Goal: Transaction & Acquisition: Purchase product/service

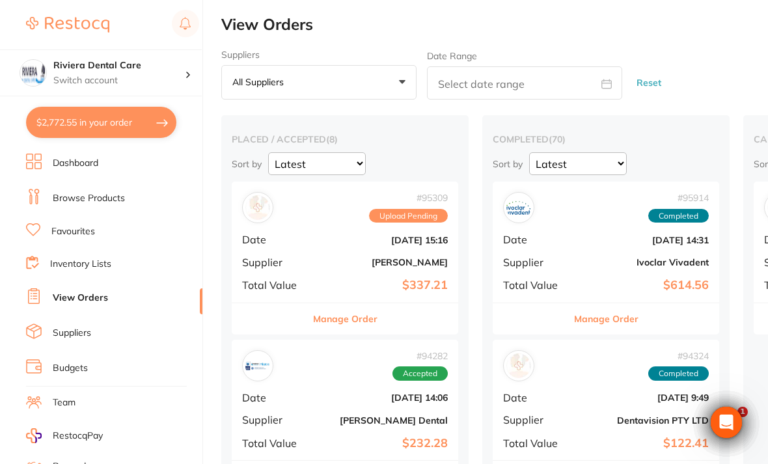
click at [63, 258] on link "Inventory Lists" at bounding box center [80, 264] width 61 height 13
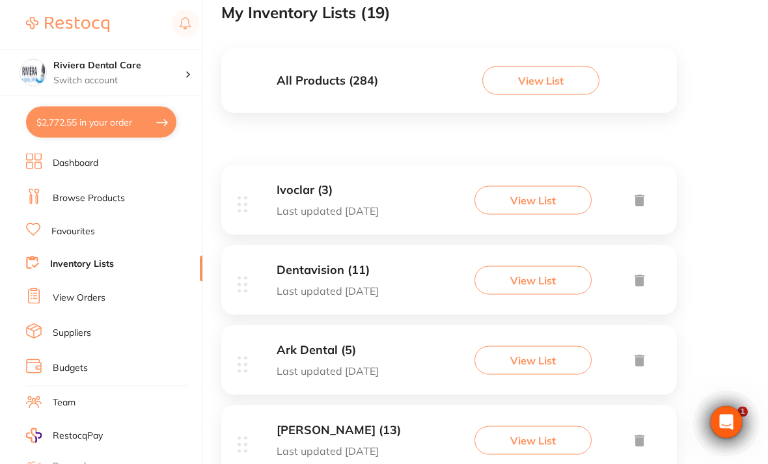
scroll to position [121, 0]
click at [537, 277] on button "View List" at bounding box center [532, 280] width 117 height 29
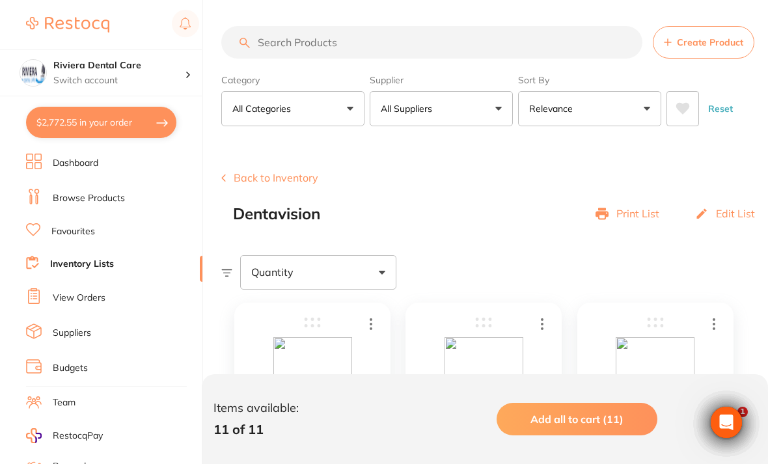
click at [113, 121] on button "$2,772.55 in your order" at bounding box center [101, 122] width 150 height 31
checkbox input "true"
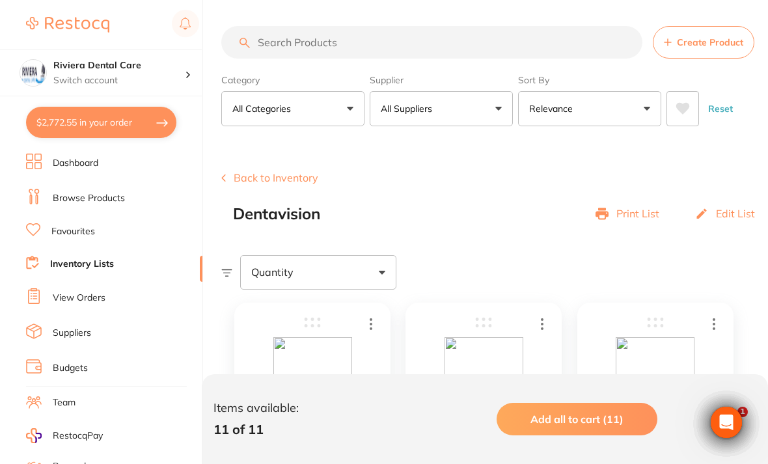
checkbox input "true"
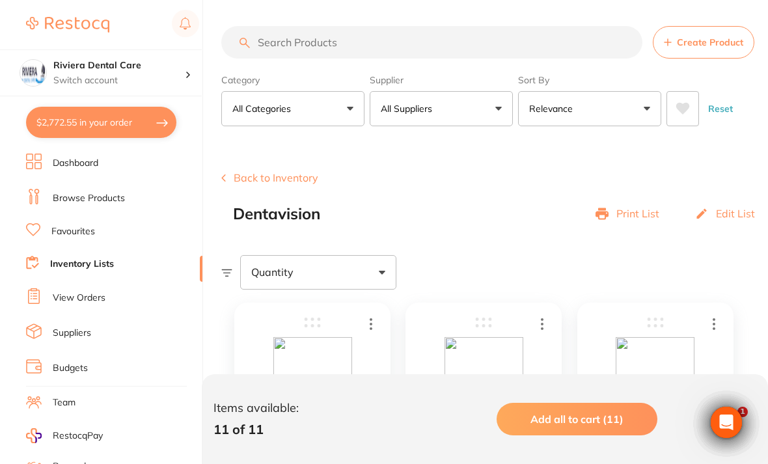
checkbox input "true"
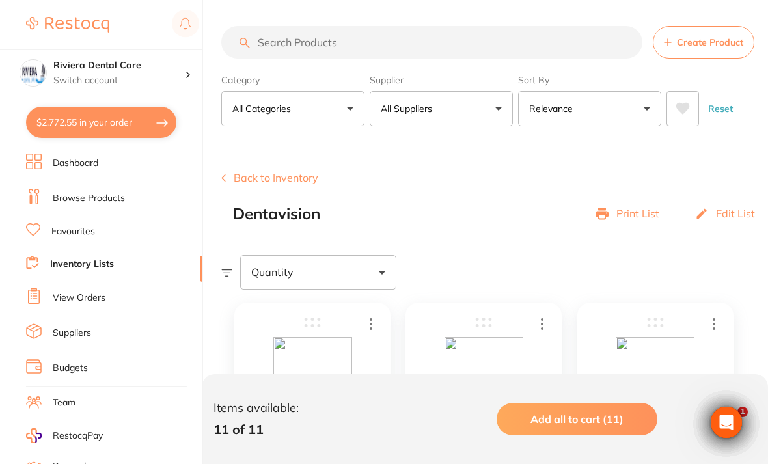
checkbox input "true"
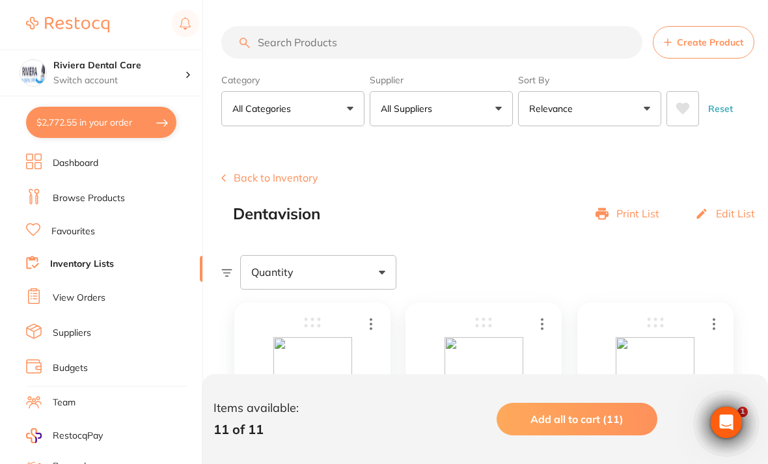
checkbox input "true"
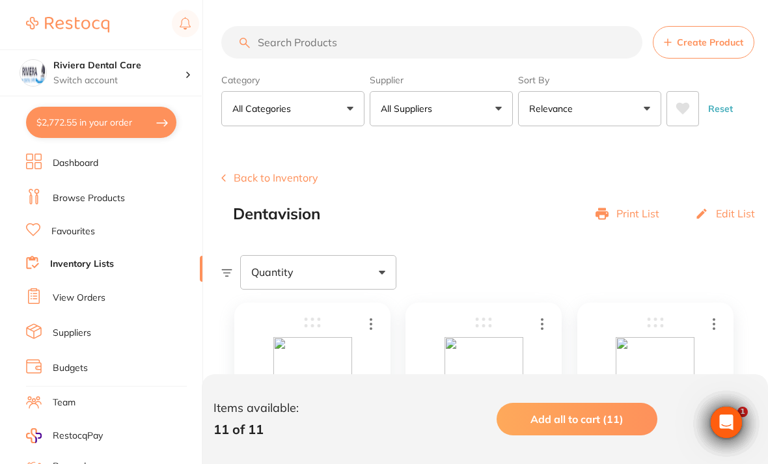
checkbox input "true"
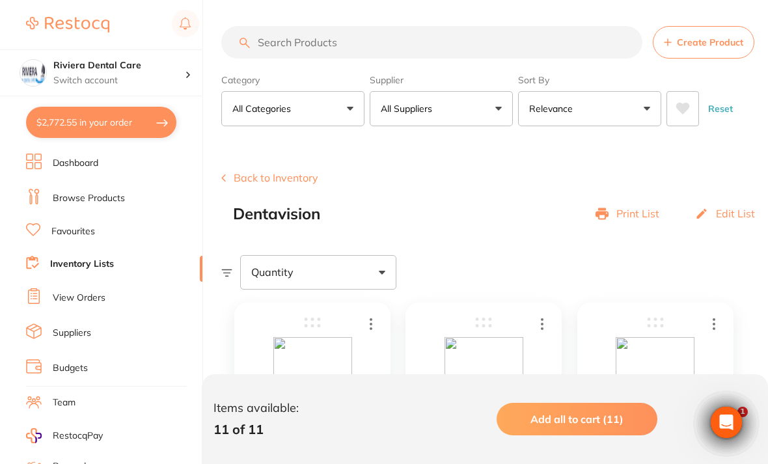
checkbox input "true"
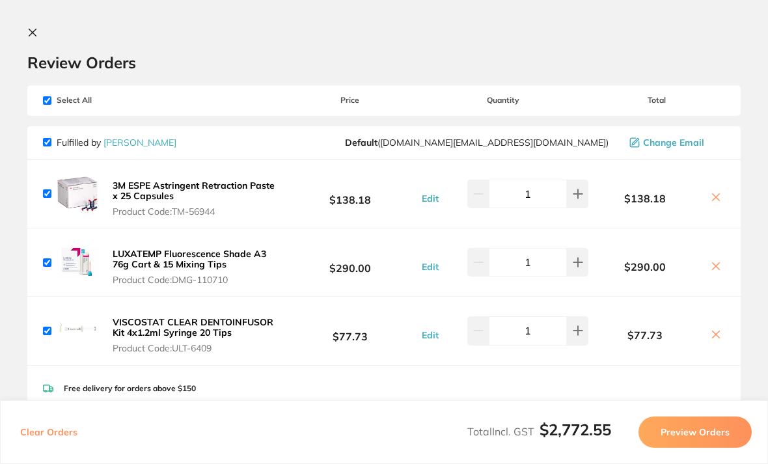
click at [29, 36] on icon at bounding box center [32, 32] width 10 height 10
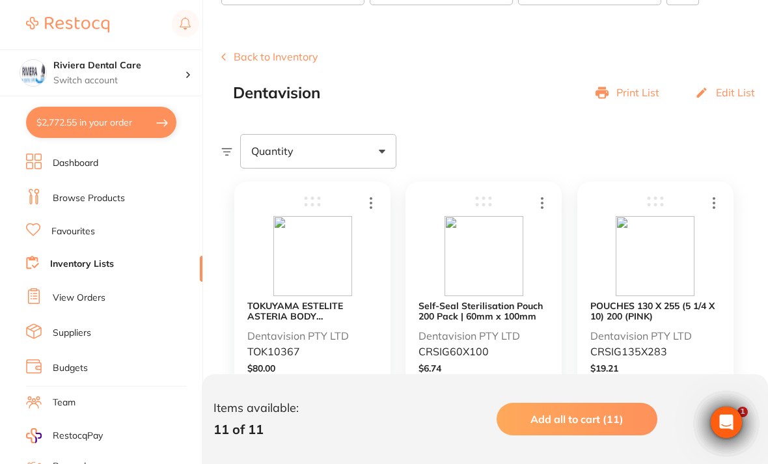
click at [72, 260] on link "Inventory Lists" at bounding box center [82, 264] width 64 height 13
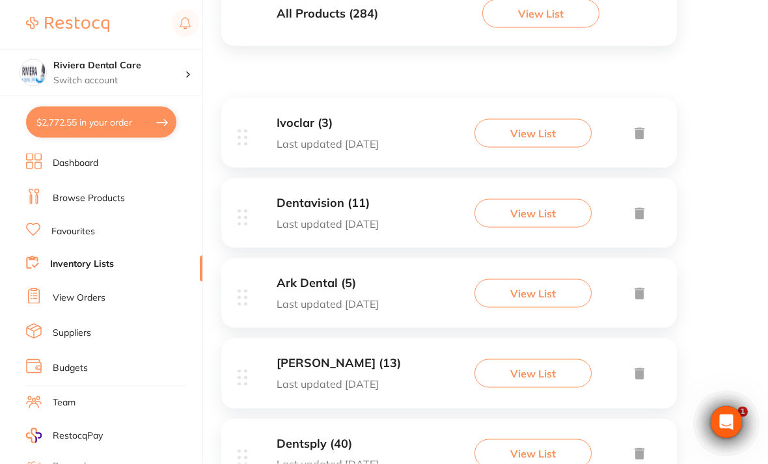
scroll to position [204, 0]
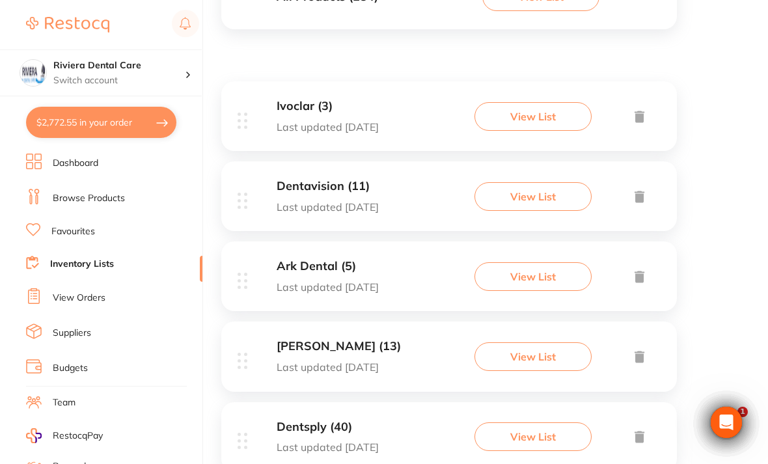
click at [538, 347] on button "View List" at bounding box center [532, 356] width 117 height 29
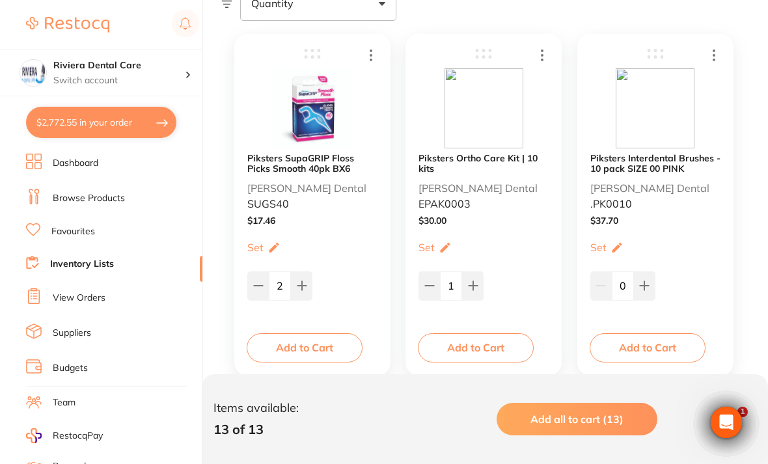
scroll to position [277, 0]
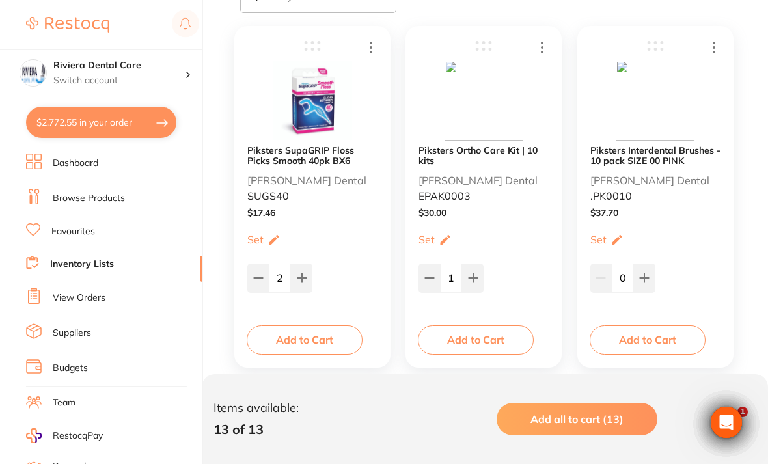
click at [307, 331] on button "Add to Cart" at bounding box center [305, 339] width 116 height 29
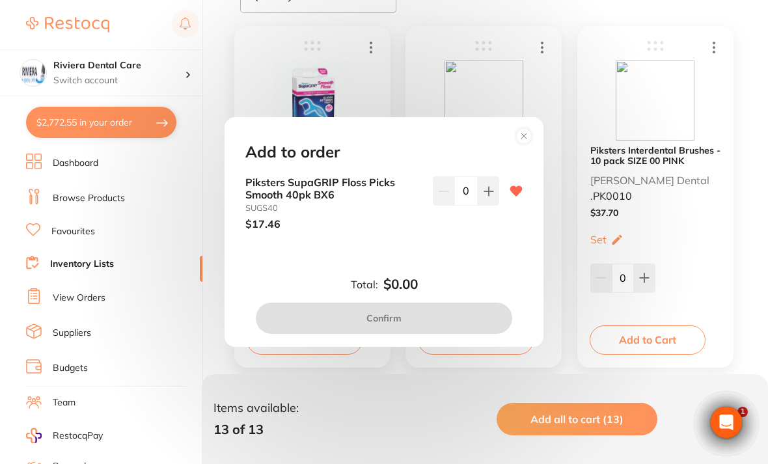
click at [486, 205] on button at bounding box center [488, 190] width 21 height 29
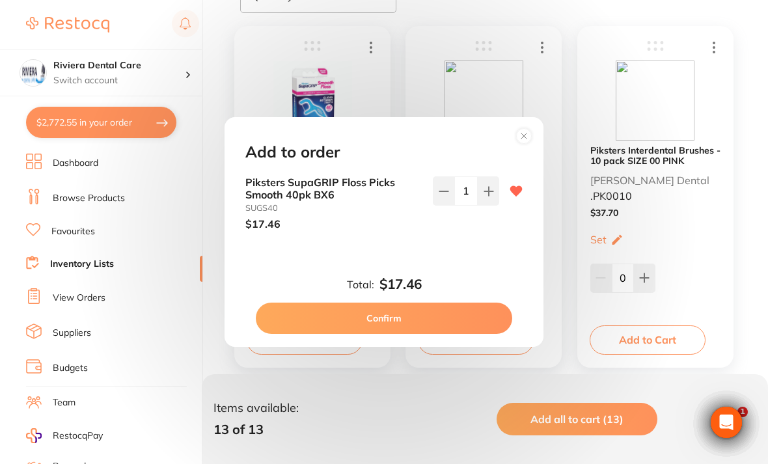
click at [485, 205] on button at bounding box center [488, 190] width 21 height 29
type input "2"
click at [385, 332] on button "Confirm" at bounding box center [384, 318] width 256 height 31
checkbox input "false"
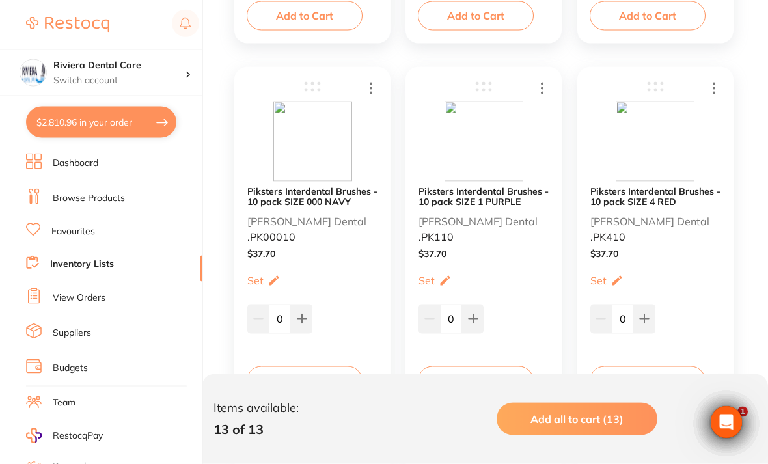
scroll to position [971, 0]
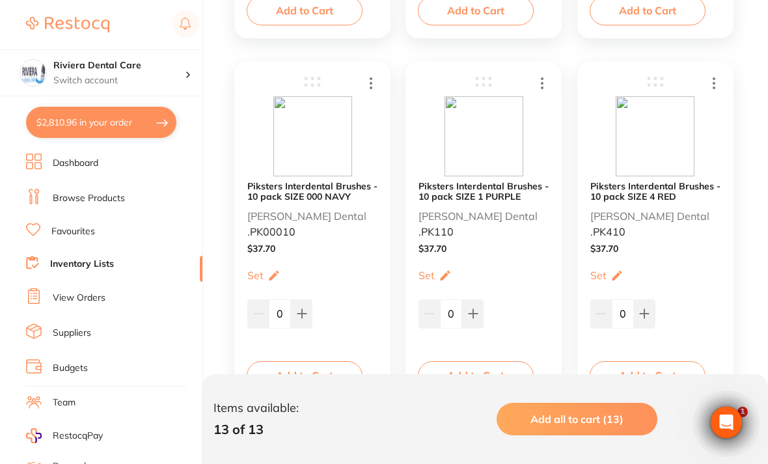
click at [644, 315] on icon at bounding box center [644, 314] width 8 height 8
click at [646, 310] on icon at bounding box center [644, 313] width 10 height 10
type input "2"
click at [649, 373] on button "Add to Cart" at bounding box center [648, 375] width 116 height 29
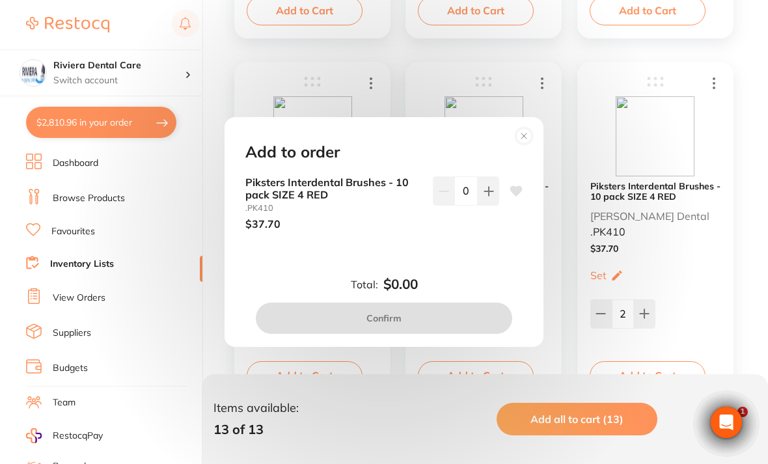
click at [489, 205] on button at bounding box center [488, 190] width 21 height 29
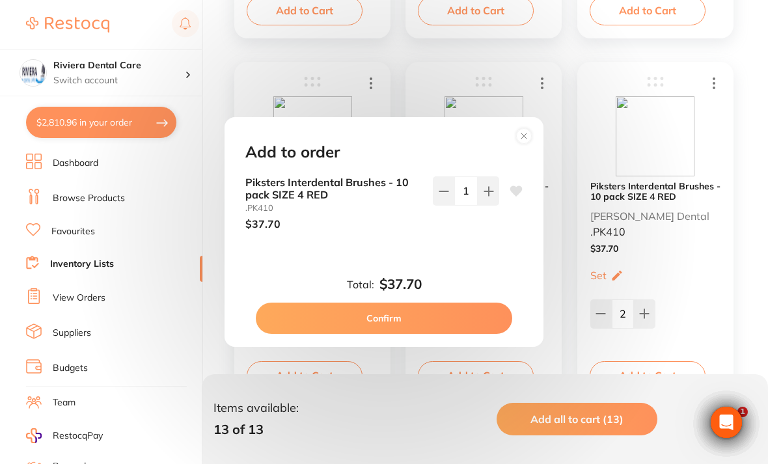
click at [489, 205] on button at bounding box center [488, 190] width 21 height 29
type input "2"
click at [393, 333] on button "Confirm" at bounding box center [384, 318] width 256 height 31
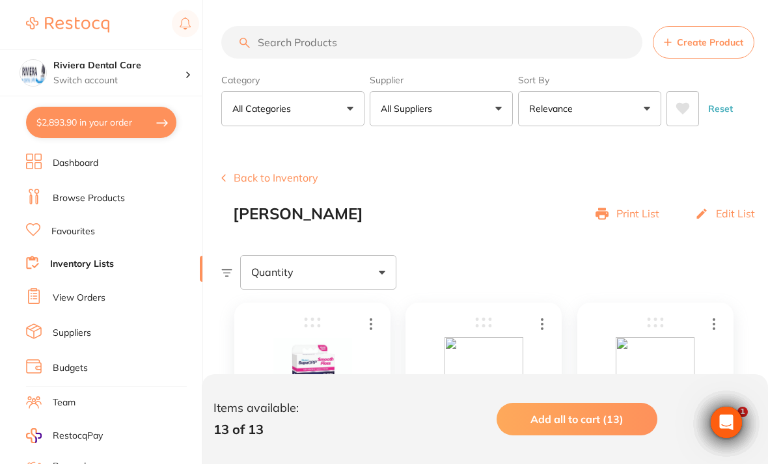
click at [254, 176] on button "Back to Inventory" at bounding box center [269, 178] width 97 height 12
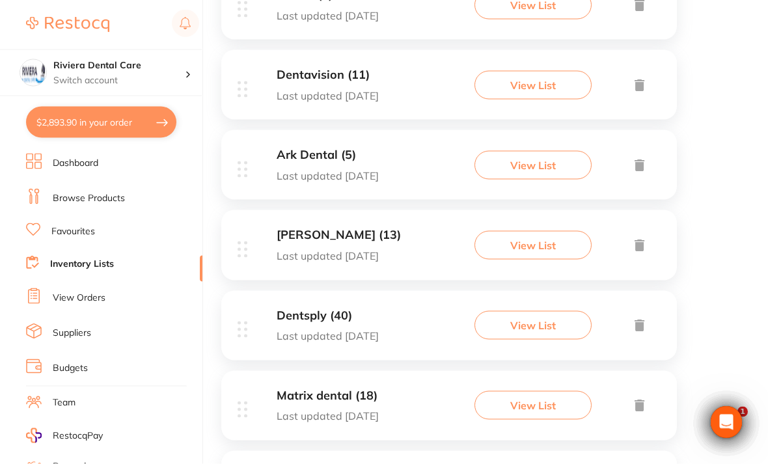
scroll to position [330, 0]
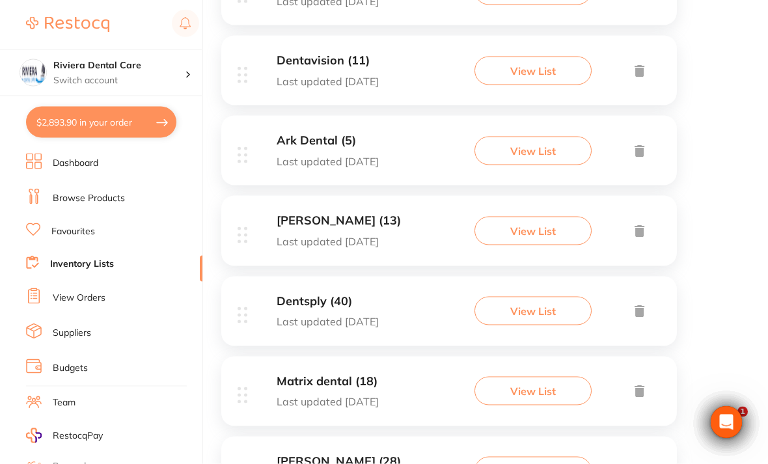
click at [521, 301] on button "View List" at bounding box center [532, 311] width 117 height 29
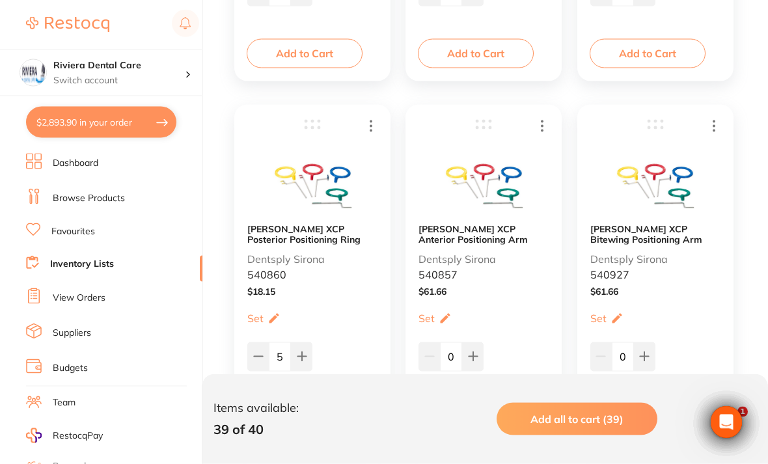
scroll to position [1293, 0]
click at [675, 190] on img at bounding box center [655, 180] width 79 height 80
click at [635, 230] on b "Rinn XCP Bitewing Positioning Arm" at bounding box center [655, 235] width 130 height 21
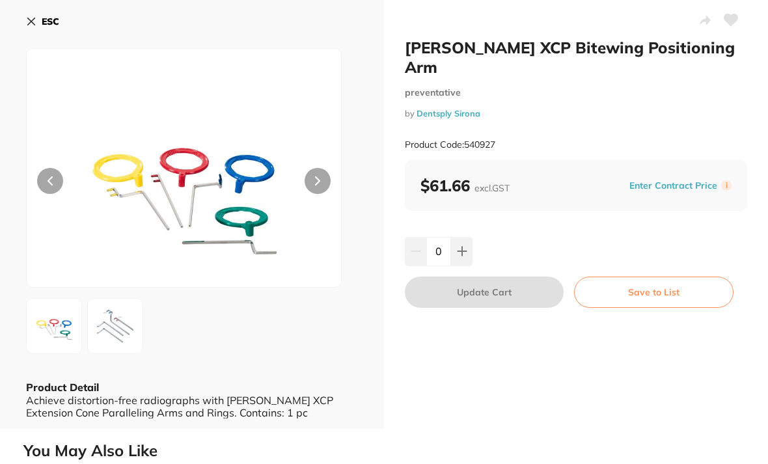
click at [31, 19] on icon at bounding box center [31, 21] width 10 height 10
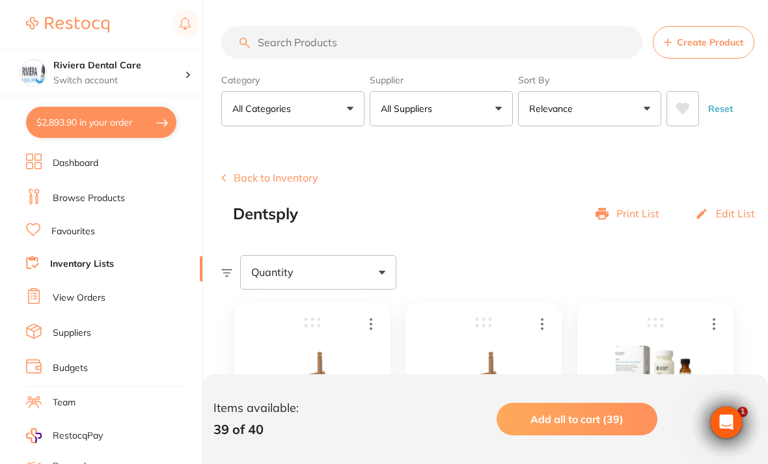
click at [259, 180] on button "Back to Inventory" at bounding box center [269, 178] width 97 height 12
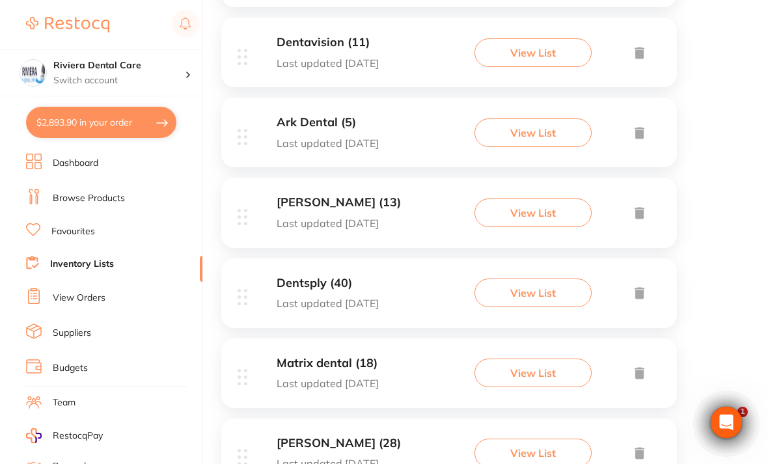
scroll to position [400, 0]
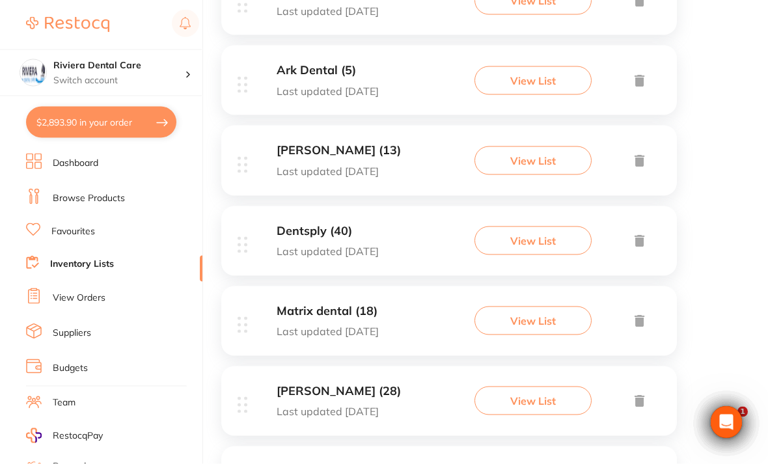
click at [530, 321] on button "View List" at bounding box center [532, 321] width 117 height 29
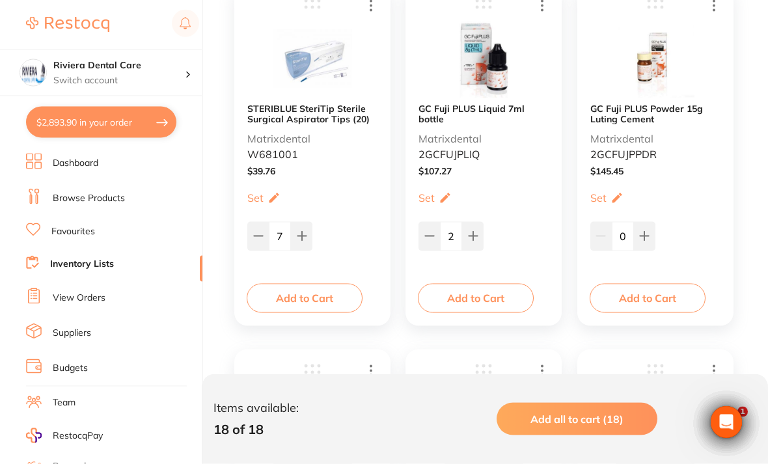
scroll to position [684, 0]
click at [102, 119] on button "$2,893.90 in your order" at bounding box center [101, 122] width 150 height 31
checkbox input "true"
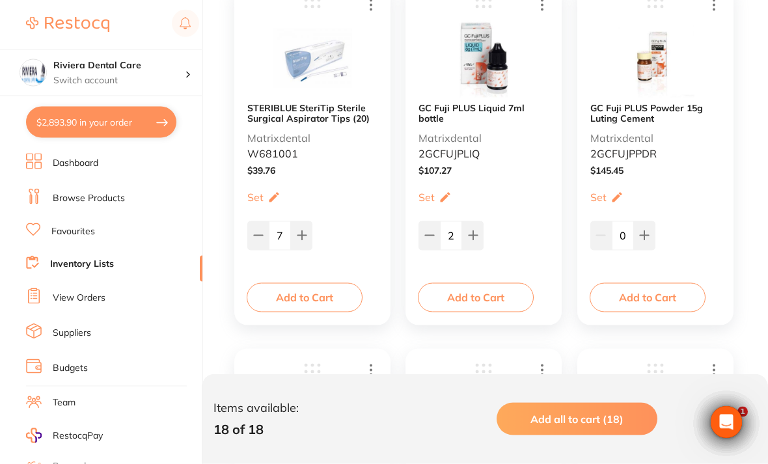
checkbox input "true"
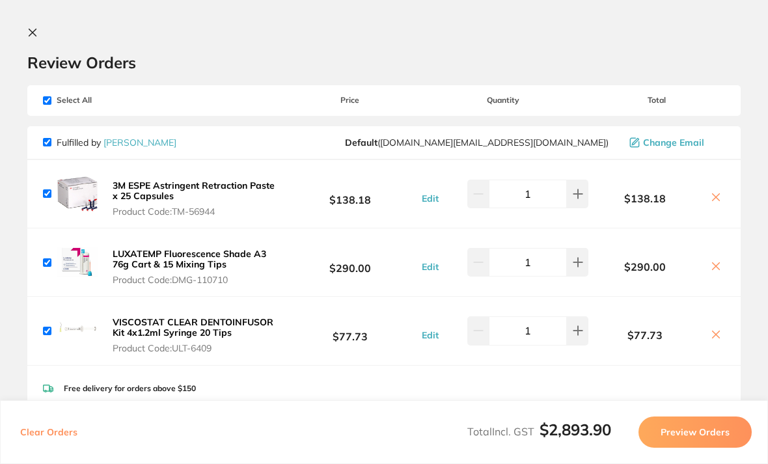
scroll to position [0, 0]
click at [36, 24] on section "Review Orders Your orders are being processed and we will notify you once we ha…" at bounding box center [384, 232] width 768 height 464
click at [29, 31] on icon at bounding box center [32, 32] width 10 height 10
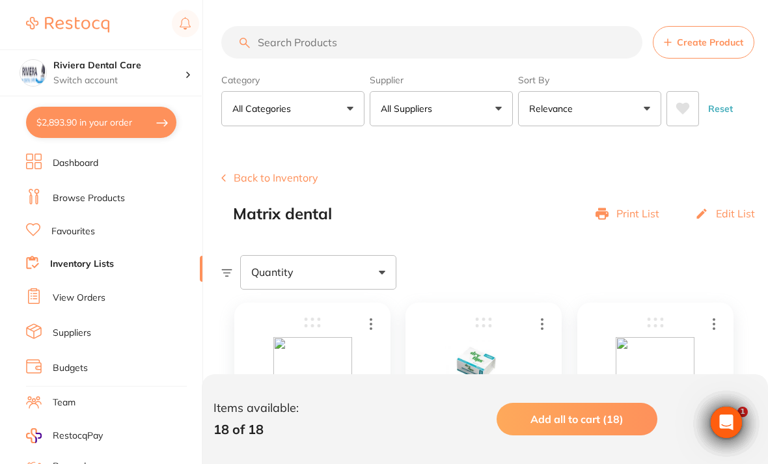
click at [256, 174] on button "Back to Inventory" at bounding box center [269, 178] width 97 height 12
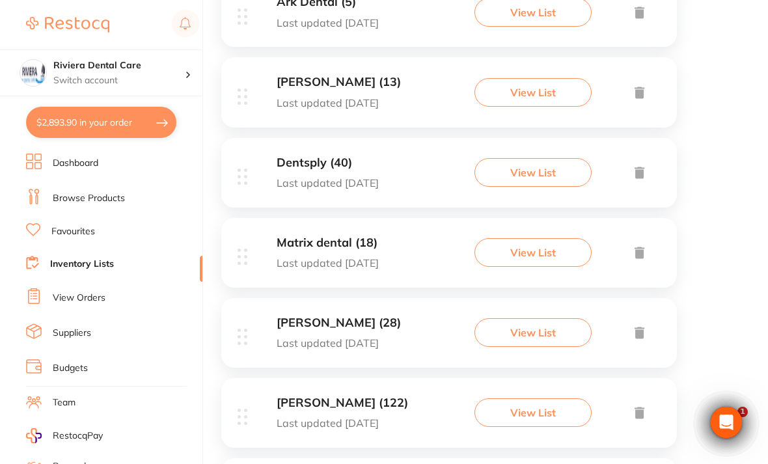
scroll to position [470, 0]
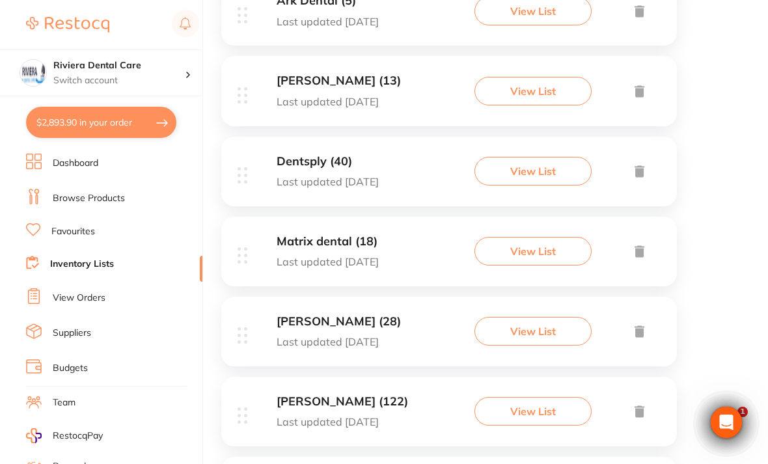
click at [531, 323] on button "View List" at bounding box center [532, 331] width 117 height 29
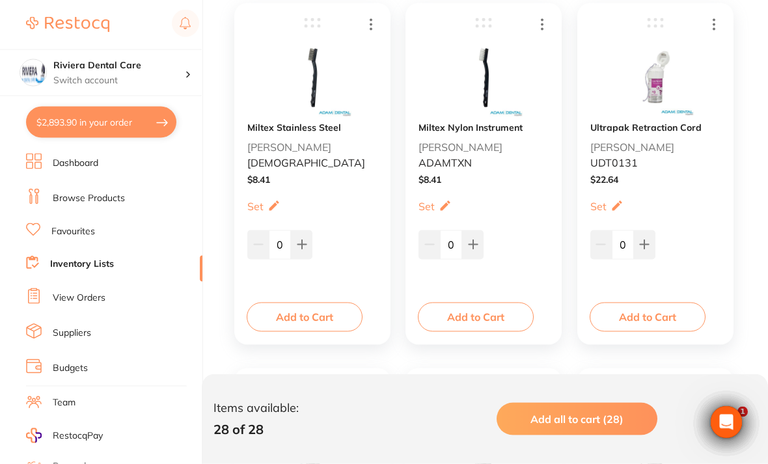
scroll to position [664, 0]
click at [75, 292] on link "View Orders" at bounding box center [79, 298] width 53 height 13
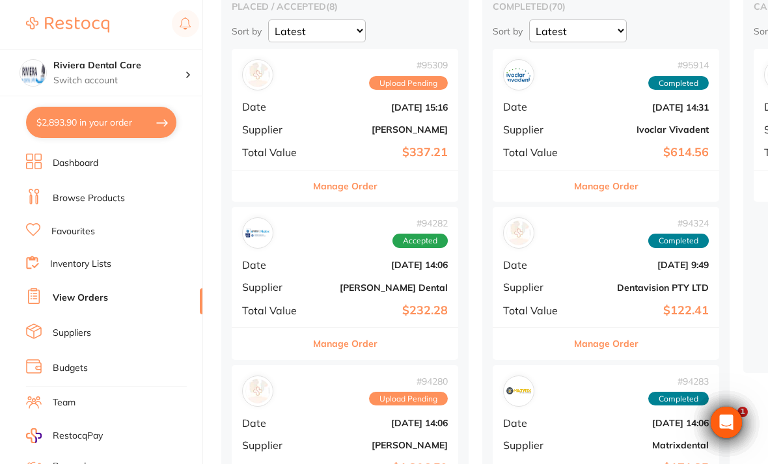
scroll to position [133, 0]
click at [344, 103] on b "Oct 1 2025, 15:16" at bounding box center [383, 107] width 130 height 10
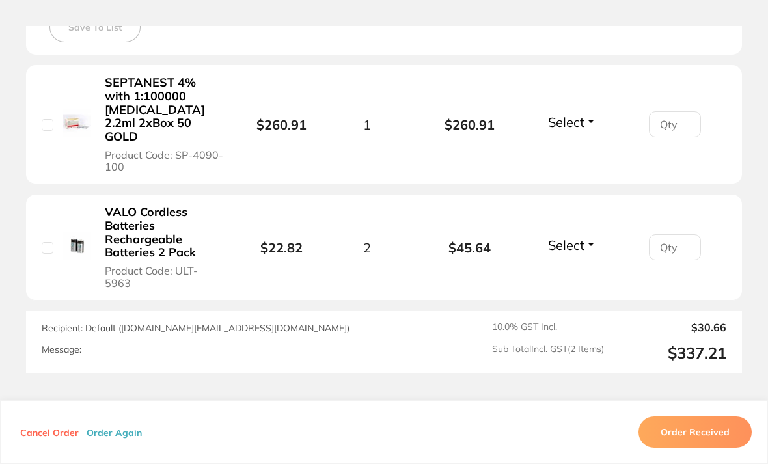
scroll to position [397, 0]
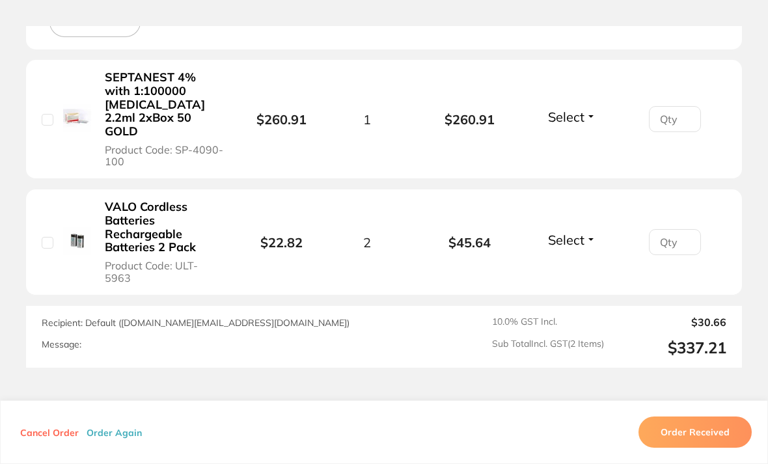
click at [128, 86] on b "SEPTANEST 4% with 1:100000 [MEDICAL_DATA] 2.2ml 2xBox 50 GOLD" at bounding box center [164, 104] width 119 height 67
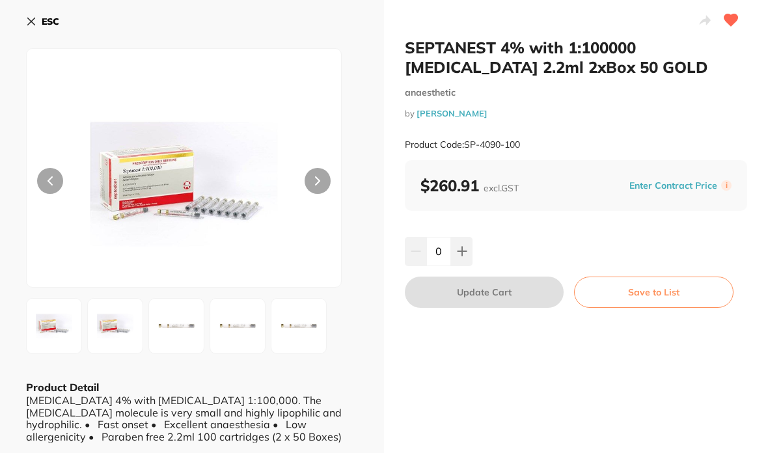
scroll to position [0, 0]
click at [27, 26] on icon at bounding box center [31, 21] width 10 height 10
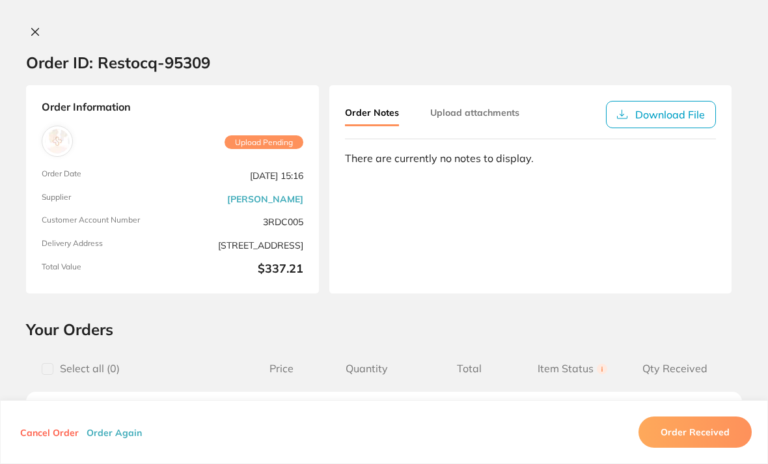
click at [28, 34] on button at bounding box center [35, 33] width 18 height 14
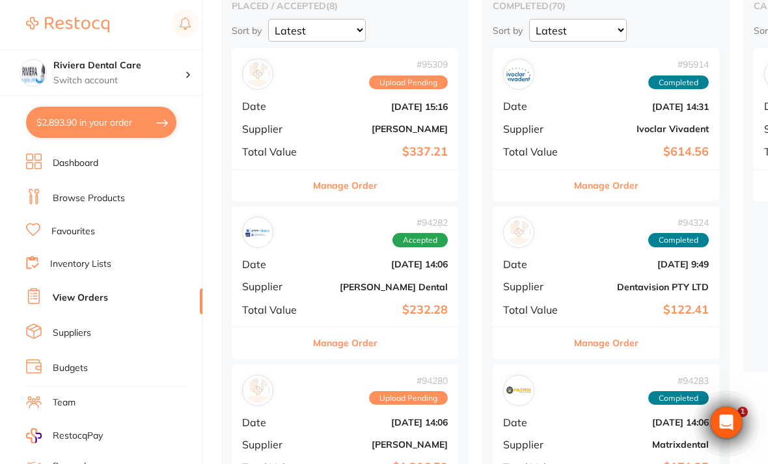
click at [335, 261] on b "Sept 22 2025, 14:06" at bounding box center [383, 264] width 130 height 10
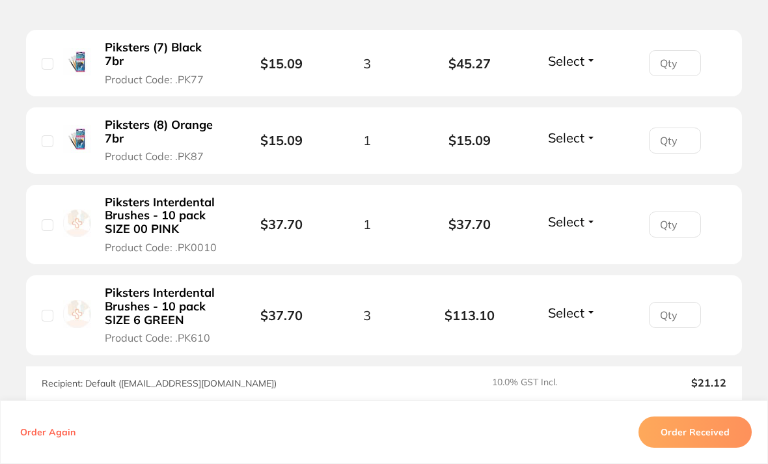
scroll to position [428, 0]
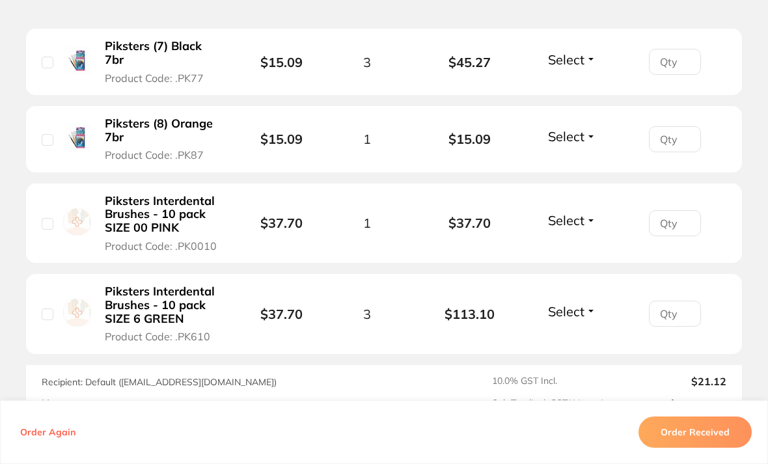
click at [694, 448] on button "Order Received" at bounding box center [694, 432] width 113 height 31
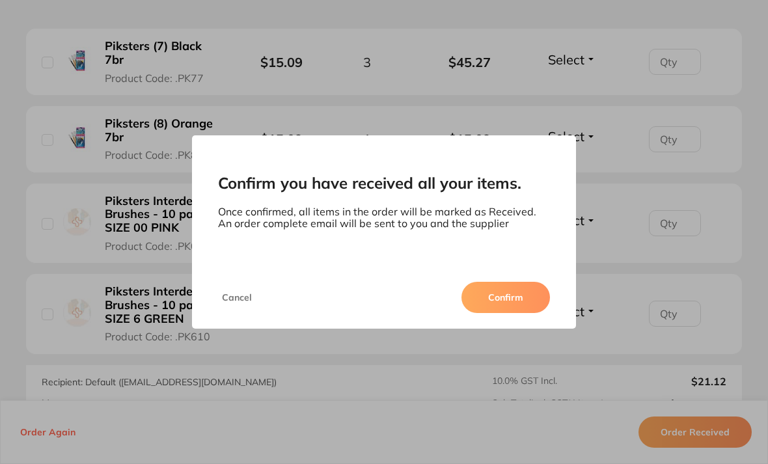
click at [504, 313] on button "Confirm" at bounding box center [505, 297] width 89 height 31
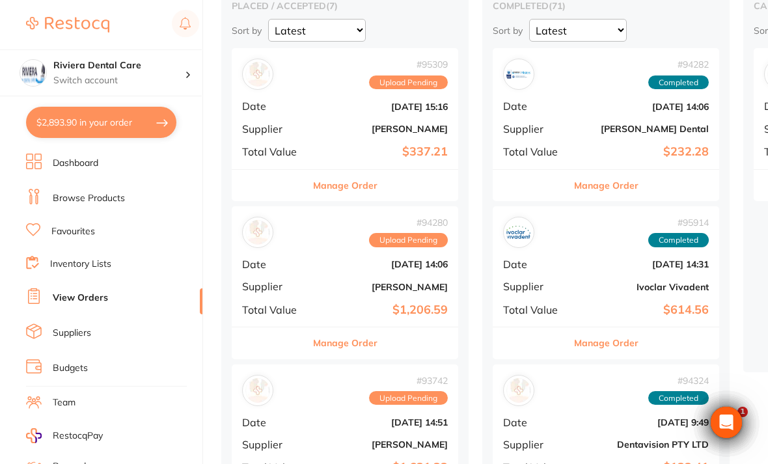
click at [364, 282] on b "[PERSON_NAME]" at bounding box center [383, 287] width 130 height 10
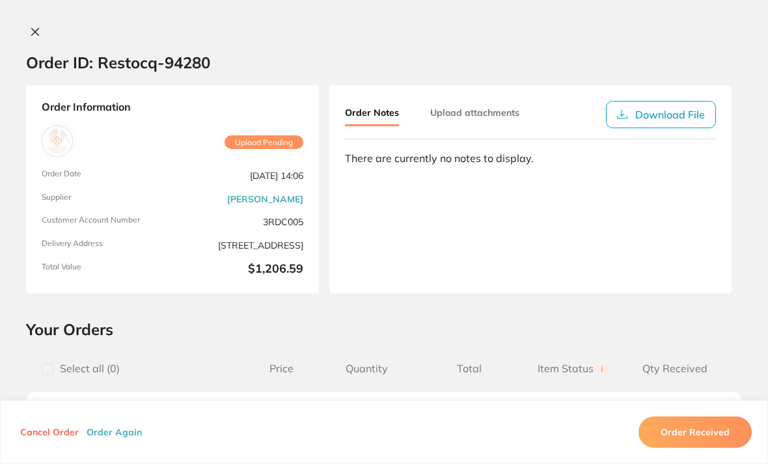
scroll to position [-1, 0]
click at [31, 36] on icon at bounding box center [35, 32] width 10 height 10
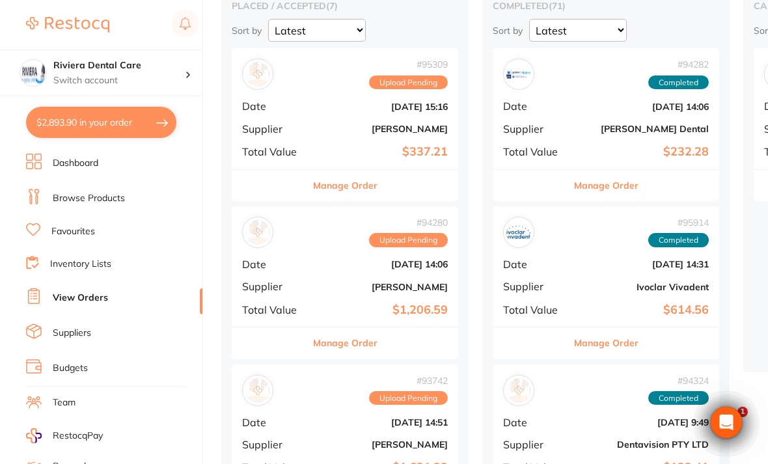
scroll to position [130, 0]
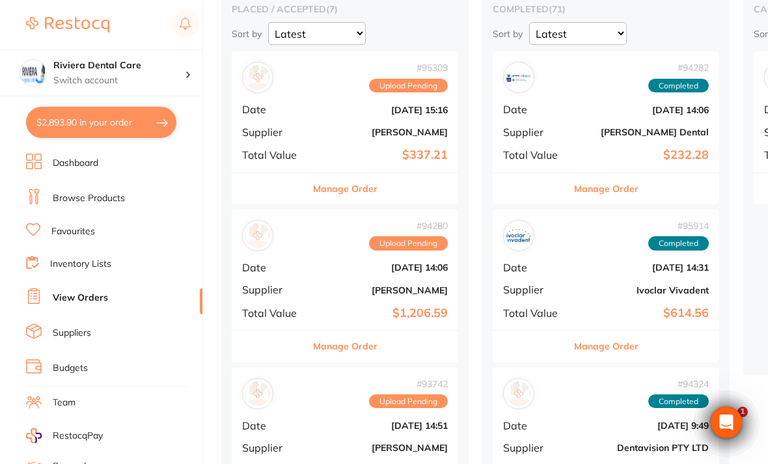
click at [333, 424] on b "Sept 15 2025, 14:51" at bounding box center [383, 425] width 130 height 10
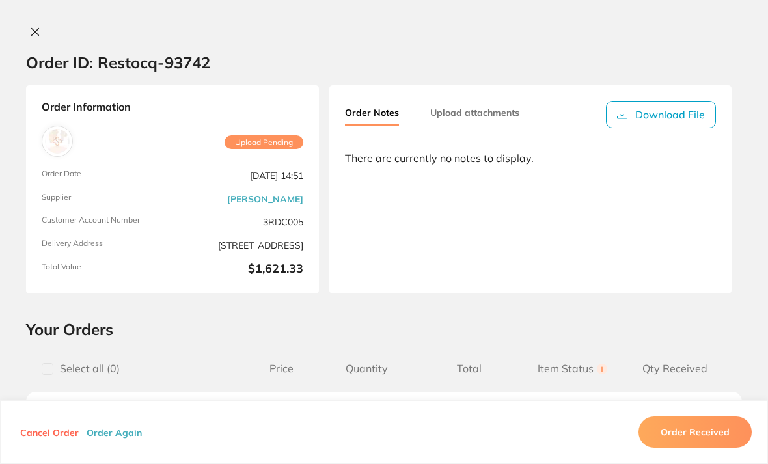
click at [37, 34] on icon at bounding box center [35, 32] width 10 height 10
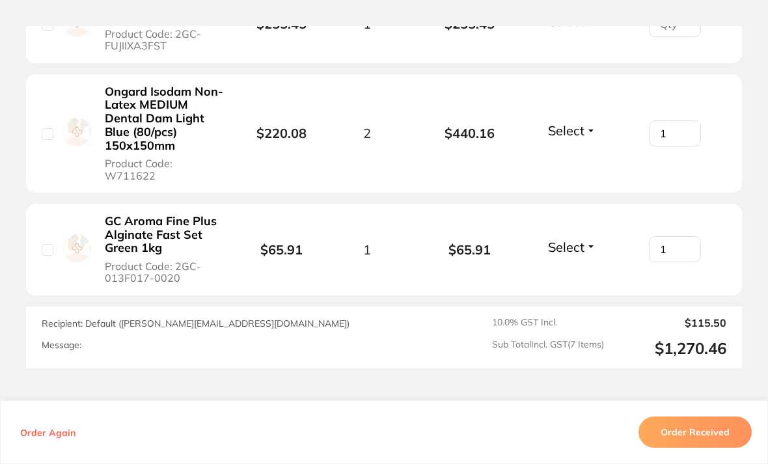
scroll to position [1021, 0]
click at [694, 448] on button "Order Received" at bounding box center [694, 432] width 113 height 31
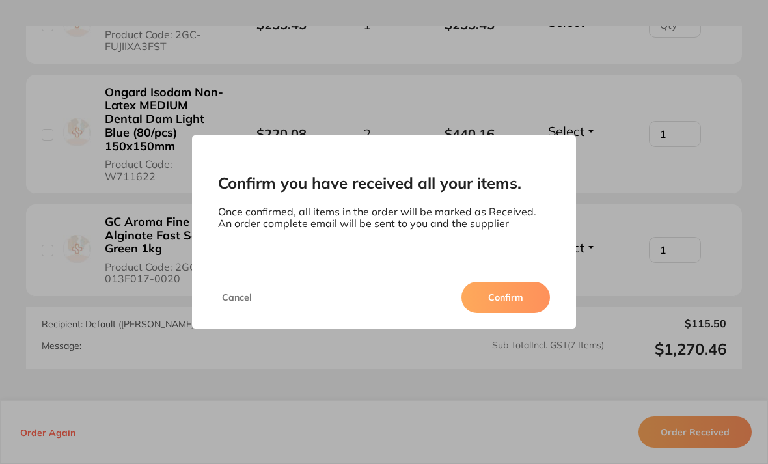
click at [509, 311] on button "Confirm" at bounding box center [505, 297] width 89 height 31
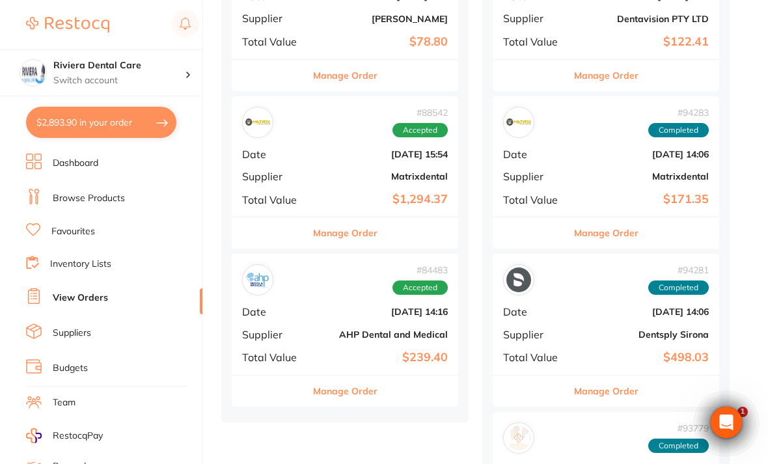
click at [332, 149] on b "Aug 1 2025, 15:54" at bounding box center [383, 154] width 130 height 10
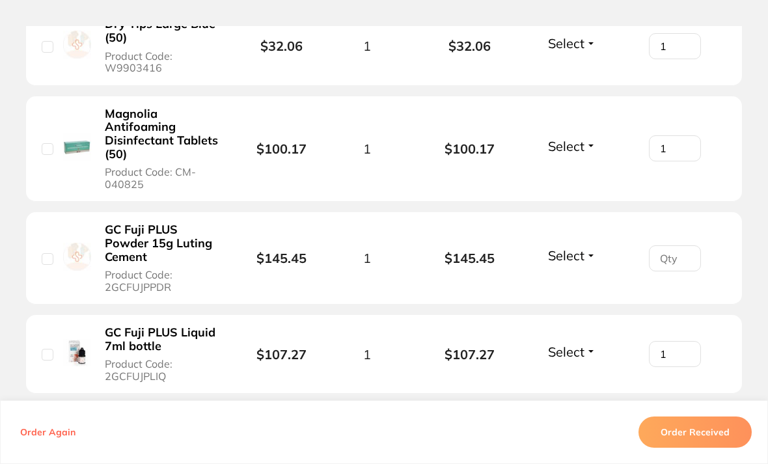
scroll to position [911, 0]
click at [705, 448] on button "Order Received" at bounding box center [694, 432] width 113 height 31
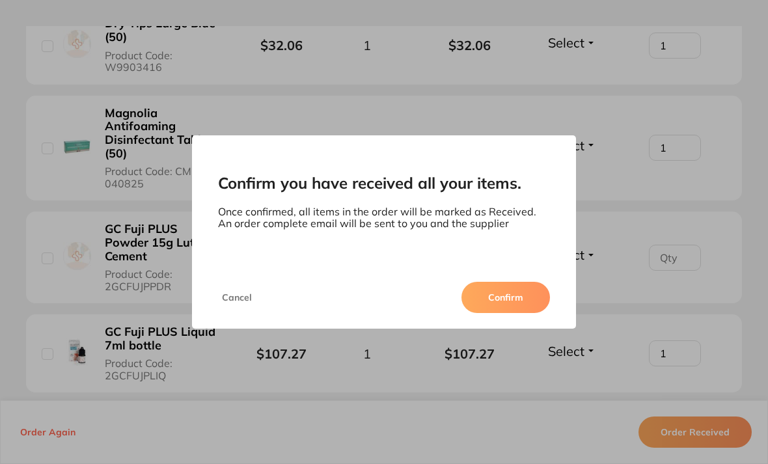
click at [502, 306] on button "Confirm" at bounding box center [505, 297] width 89 height 31
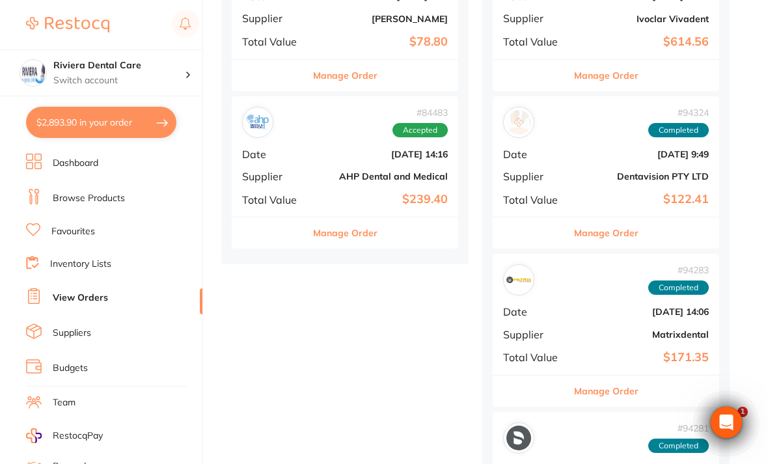
click at [346, 150] on b "Jun 26 2025, 14:16" at bounding box center [383, 154] width 130 height 10
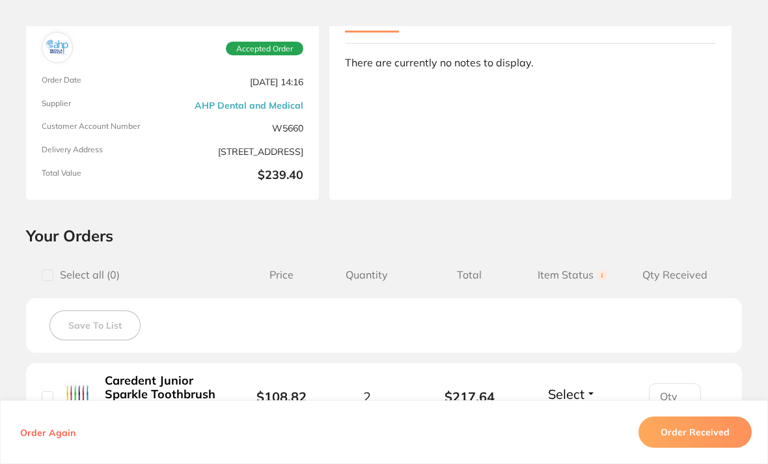
scroll to position [95, 0]
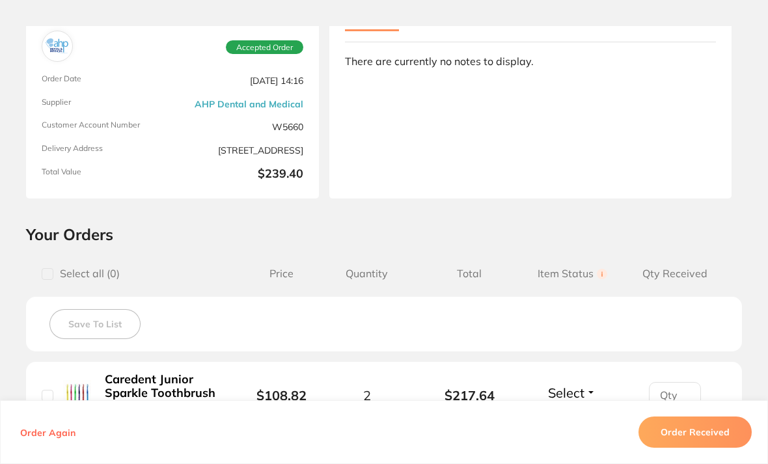
click at [690, 448] on button "Order Received" at bounding box center [694, 432] width 113 height 31
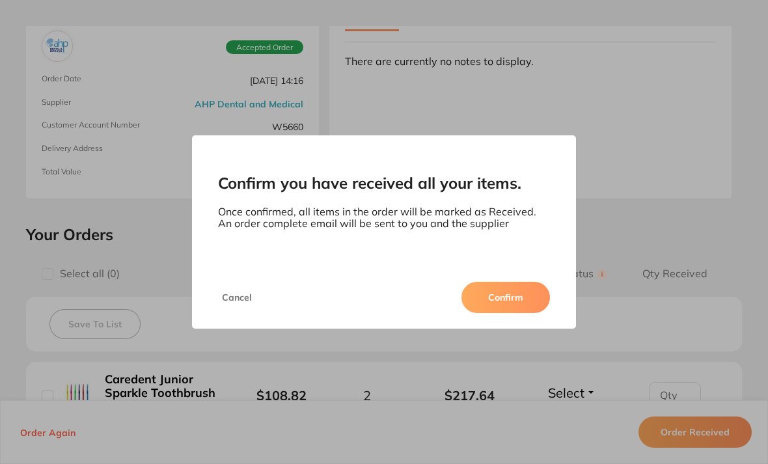
click at [504, 313] on button "Confirm" at bounding box center [505, 297] width 89 height 31
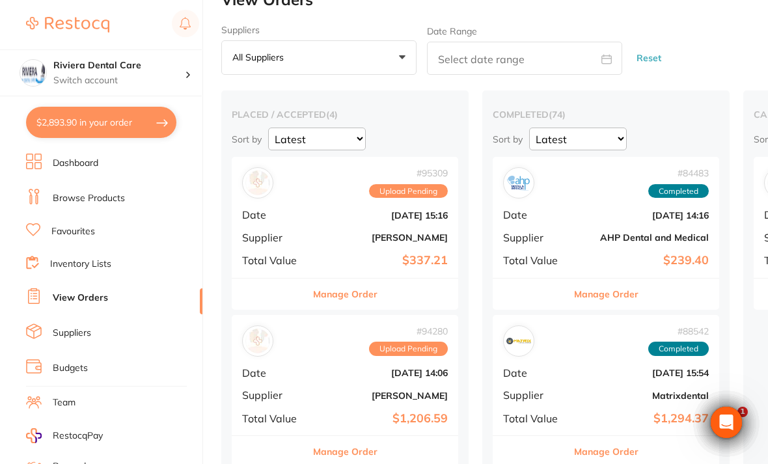
scroll to position [25, 0]
click at [94, 117] on button "$2,893.90 in your order" at bounding box center [101, 122] width 150 height 31
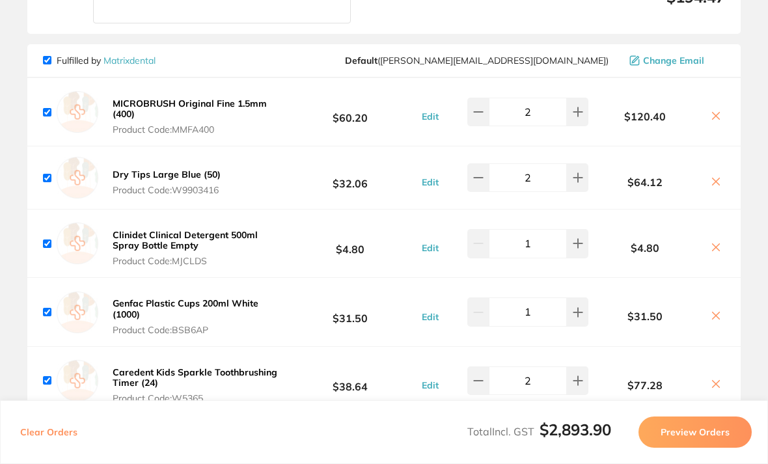
scroll to position [1469, 0]
click at [573, 172] on icon at bounding box center [578, 177] width 10 height 10
type input "4"
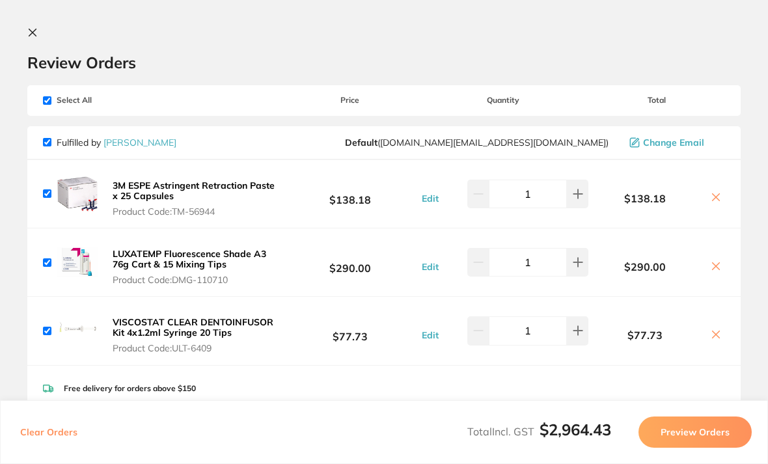
scroll to position [0, 0]
click at [40, 35] on button at bounding box center [35, 33] width 16 height 12
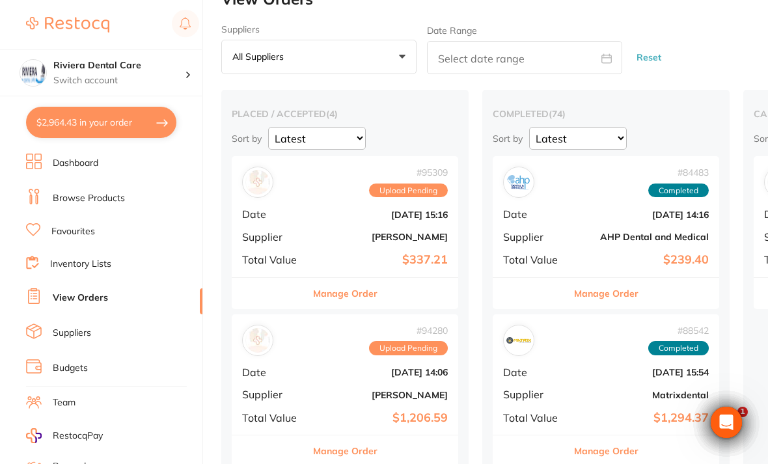
click at [64, 264] on link "Inventory Lists" at bounding box center [80, 264] width 61 height 13
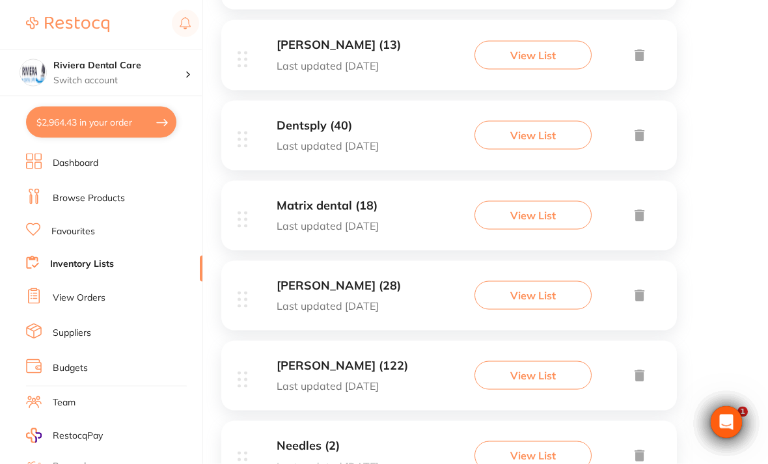
scroll to position [506, 0]
click at [532, 208] on button "View List" at bounding box center [532, 214] width 117 height 29
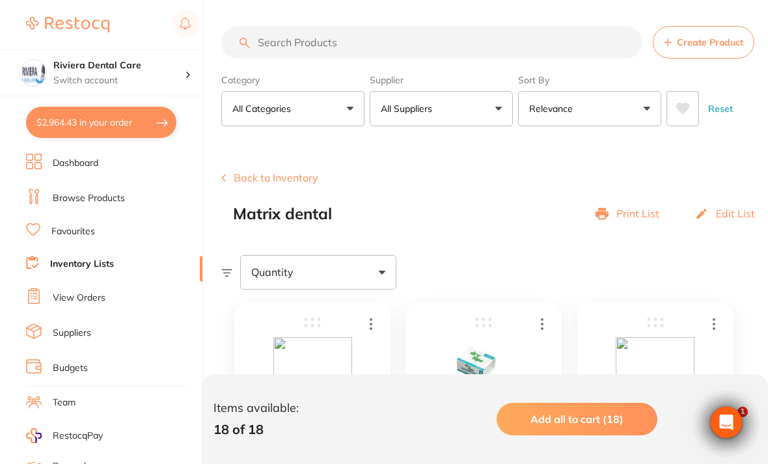
click at [266, 176] on button "Back to Inventory" at bounding box center [269, 178] width 97 height 12
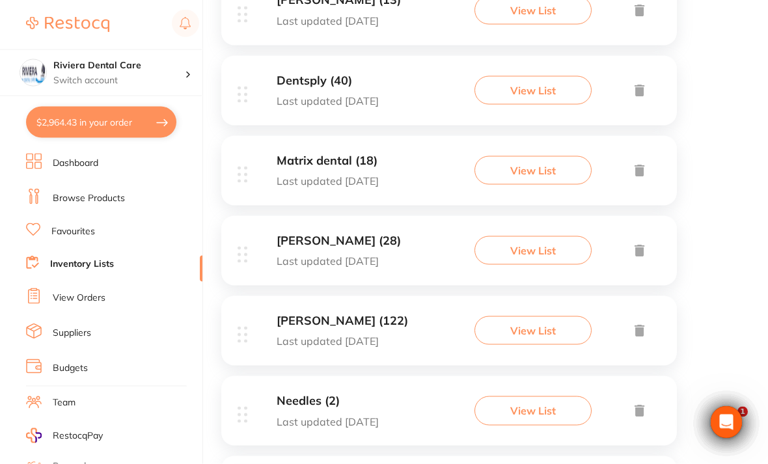
scroll to position [551, 0]
click at [545, 240] on button "View List" at bounding box center [532, 250] width 117 height 29
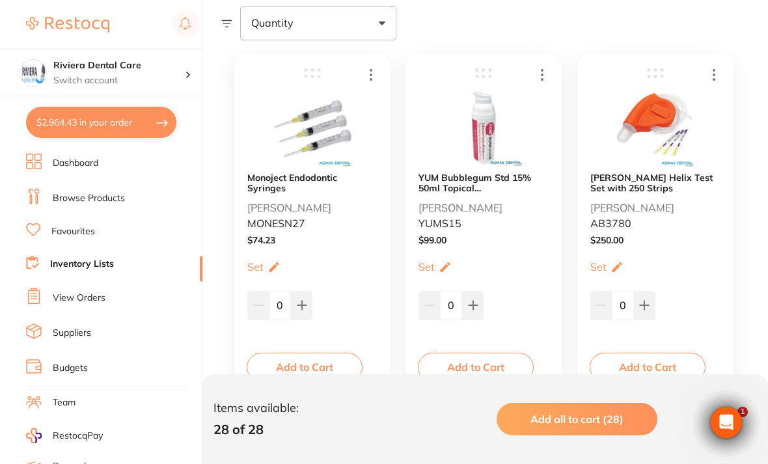
scroll to position [288, 0]
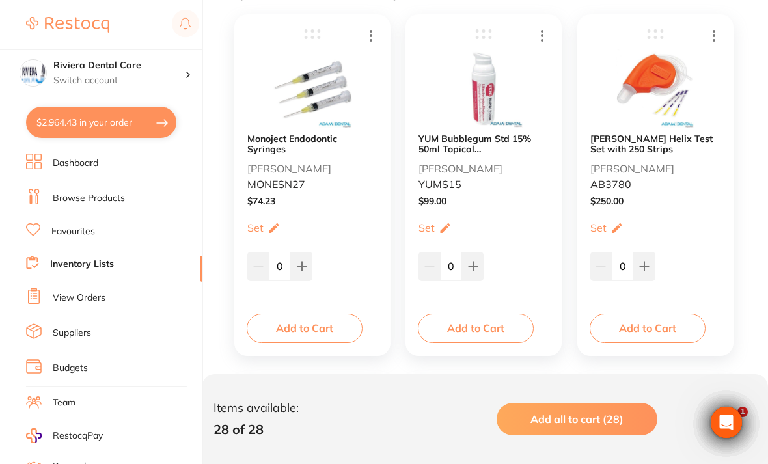
click at [477, 323] on button "Add to Cart" at bounding box center [476, 328] width 116 height 29
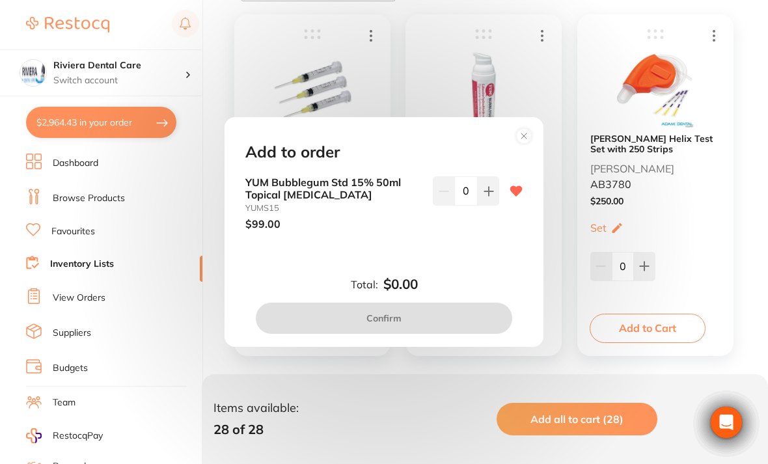
click at [495, 205] on button at bounding box center [488, 190] width 21 height 29
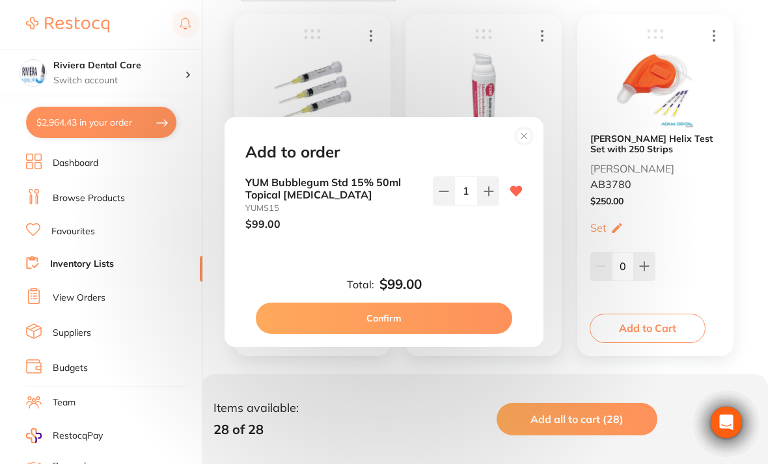
click at [495, 205] on button at bounding box center [488, 190] width 21 height 29
type input "2"
click at [382, 331] on button "Confirm" at bounding box center [384, 318] width 256 height 31
checkbox input "false"
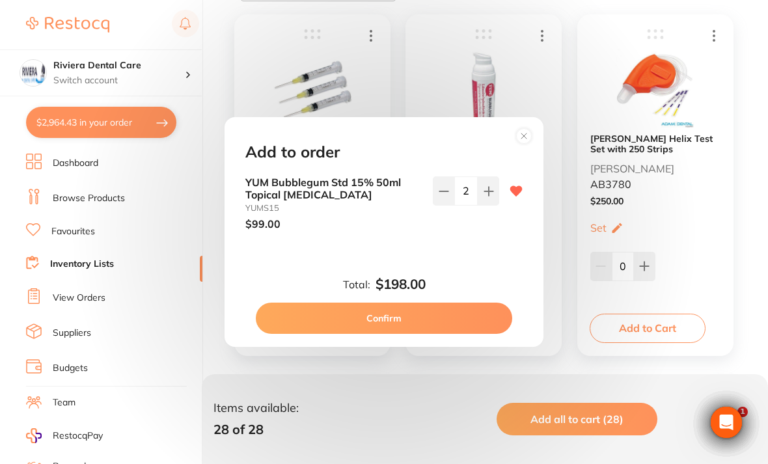
checkbox input "false"
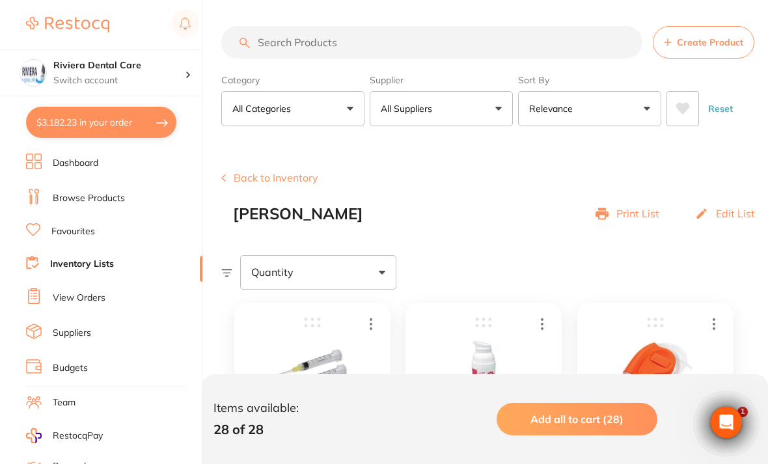
click at [276, 42] on input "search" at bounding box center [431, 42] width 421 height 33
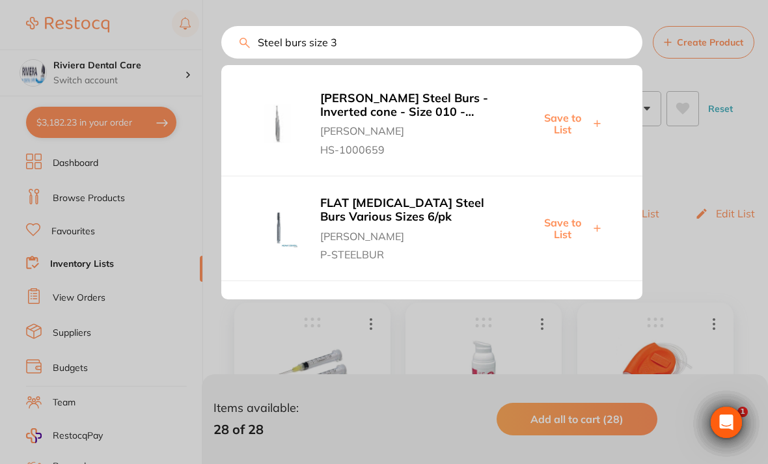
type input "Steel burs size 3"
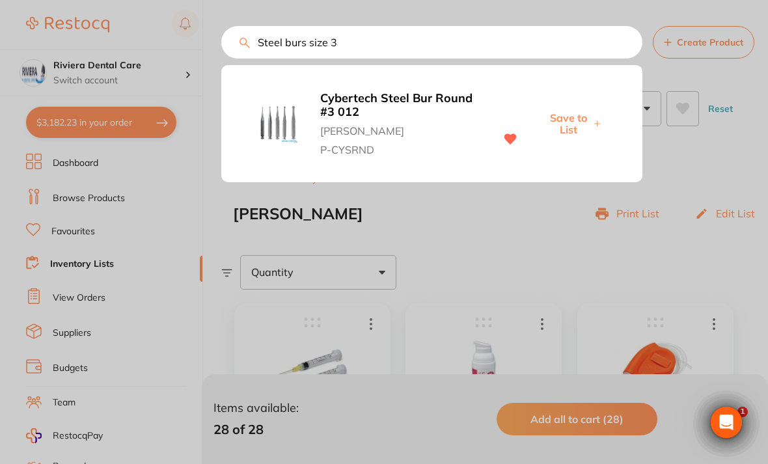
click at [341, 105] on b "Cybertech Steel Bur Round #3 012" at bounding box center [400, 105] width 161 height 27
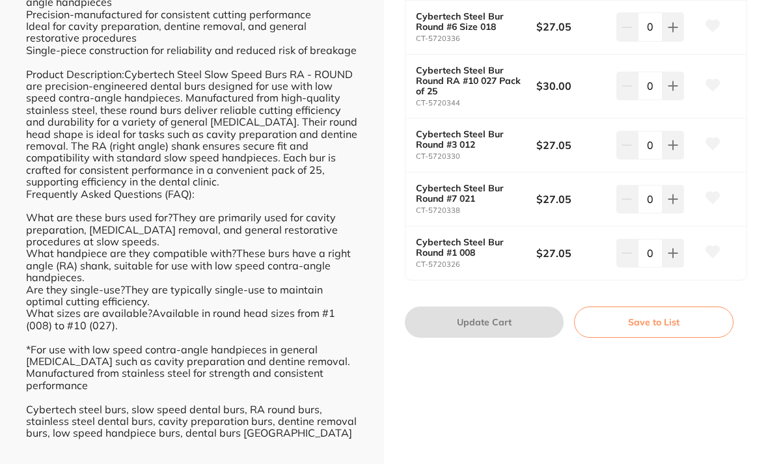
scroll to position [577, 0]
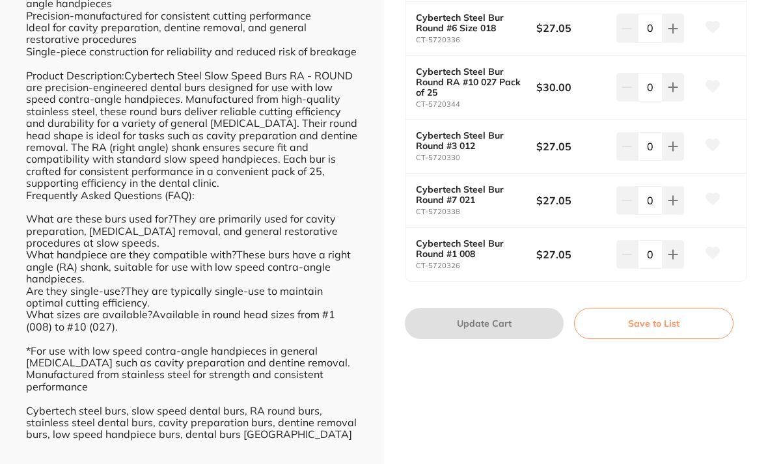
click at [661, 310] on button "Save to List" at bounding box center [653, 323] width 159 height 31
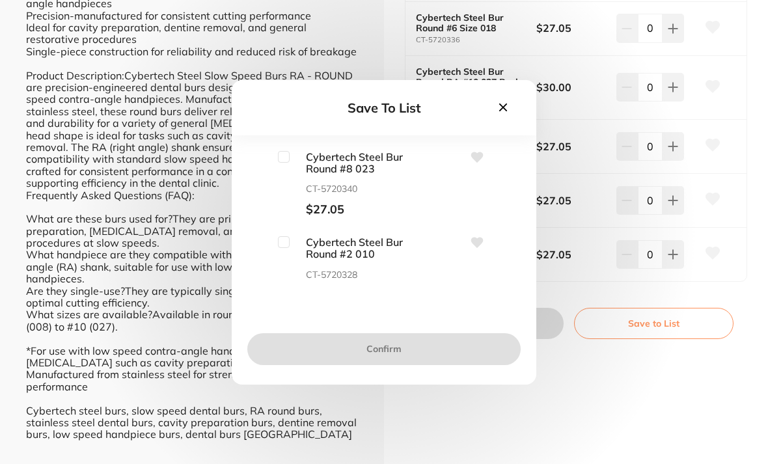
click at [285, 163] on input "checkbox" at bounding box center [284, 157] width 12 height 12
checkbox input "true"
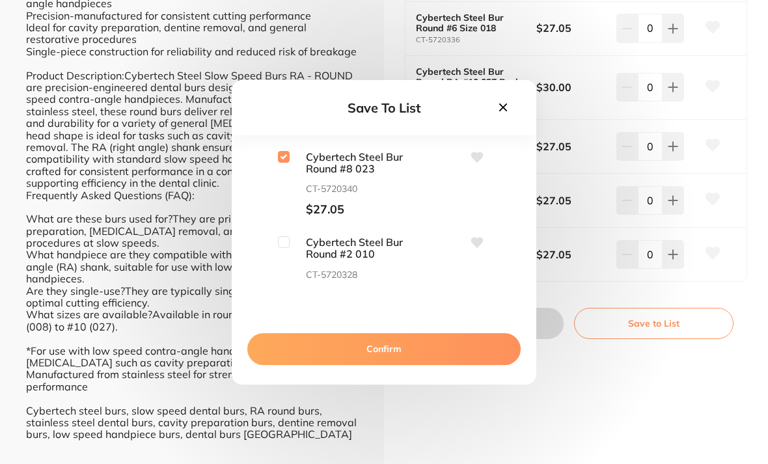
click at [282, 248] on input "checkbox" at bounding box center [284, 242] width 12 height 12
checkbox input "true"
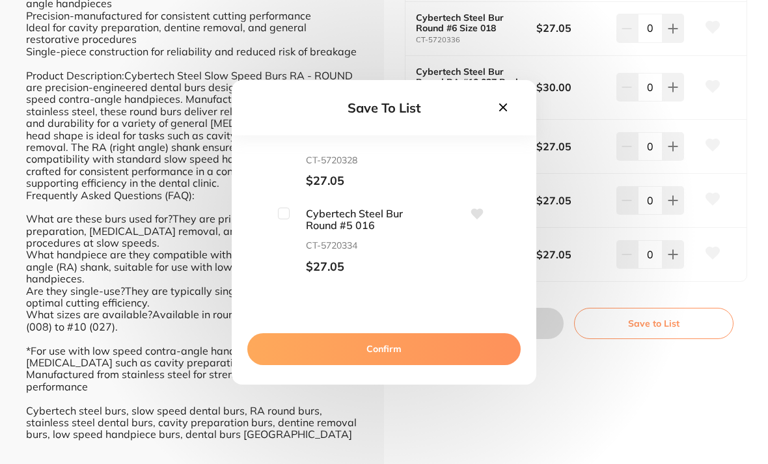
scroll to position [113, 0]
click at [284, 221] on input "checkbox" at bounding box center [284, 215] width 12 height 12
checkbox input "true"
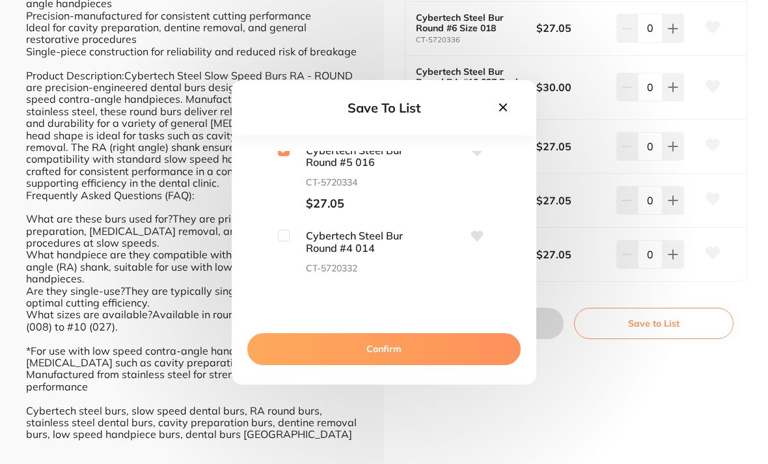
scroll to position [180, 0]
click at [292, 246] on span "Cybertech Steel Bur Round #4 014" at bounding box center [355, 240] width 130 height 24
click at [283, 239] on input "checkbox" at bounding box center [284, 234] width 12 height 12
checkbox input "true"
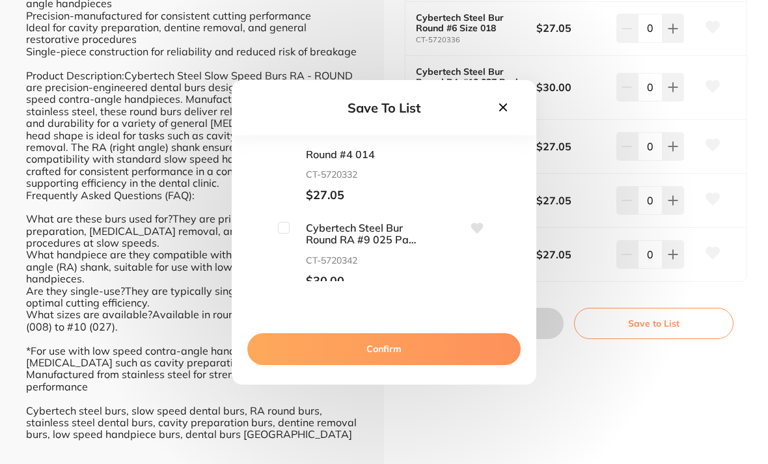
scroll to position [274, 0]
click at [289, 231] on input "checkbox" at bounding box center [284, 225] width 12 height 12
checkbox input "true"
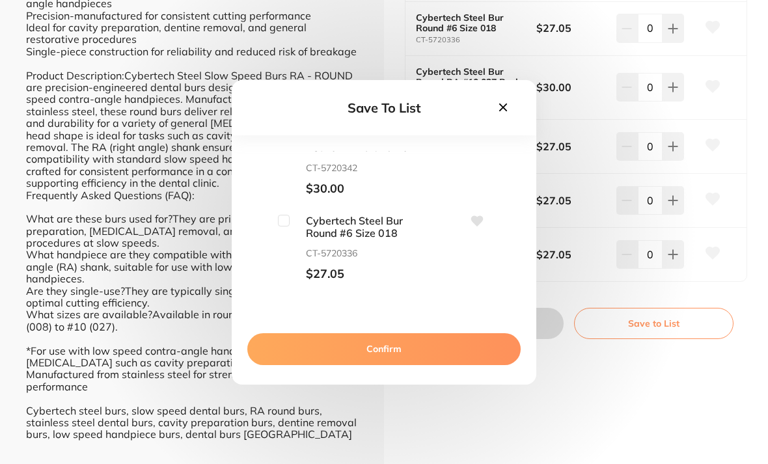
click at [288, 226] on input "checkbox" at bounding box center [284, 221] width 12 height 12
checkbox input "true"
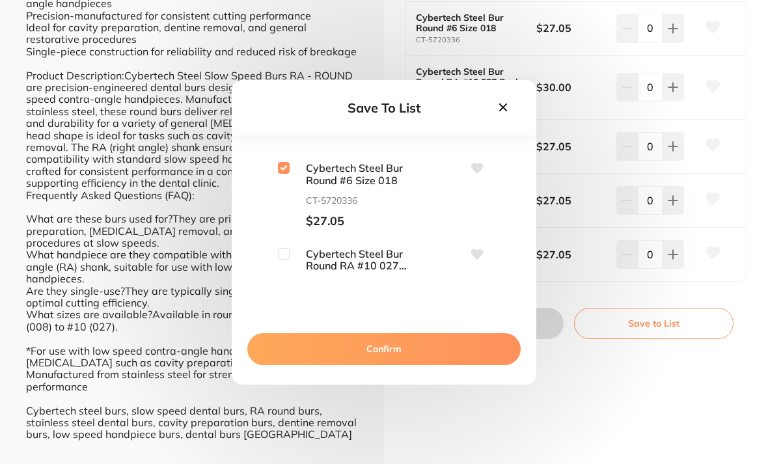
scroll to position [429, 0]
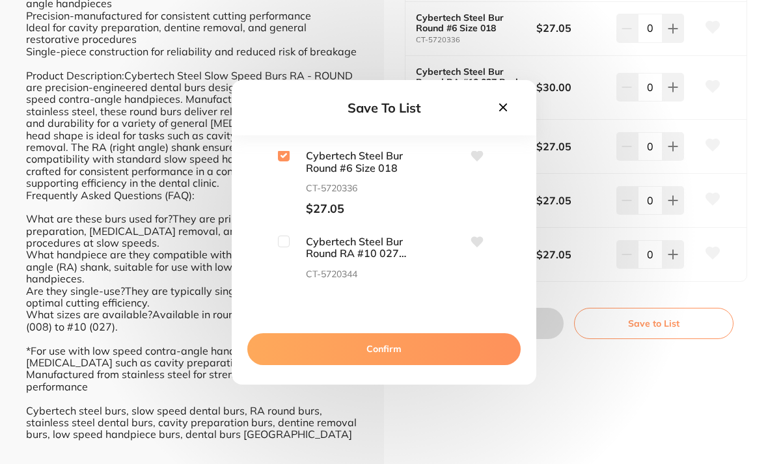
click at [289, 247] on input "checkbox" at bounding box center [284, 242] width 12 height 12
checkbox input "true"
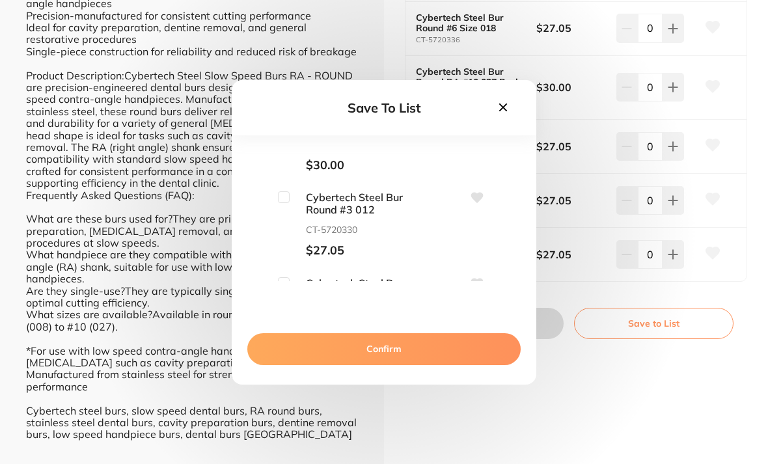
scroll to position [547, 0]
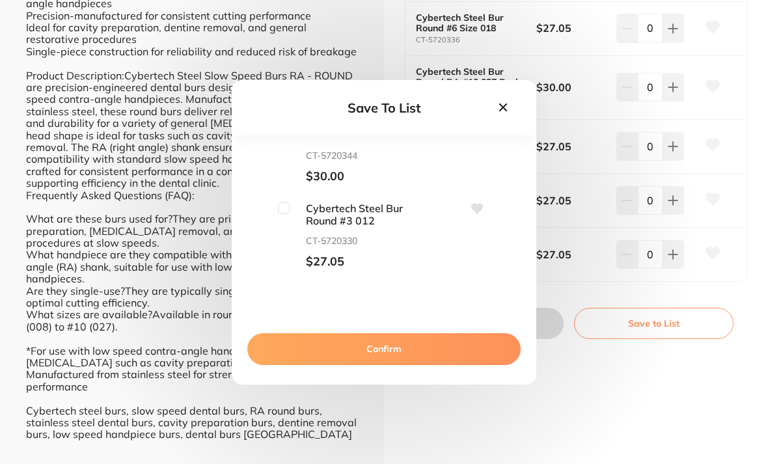
click at [290, 217] on span "Cybertech Steel Bur Round #3 012" at bounding box center [355, 214] width 130 height 24
click at [283, 214] on input "checkbox" at bounding box center [284, 208] width 12 height 12
checkbox input "true"
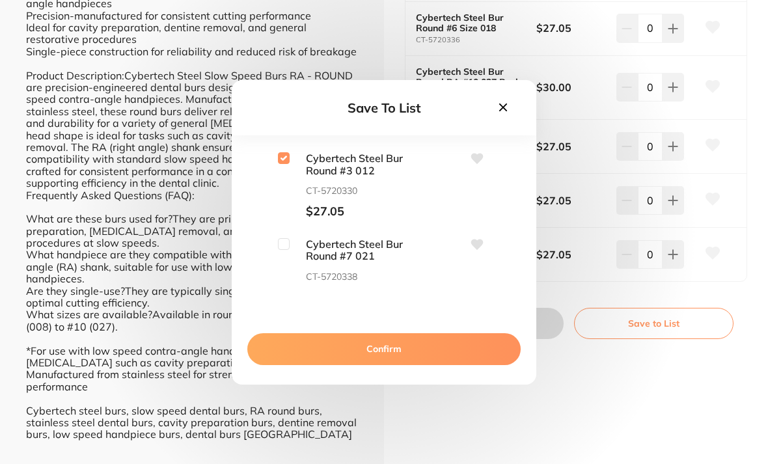
scroll to position [599, 0]
click at [284, 248] on input "checkbox" at bounding box center [284, 242] width 12 height 12
checkbox input "true"
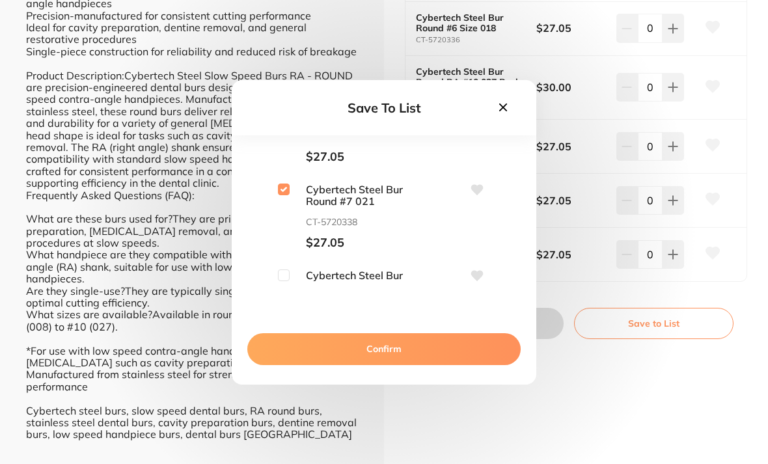
scroll to position [659, 0]
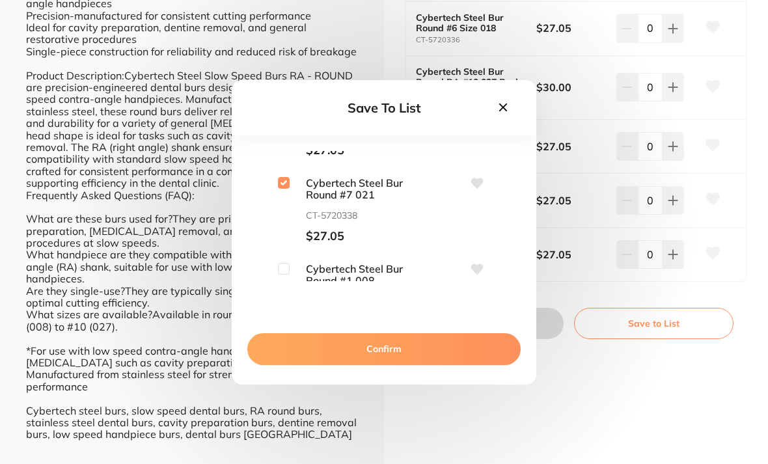
click at [284, 275] on input "checkbox" at bounding box center [284, 269] width 12 height 12
checkbox input "true"
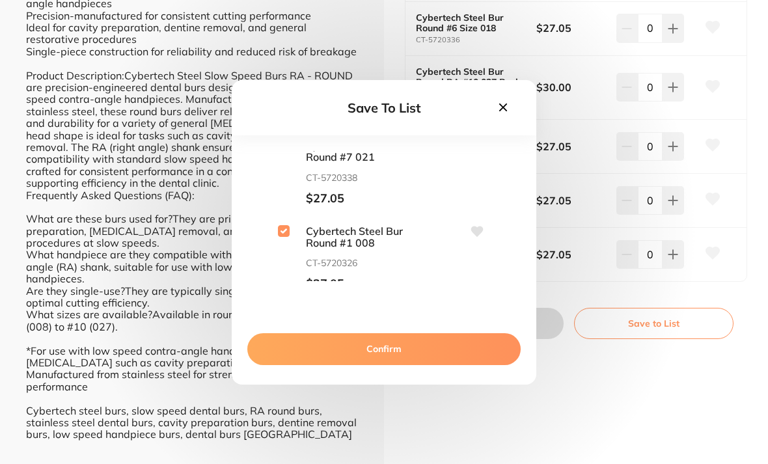
scroll to position [696, 0]
click at [386, 364] on button "Confirm" at bounding box center [383, 348] width 273 height 31
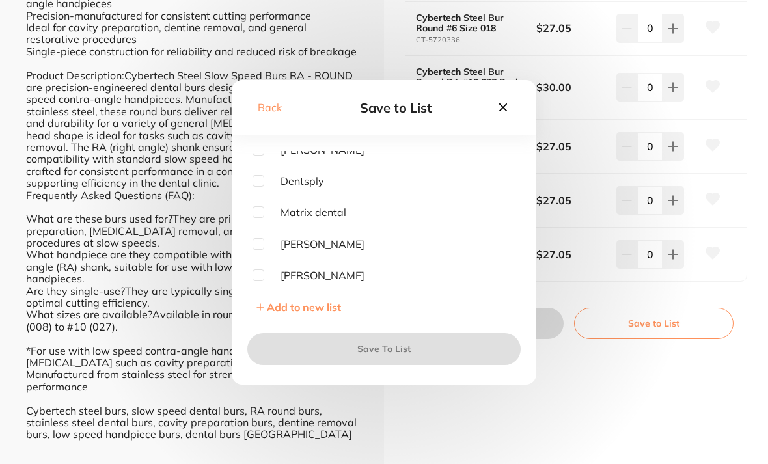
scroll to position [102, 0]
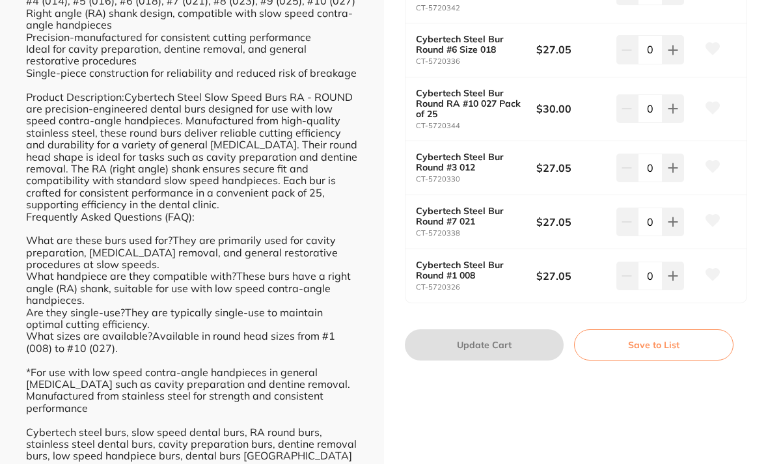
scroll to position [573, 0]
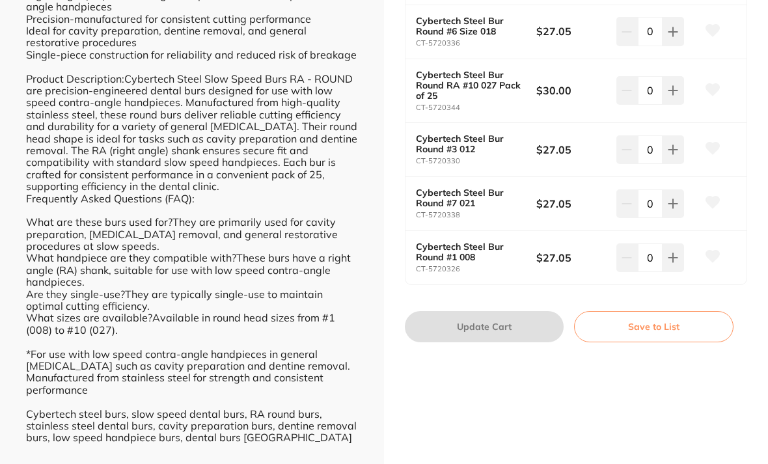
click at [659, 322] on button "Save to List" at bounding box center [653, 326] width 159 height 31
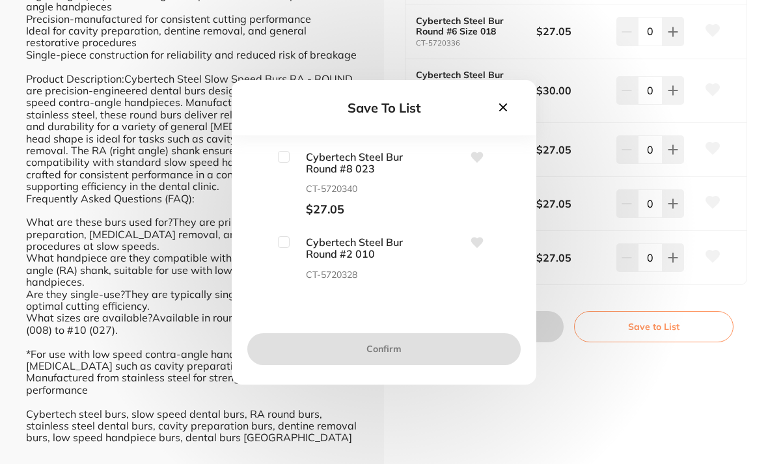
click at [284, 163] on input "checkbox" at bounding box center [284, 157] width 12 height 12
checkbox input "true"
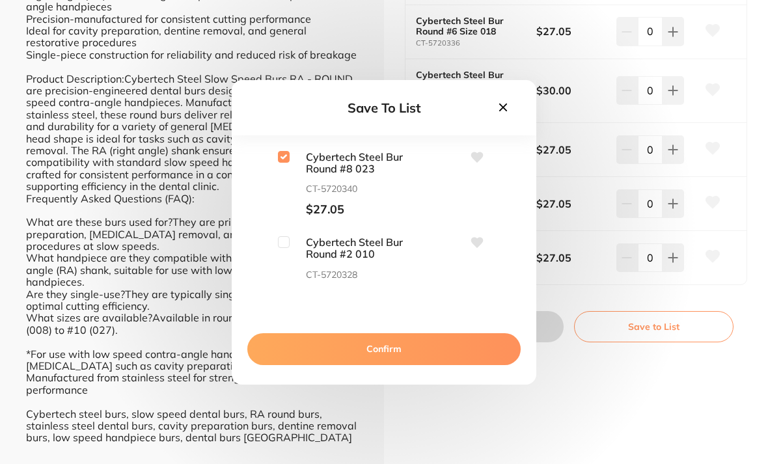
click at [285, 248] on input "checkbox" at bounding box center [284, 242] width 12 height 12
checkbox input "true"
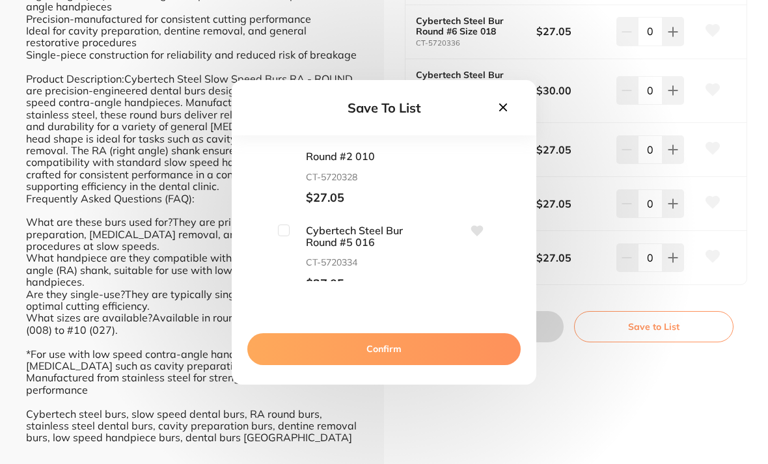
click at [288, 236] on input "checkbox" at bounding box center [284, 231] width 12 height 12
checkbox input "true"
click at [281, 238] on input "checkbox" at bounding box center [284, 232] width 12 height 12
checkbox input "true"
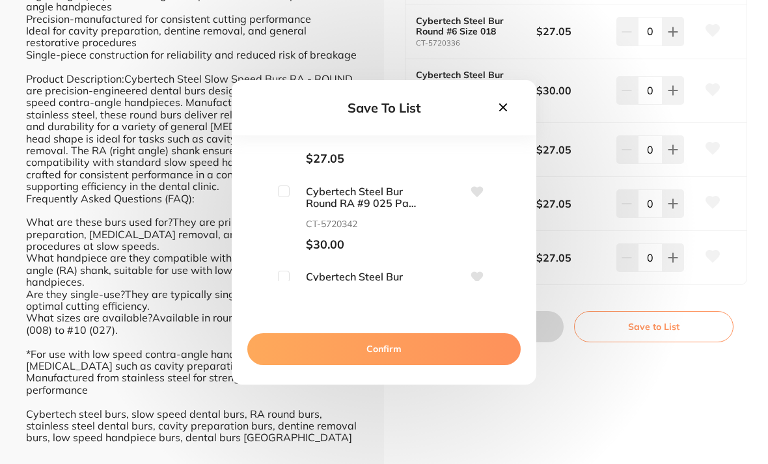
scroll to position [315, 0]
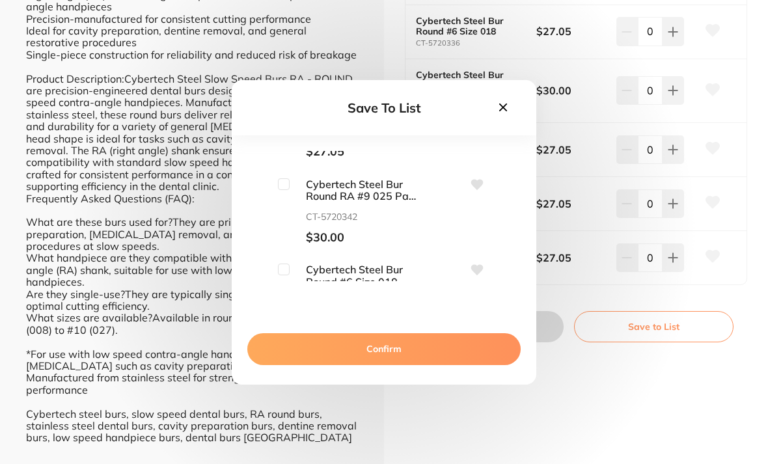
click at [289, 190] on input "checkbox" at bounding box center [284, 184] width 12 height 12
checkbox input "true"
click at [295, 281] on span "Cybertech Steel Bur Round #6 Size 018" at bounding box center [355, 276] width 130 height 24
click at [278, 275] on input "checkbox" at bounding box center [284, 270] width 12 height 12
checkbox input "true"
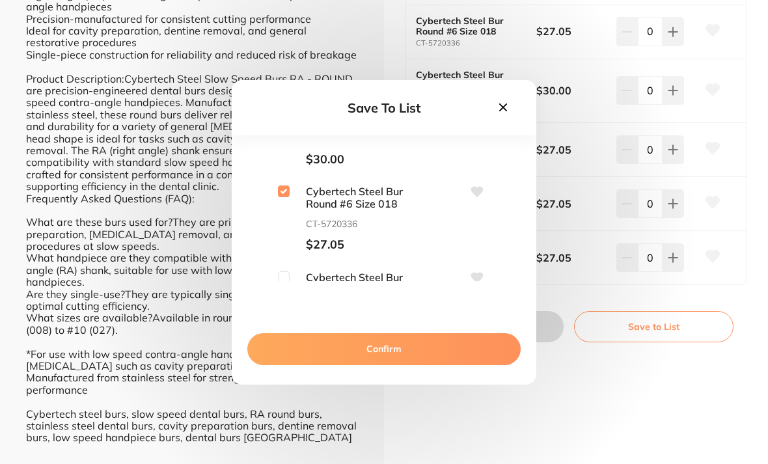
scroll to position [402, 0]
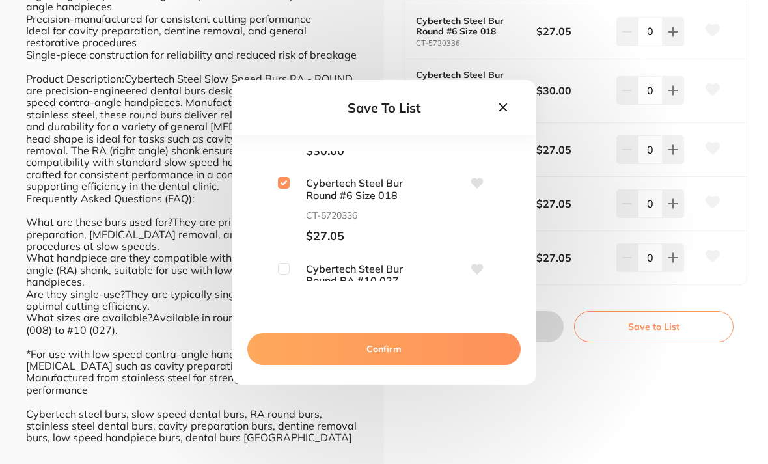
click at [283, 275] on input "checkbox" at bounding box center [284, 269] width 12 height 12
checkbox input "true"
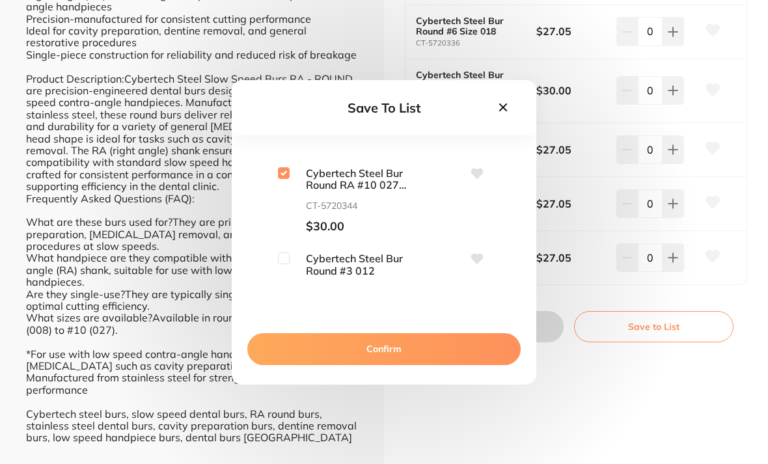
click at [288, 264] on input "checkbox" at bounding box center [284, 259] width 12 height 12
checkbox input "true"
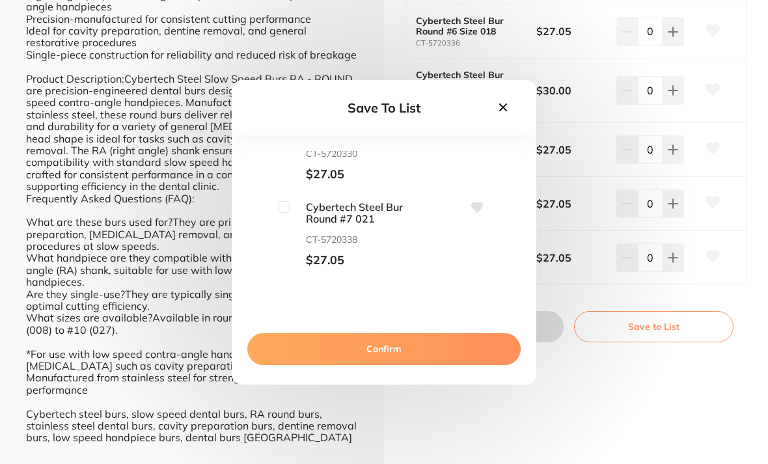
scroll to position [633, 0]
click at [284, 214] on input "checkbox" at bounding box center [284, 208] width 12 height 12
checkbox input "true"
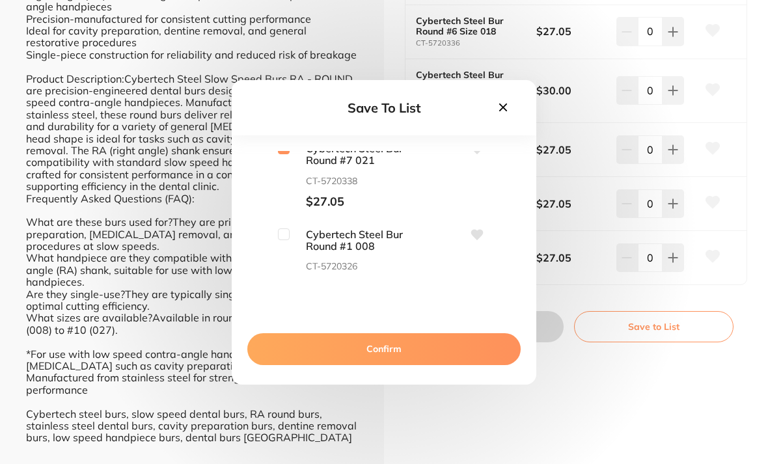
click at [286, 239] on input "checkbox" at bounding box center [284, 234] width 12 height 12
checkbox input "true"
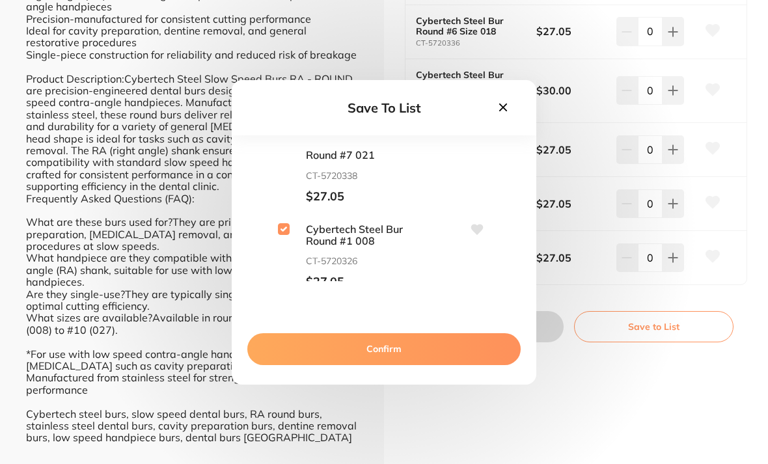
scroll to position [696, 0]
click at [395, 364] on button "Confirm" at bounding box center [383, 348] width 273 height 31
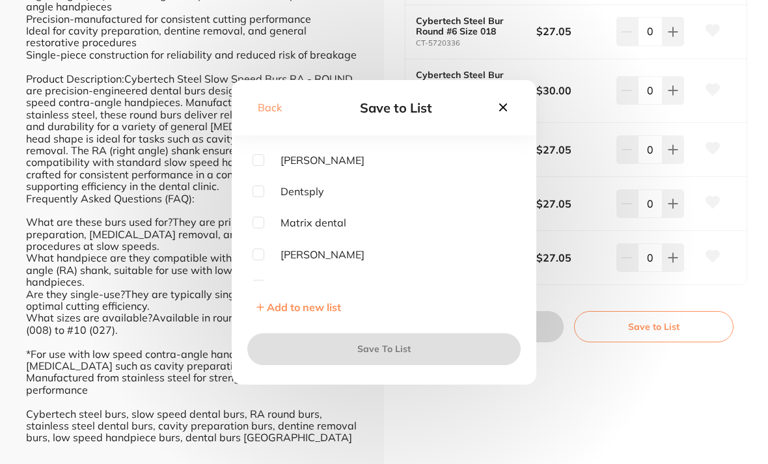
scroll to position [90, 0]
click at [253, 261] on input "checkbox" at bounding box center [259, 255] width 12 height 12
checkbox input "true"
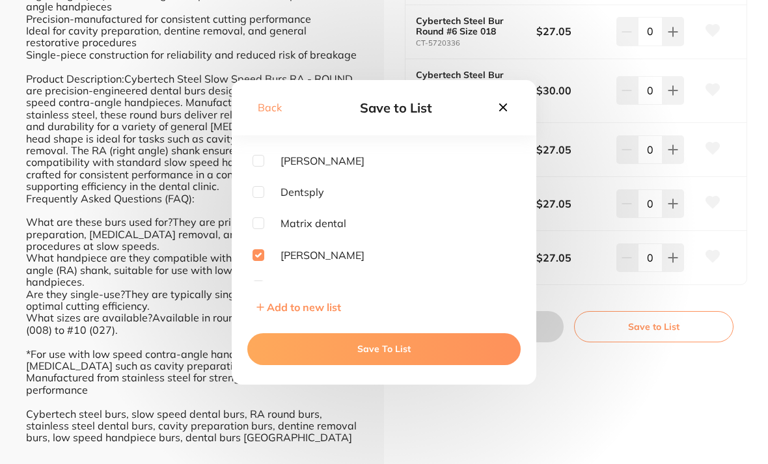
click at [392, 364] on button "Save To List" at bounding box center [383, 348] width 273 height 31
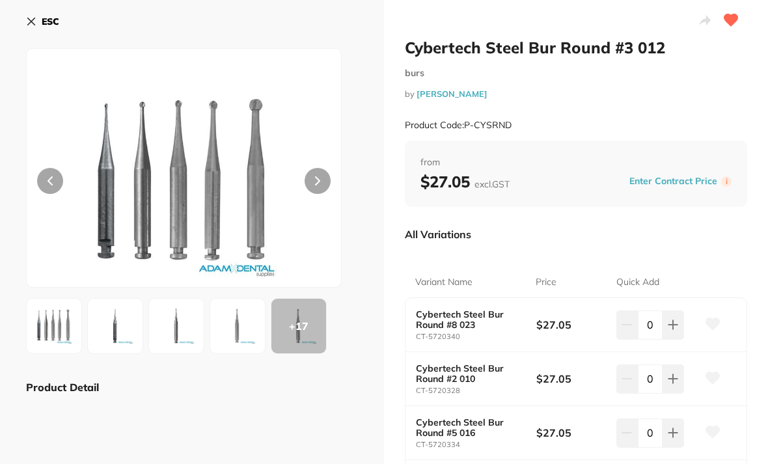
scroll to position [0, 0]
click at [32, 20] on icon at bounding box center [31, 21] width 7 height 7
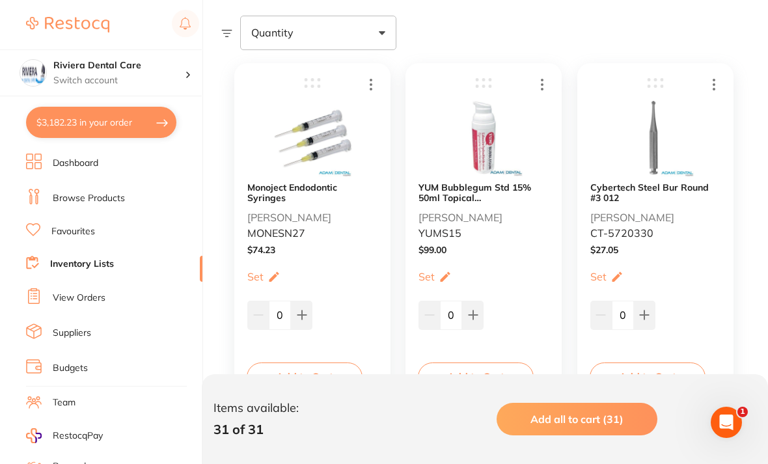
scroll to position [240, 0]
click at [649, 310] on icon at bounding box center [644, 314] width 10 height 10
click at [648, 309] on button at bounding box center [644, 314] width 21 height 29
type input "2"
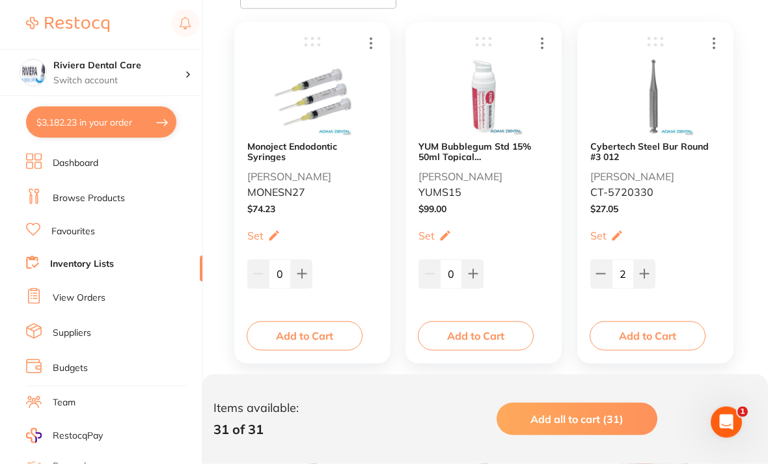
scroll to position [281, 0]
click at [651, 335] on button "Add to Cart" at bounding box center [648, 335] width 116 height 29
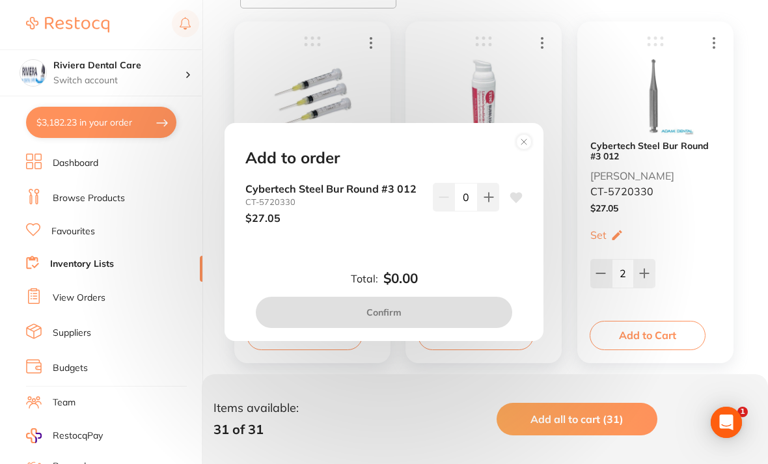
scroll to position [0, 0]
click at [491, 212] on button at bounding box center [488, 197] width 21 height 29
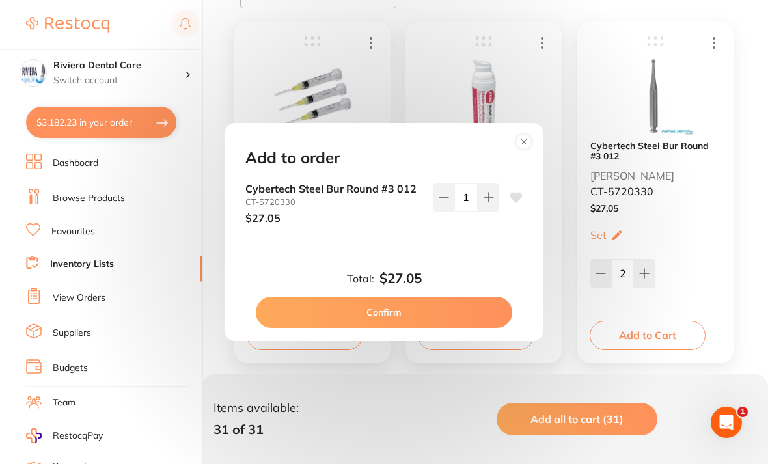
click at [491, 212] on button at bounding box center [488, 197] width 21 height 29
type input "2"
click at [390, 323] on button "Confirm" at bounding box center [384, 312] width 256 height 31
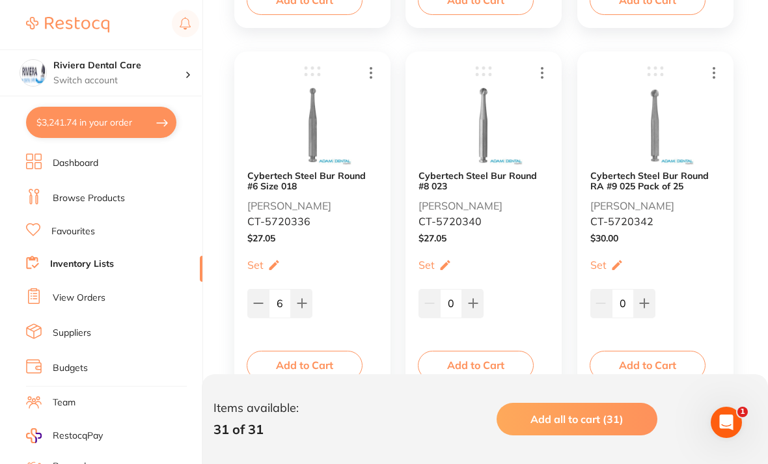
scroll to position [3546, 0]
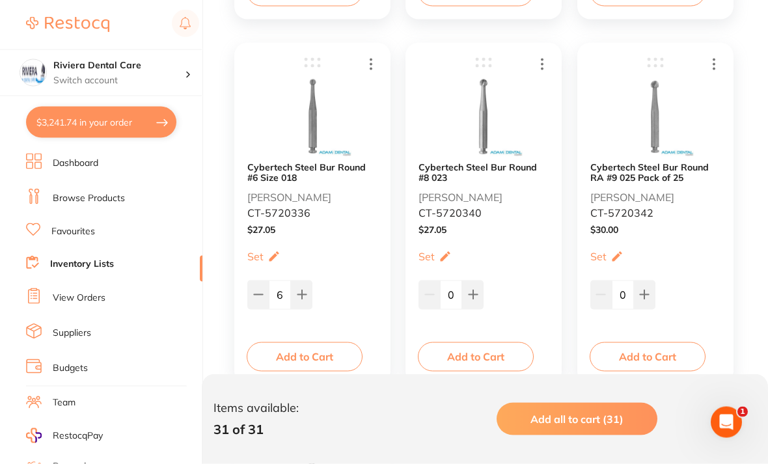
click at [473, 349] on button "Add to Cart" at bounding box center [476, 356] width 116 height 29
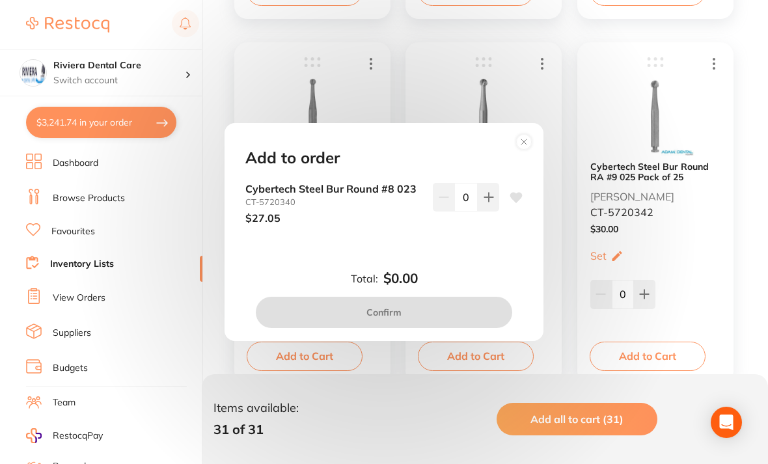
click at [493, 212] on button at bounding box center [488, 197] width 21 height 29
type input "1"
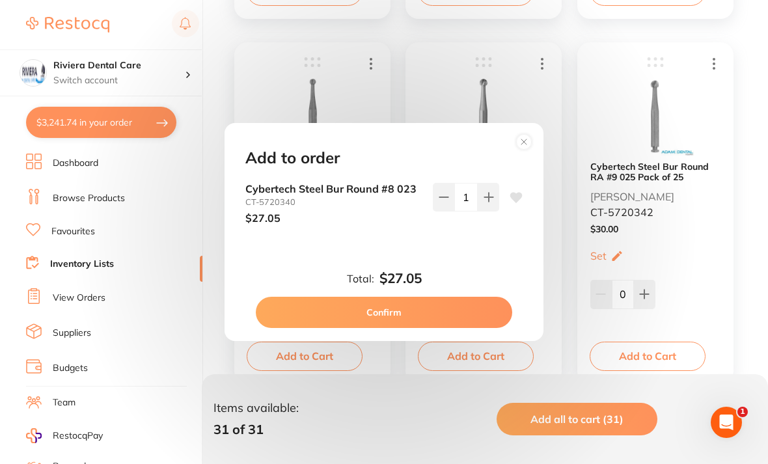
scroll to position [0, 0]
click at [392, 316] on button "Confirm" at bounding box center [384, 312] width 256 height 31
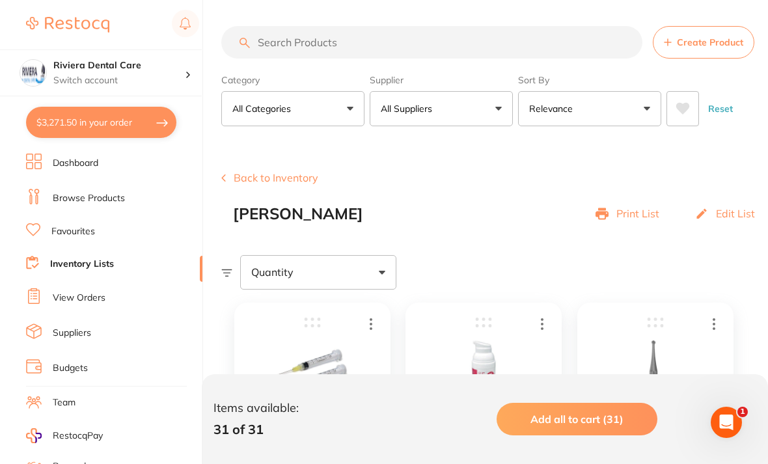
click at [256, 174] on button "Back to Inventory" at bounding box center [269, 178] width 97 height 12
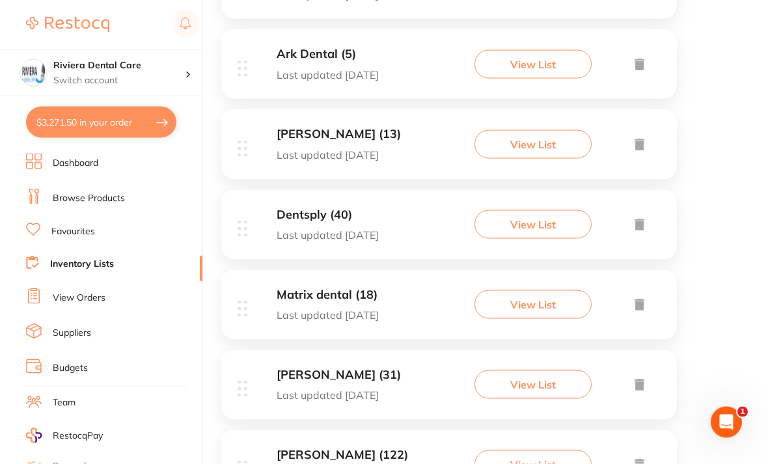
scroll to position [419, 0]
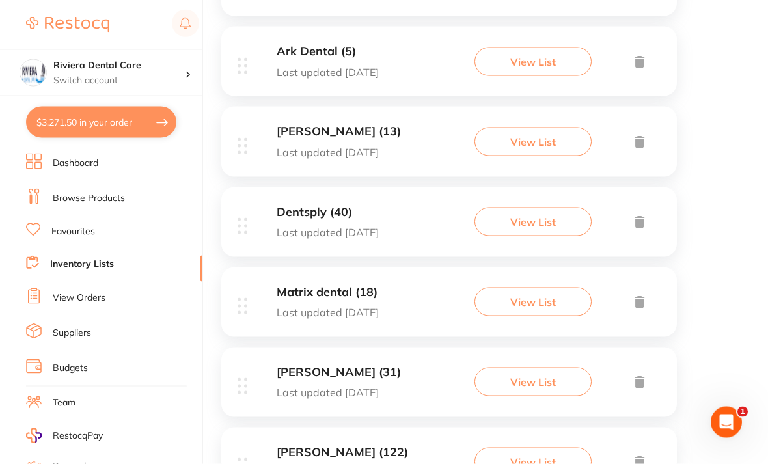
click at [537, 295] on button "View List" at bounding box center [532, 302] width 117 height 29
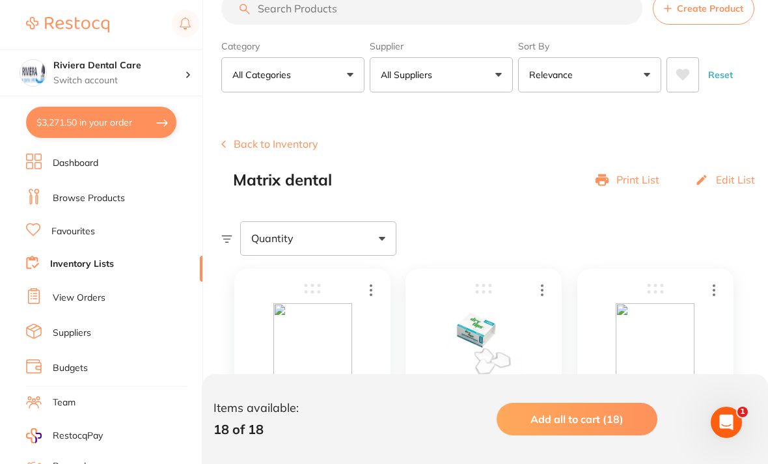
scroll to position [34, 0]
click at [255, 139] on button "Back to Inventory" at bounding box center [269, 143] width 97 height 12
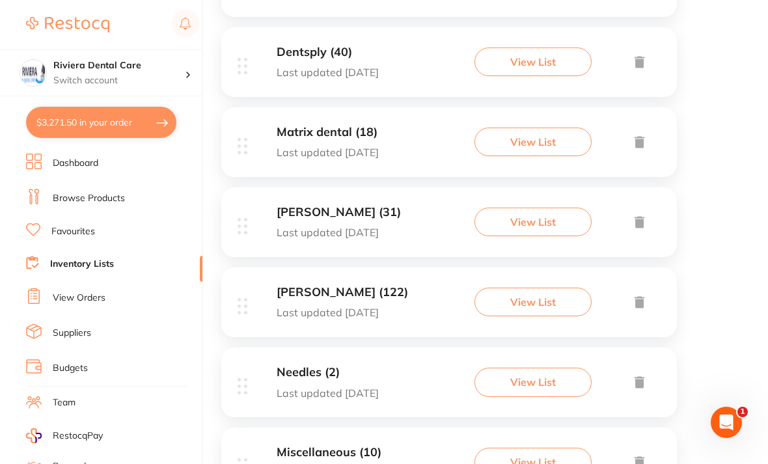
scroll to position [580, 0]
click at [525, 290] on button "View List" at bounding box center [532, 301] width 117 height 29
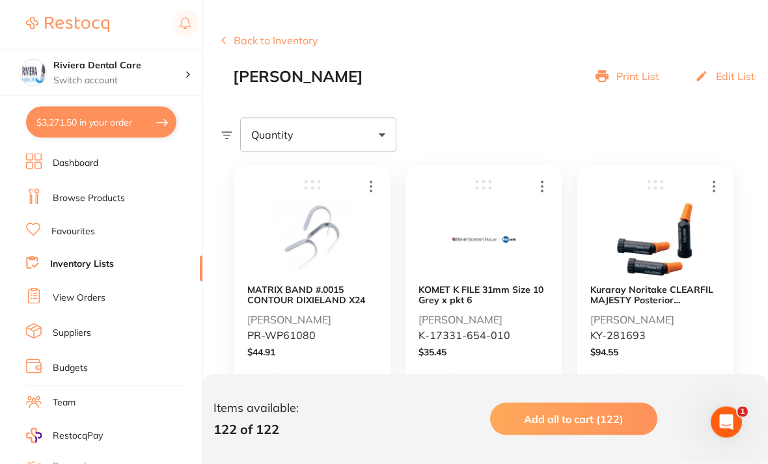
scroll to position [138, 0]
click at [79, 195] on link "Browse Products" at bounding box center [89, 198] width 72 height 13
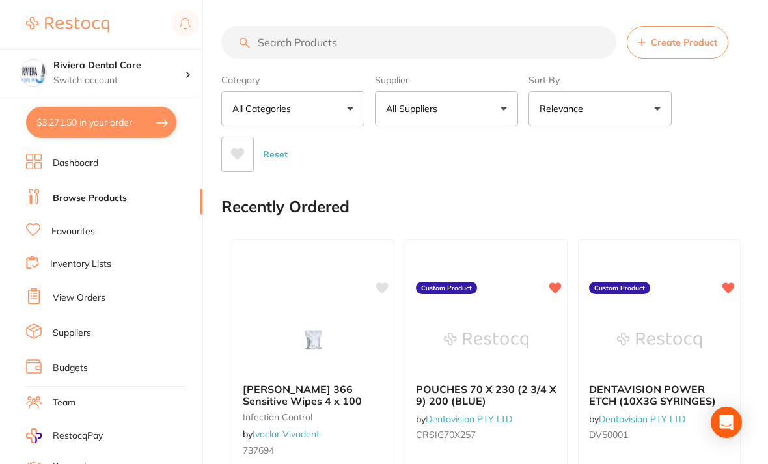
click at [269, 40] on input "search" at bounding box center [418, 42] width 395 height 33
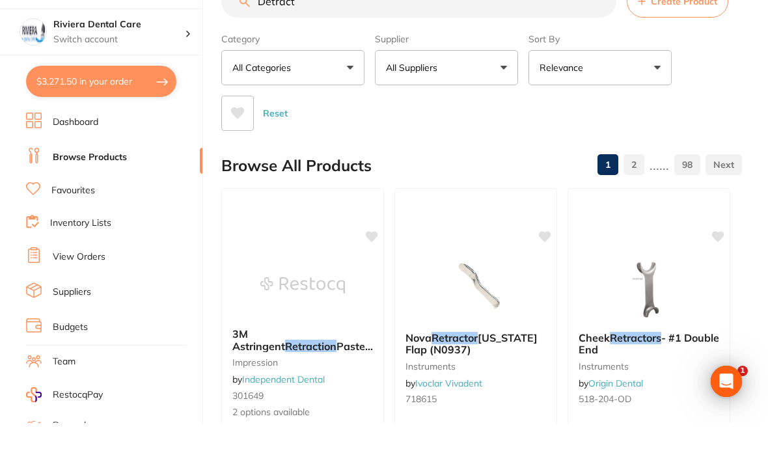
click at [720, 126] on div "Reset" at bounding box center [476, 149] width 510 height 46
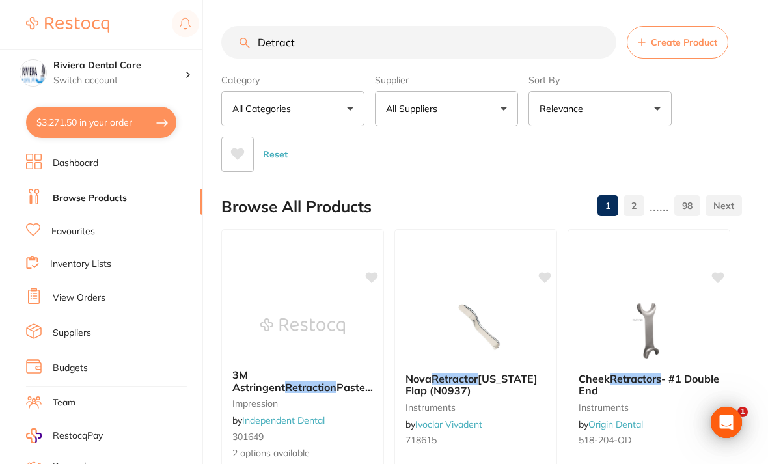
click at [320, 42] on input "Detract" at bounding box center [418, 42] width 395 height 33
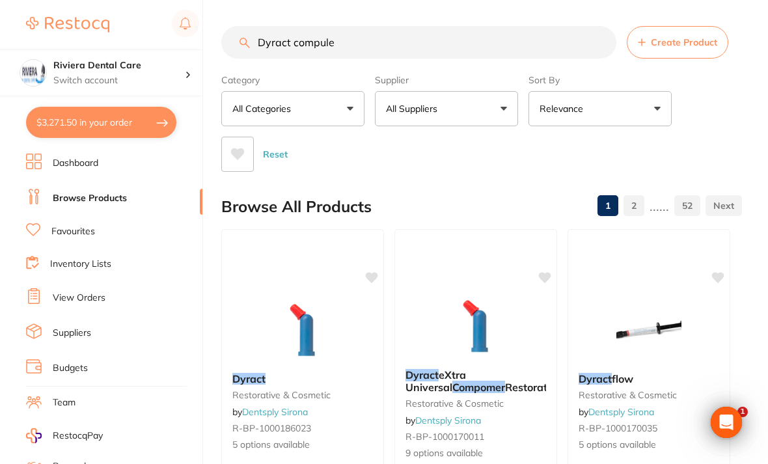
type input "Dyract compule"
click at [712, 120] on div "Category All Categories All Categories articulating burs CAD/CAM disposables en…" at bounding box center [481, 120] width 521 height 103
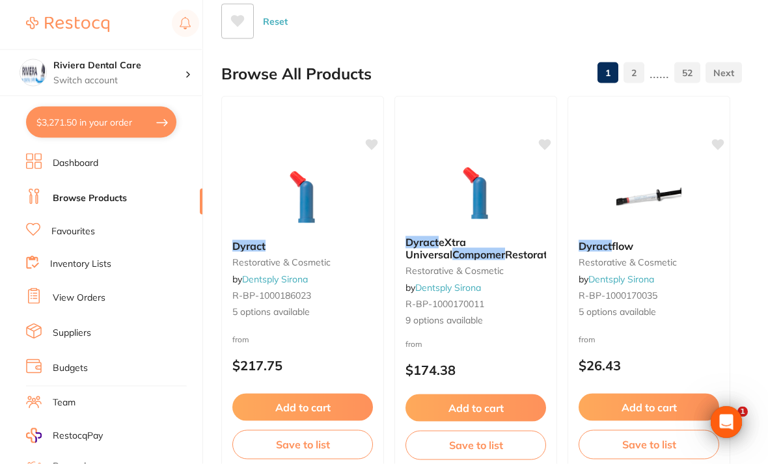
scroll to position [134, 0]
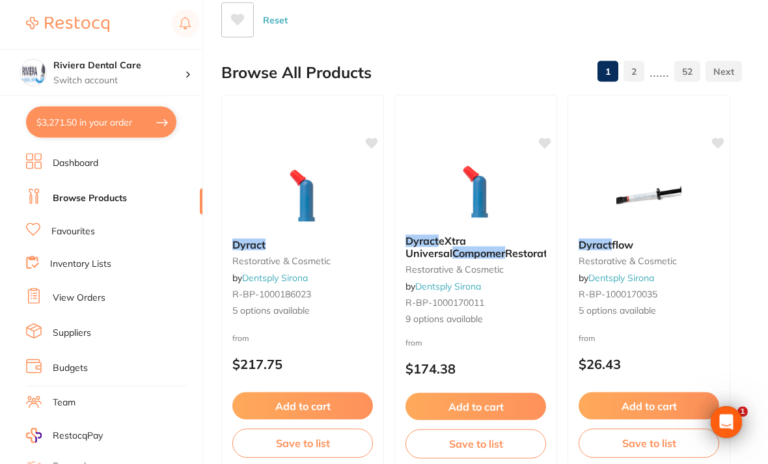
click at [310, 187] on img at bounding box center [302, 195] width 85 height 65
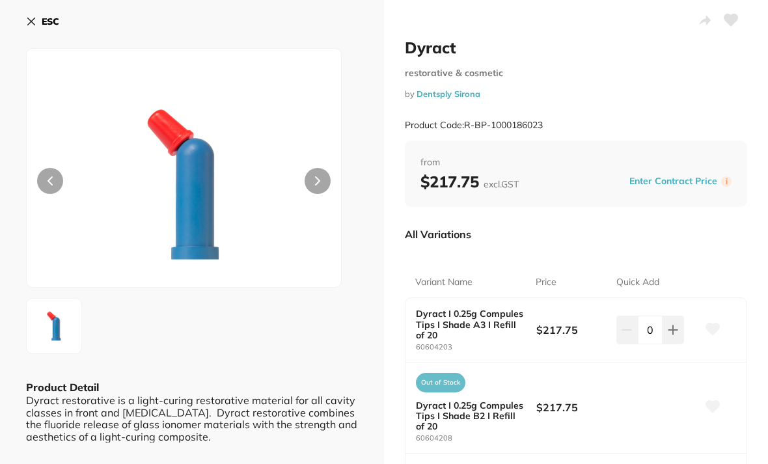
click at [738, 14] on button at bounding box center [731, 21] width 33 height 33
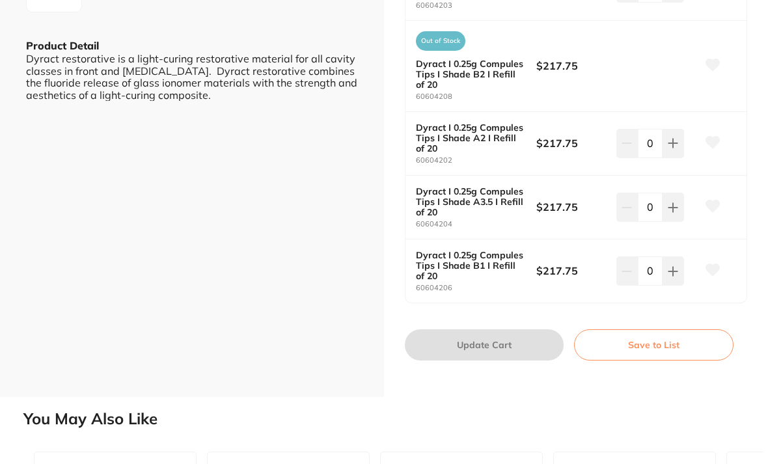
scroll to position [368, 0]
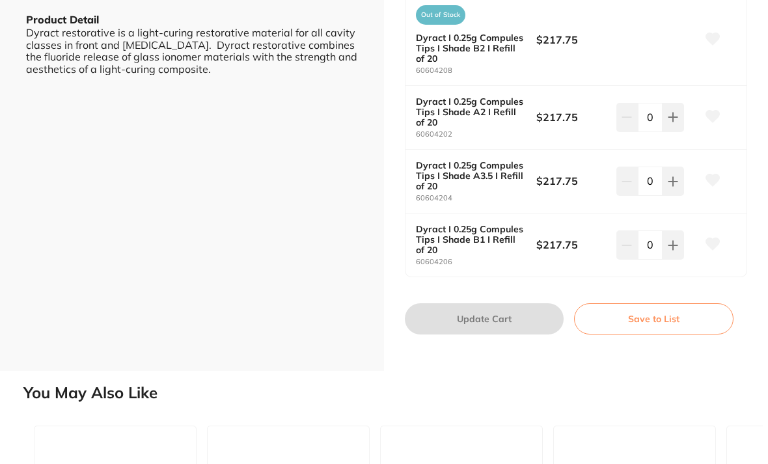
click at [646, 305] on button "Save to List" at bounding box center [653, 318] width 159 height 31
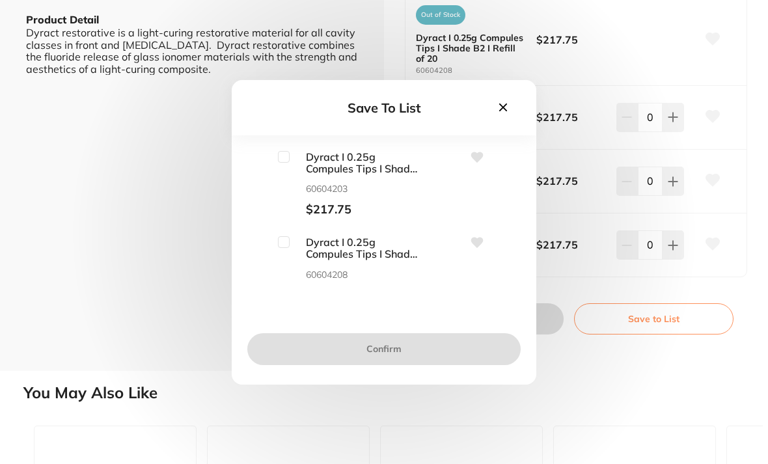
scroll to position [0, 0]
click at [750, 196] on div "Save To List Dyract I 0.25g Compules Tips I Shade A3 I Refill of 20 60604203 $2…" at bounding box center [384, 232] width 768 height 464
click at [504, 115] on icon at bounding box center [503, 107] width 14 height 14
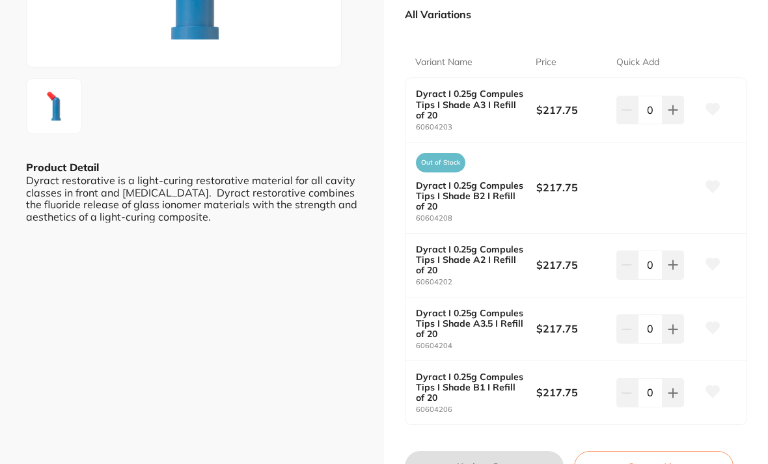
scroll to position [225, 0]
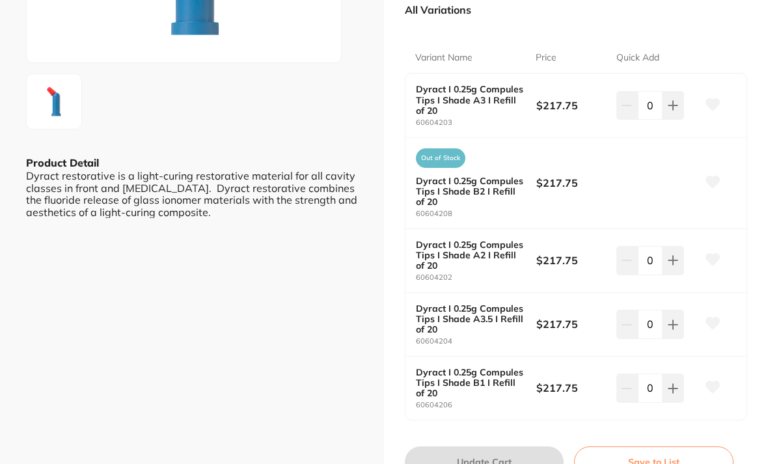
click at [709, 98] on icon at bounding box center [712, 104] width 14 height 12
click at [657, 450] on button "Save to List" at bounding box center [653, 461] width 159 height 31
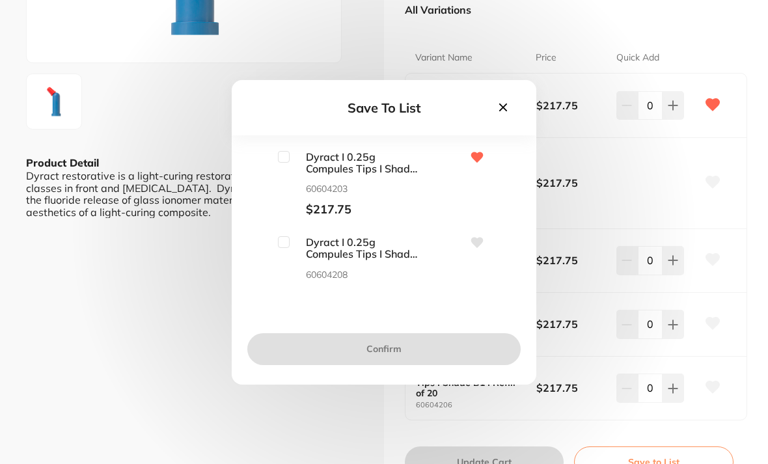
click at [286, 163] on input "checkbox" at bounding box center [284, 157] width 12 height 12
checkbox input "true"
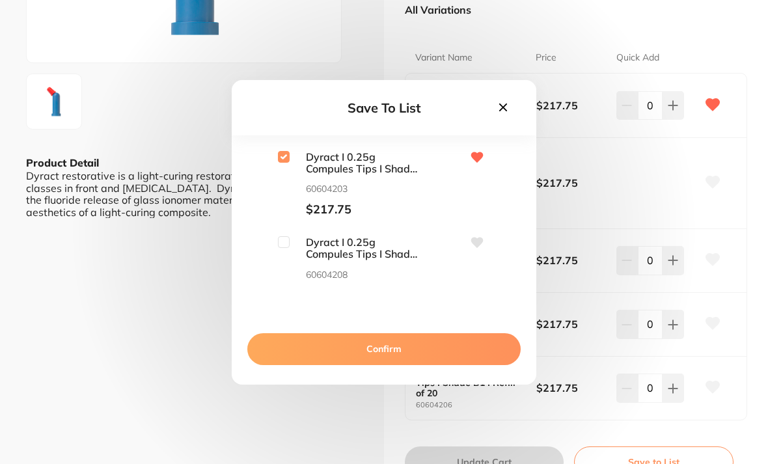
click at [379, 360] on button "Confirm" at bounding box center [383, 348] width 273 height 31
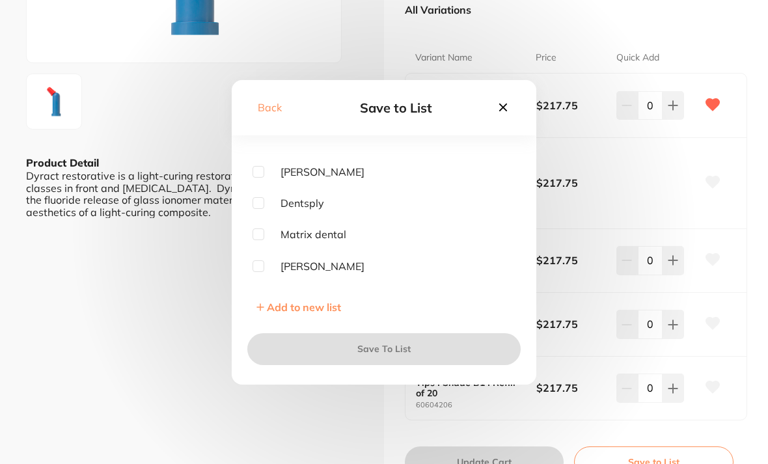
scroll to position [103, 0]
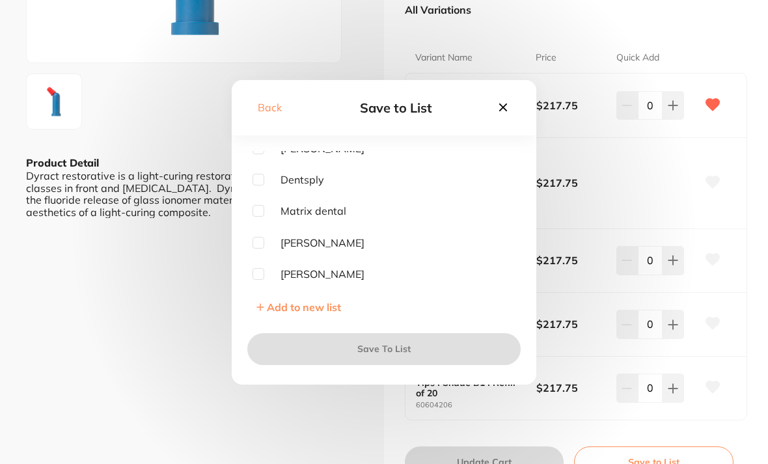
click at [262, 185] on input "checkbox" at bounding box center [259, 180] width 12 height 12
checkbox input "true"
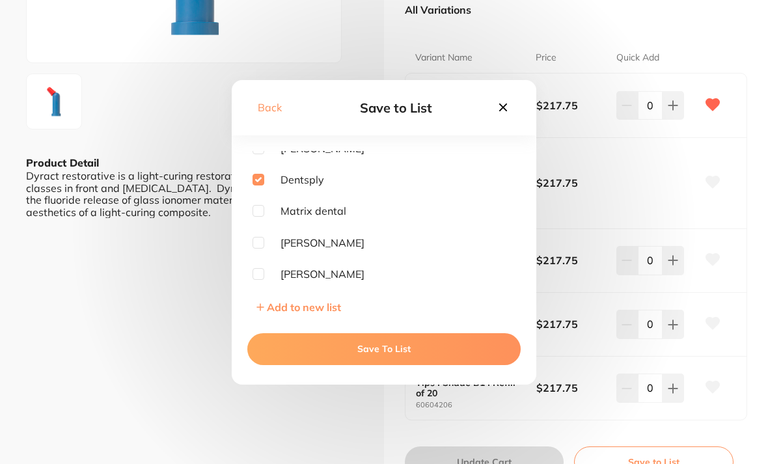
click at [383, 364] on button "Save To List" at bounding box center [383, 348] width 273 height 31
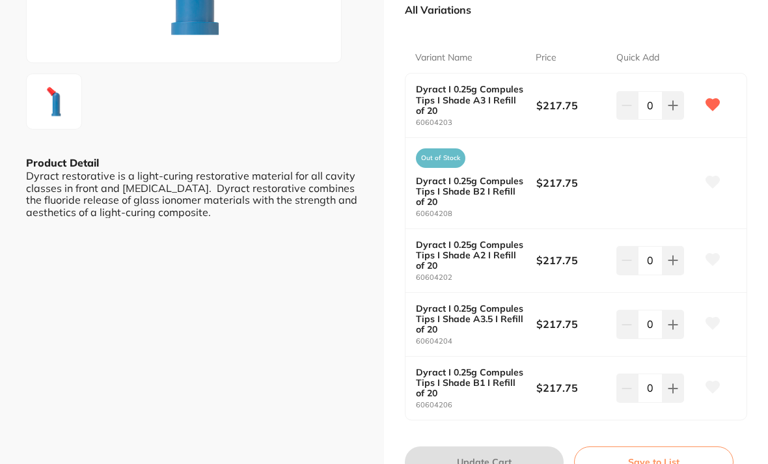
scroll to position [0, 0]
click at [672, 100] on icon at bounding box center [673, 105] width 10 height 10
type input "1"
click at [482, 447] on button "Update Cart" at bounding box center [484, 461] width 159 height 31
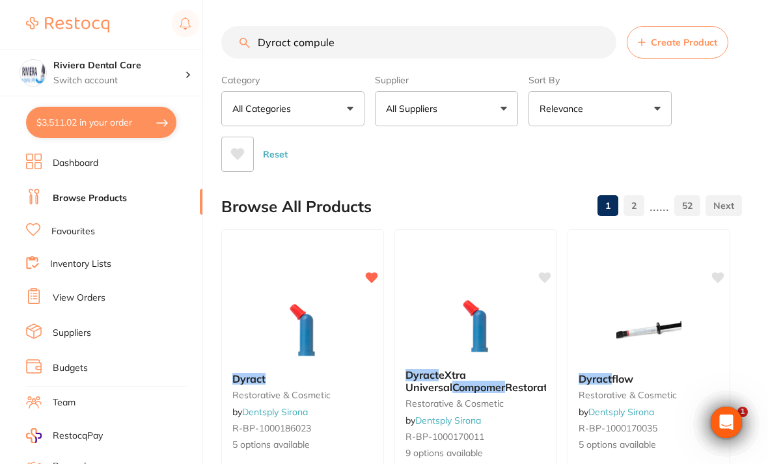
click at [71, 258] on link "Inventory Lists" at bounding box center [80, 264] width 61 height 13
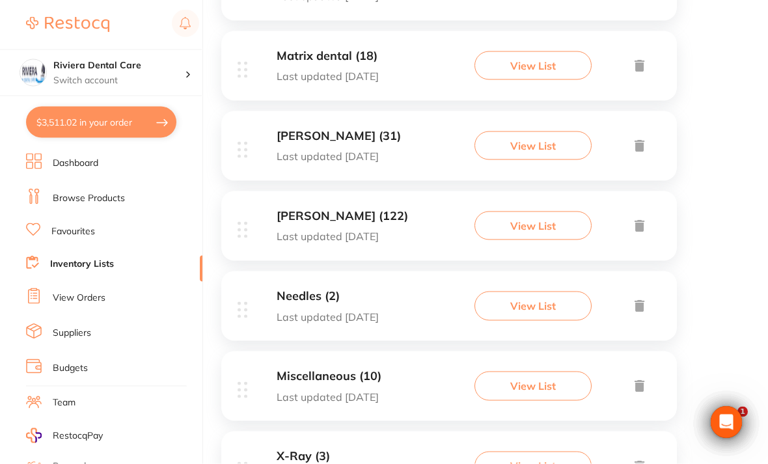
scroll to position [663, 0]
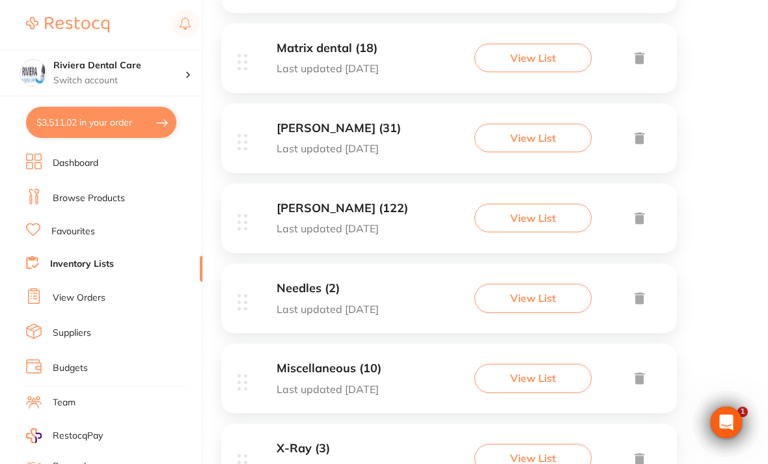
click at [537, 209] on button "View List" at bounding box center [532, 218] width 117 height 29
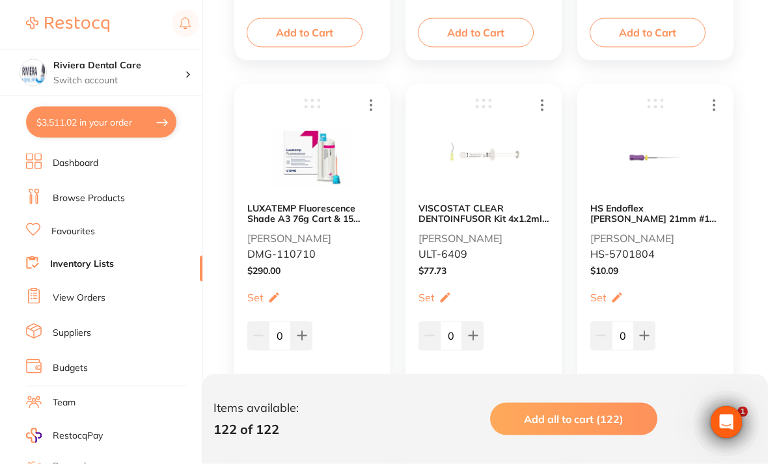
scroll to position [2047, 0]
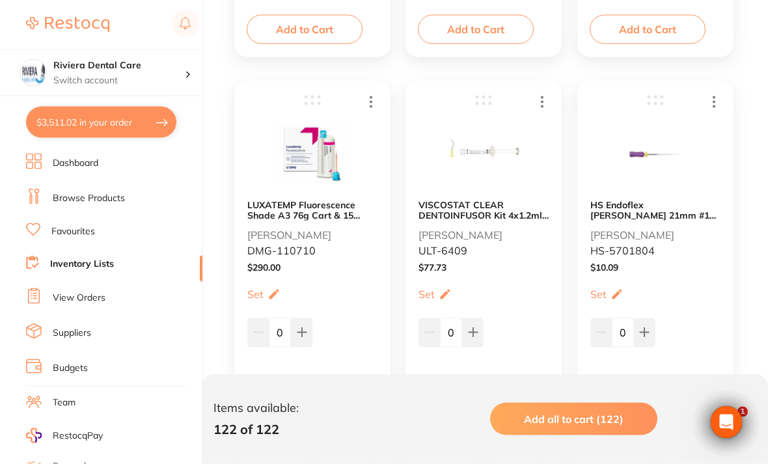
click at [483, 322] on button at bounding box center [472, 332] width 21 height 29
type input "1"
click at [475, 385] on button "Add to Cart" at bounding box center [476, 393] width 116 height 29
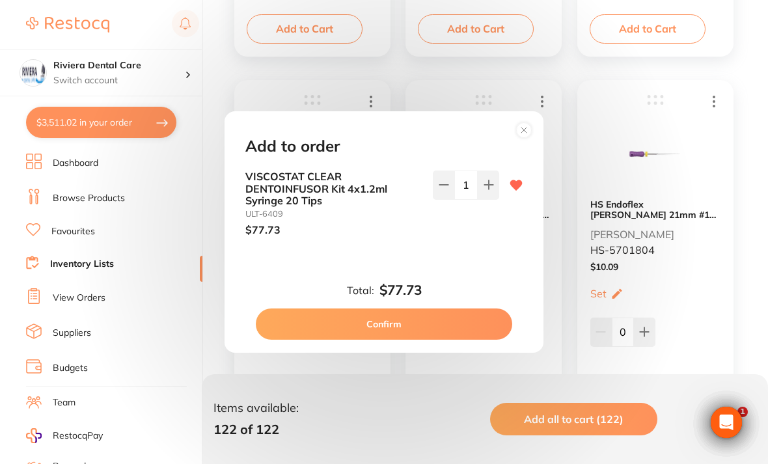
scroll to position [0, 0]
click at [394, 333] on button "Confirm" at bounding box center [384, 323] width 256 height 31
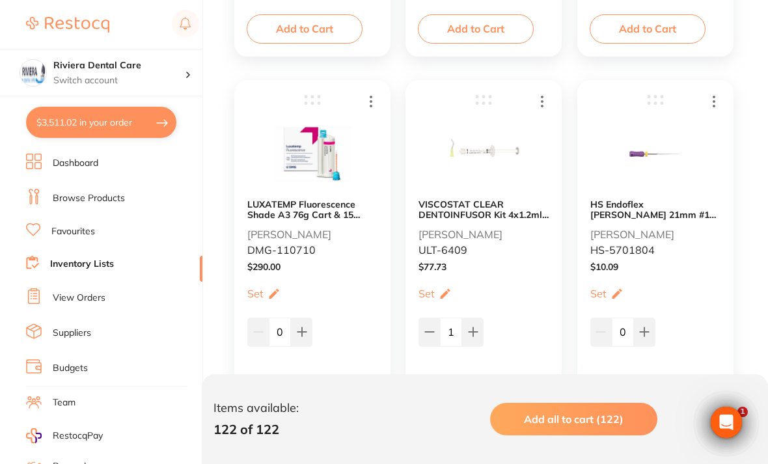
click at [81, 118] on button "$3,511.02 in your order" at bounding box center [101, 122] width 150 height 31
checkbox input "true"
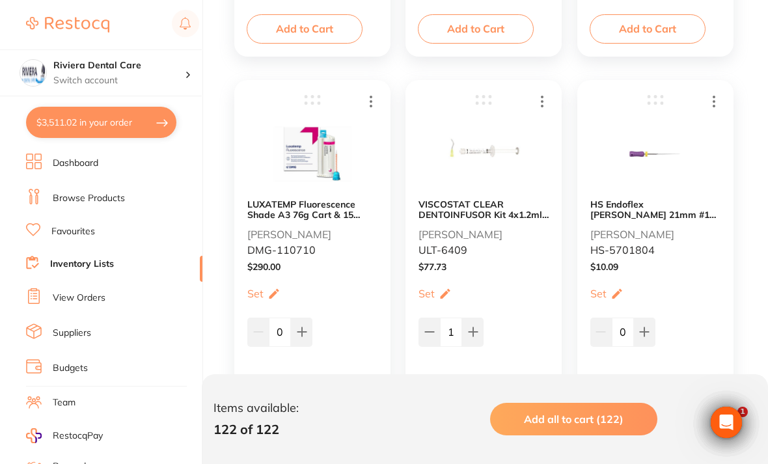
checkbox input "true"
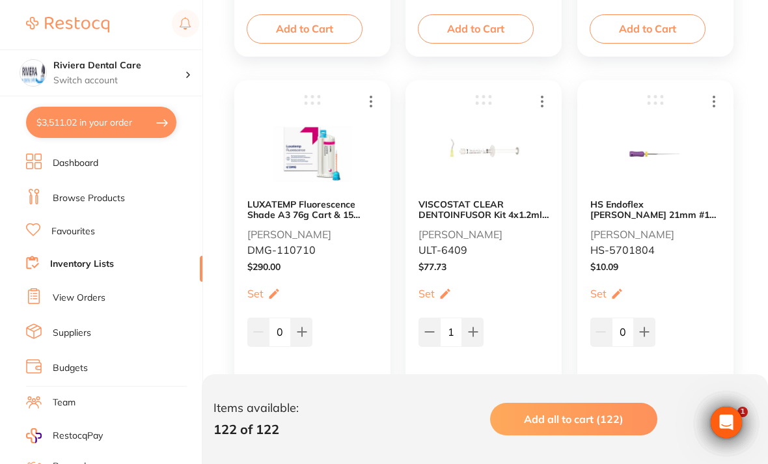
checkbox input "true"
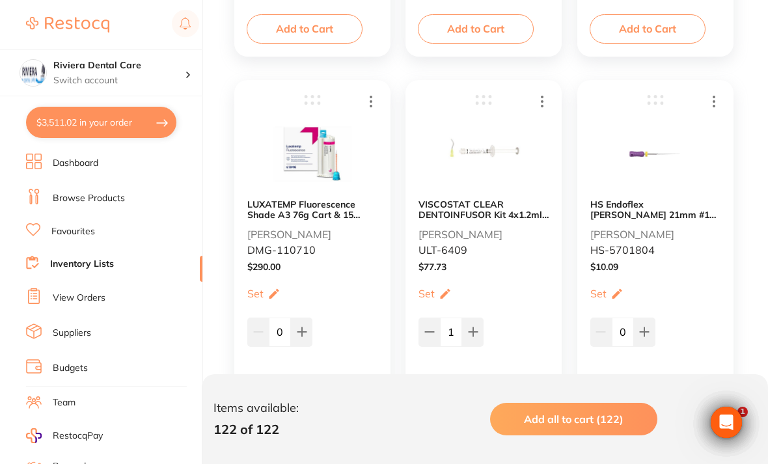
checkbox input "true"
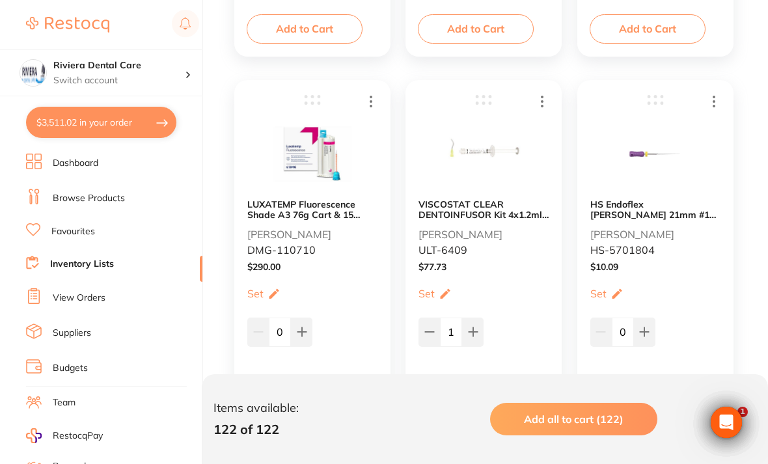
checkbox input "true"
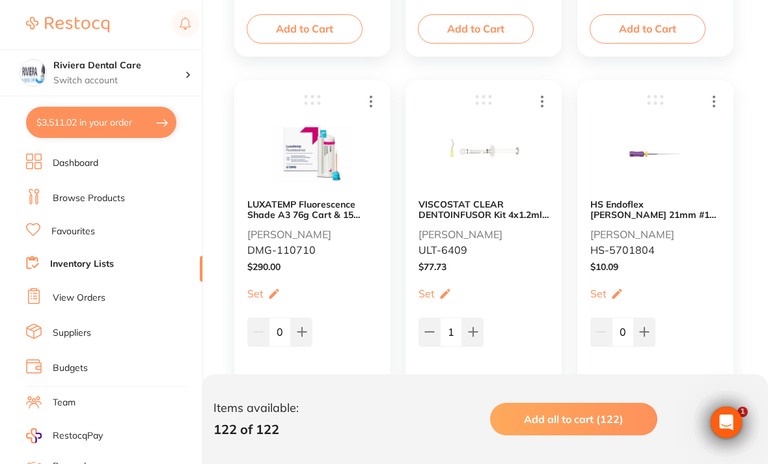
checkbox input "true"
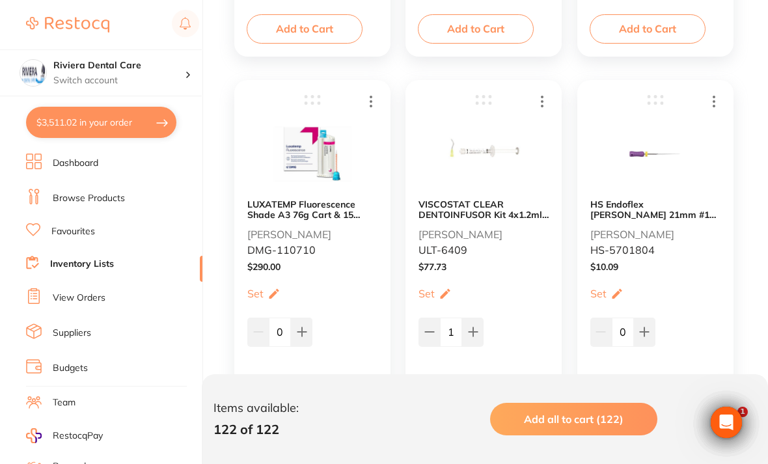
checkbox input "true"
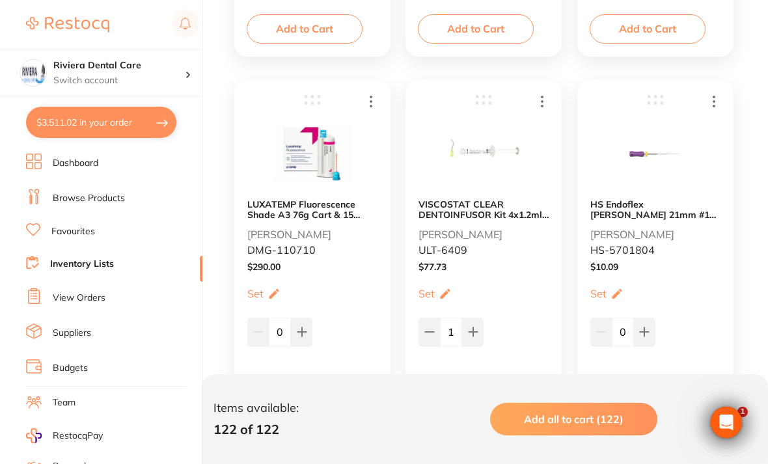
checkbox input "true"
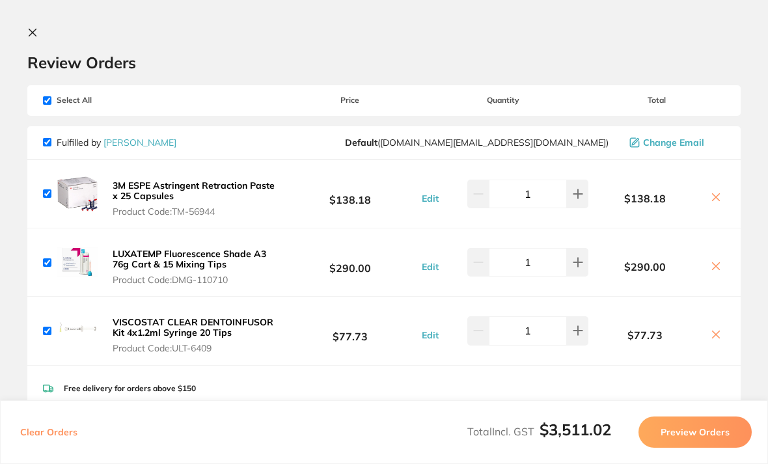
click at [25, 37] on section "Review Orders Your orders are being processed and we will notify you once we ha…" at bounding box center [384, 232] width 768 height 464
click at [34, 36] on icon at bounding box center [32, 32] width 10 height 10
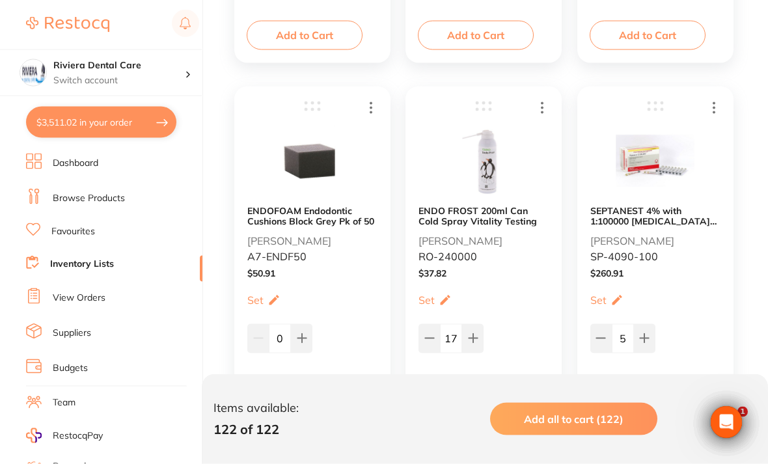
scroll to position [8981, 0]
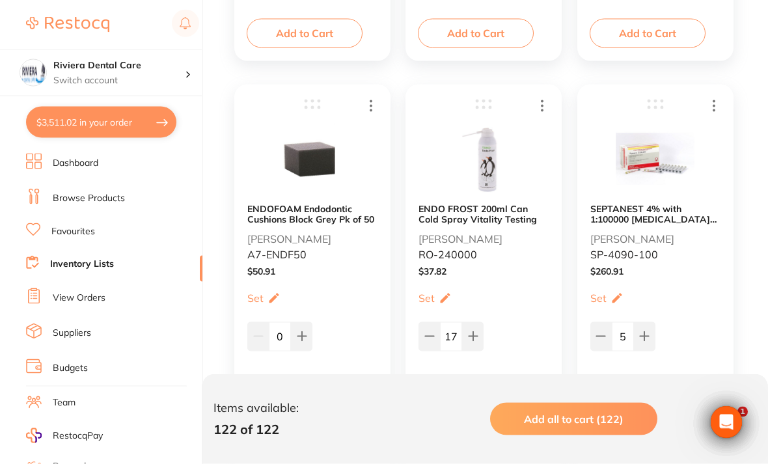
click at [479, 394] on button "Add to Cart" at bounding box center [476, 398] width 116 height 29
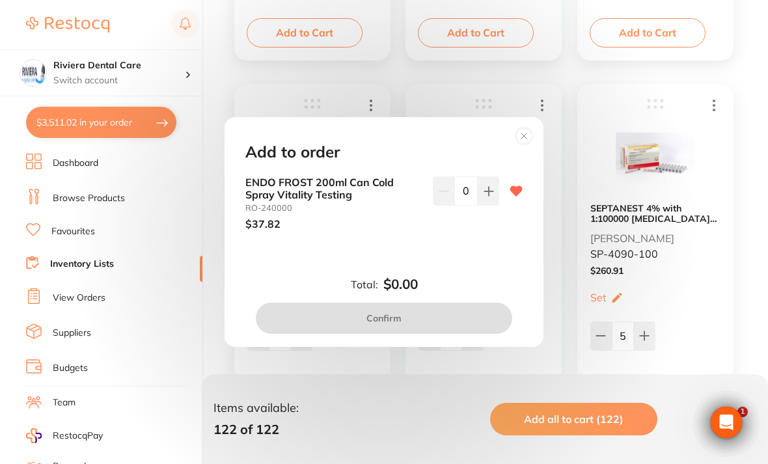
scroll to position [0, 0]
click at [497, 205] on button at bounding box center [488, 190] width 21 height 29
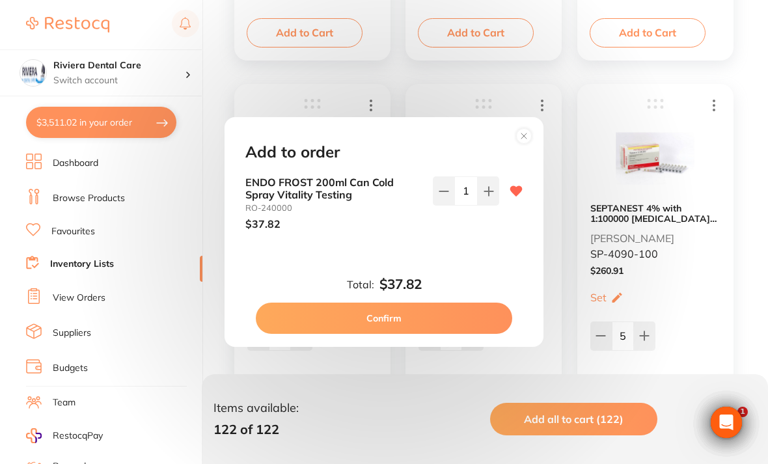
click at [496, 205] on button at bounding box center [488, 190] width 21 height 29
click at [495, 205] on button at bounding box center [488, 190] width 21 height 29
type input "3"
click at [395, 328] on button "Confirm" at bounding box center [384, 318] width 256 height 31
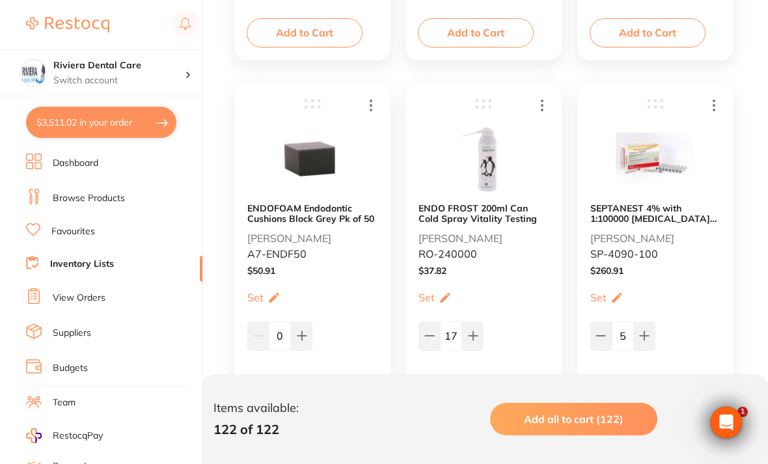
checkbox input "false"
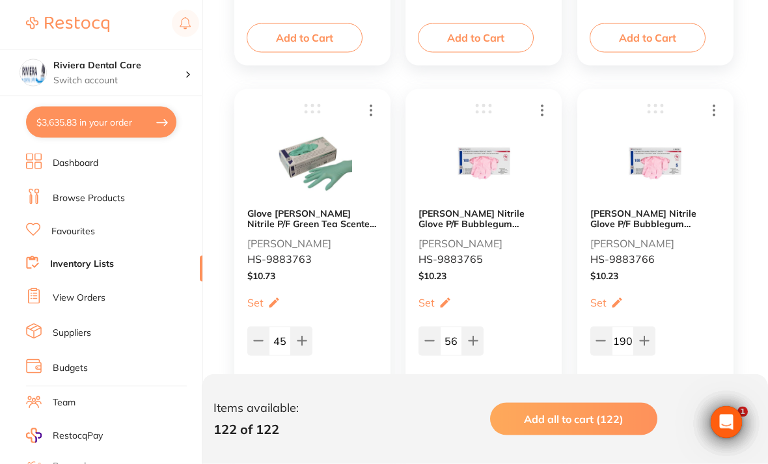
scroll to position [9358, 0]
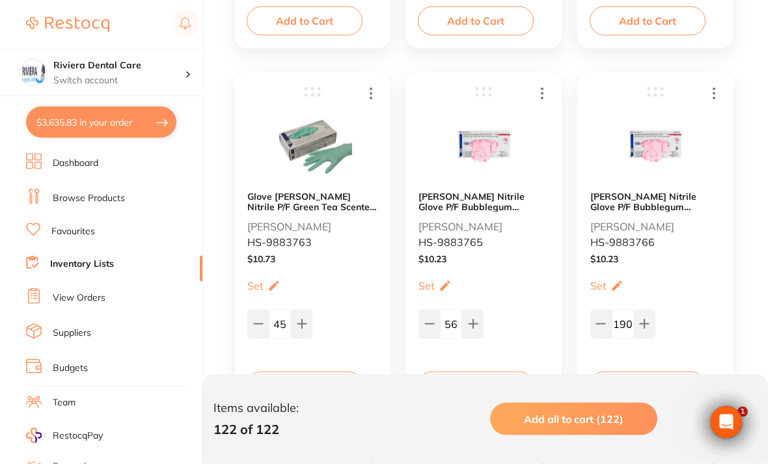
click at [300, 136] on img at bounding box center [312, 147] width 79 height 80
click at [315, 182] on img at bounding box center [312, 147] width 79 height 80
click at [322, 194] on b "Glove [PERSON_NAME] Nitrile P/F Green Tea Scented LGE x100" at bounding box center [312, 201] width 130 height 21
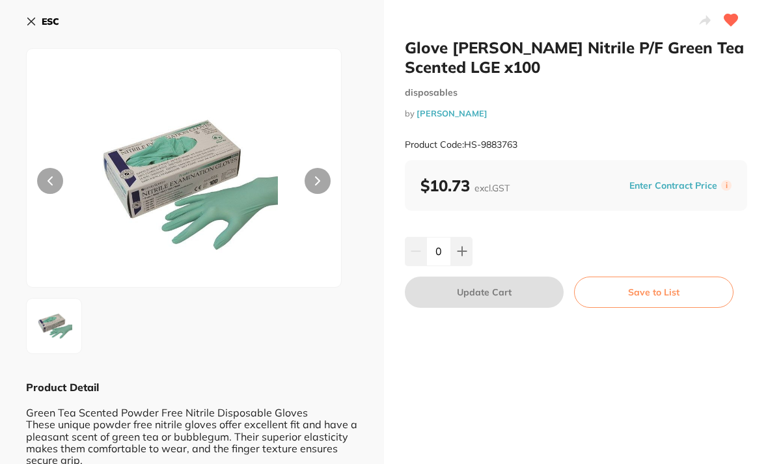
click at [466, 249] on icon at bounding box center [462, 251] width 10 height 10
click at [465, 249] on icon at bounding box center [462, 251] width 10 height 10
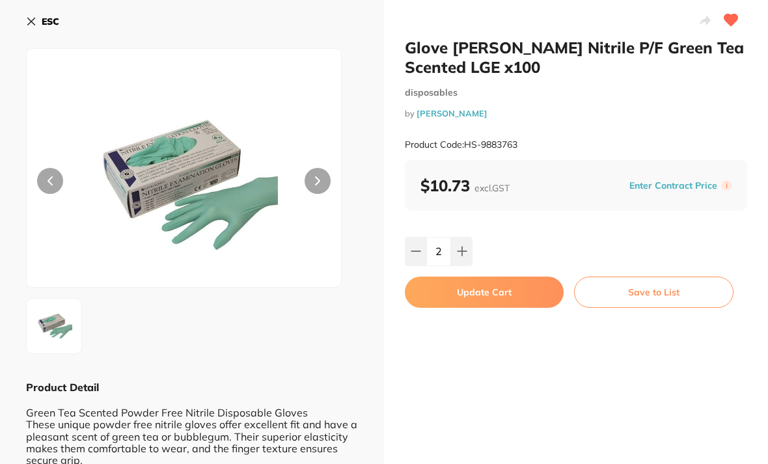
click at [467, 241] on button at bounding box center [461, 251] width 21 height 29
click at [464, 243] on button at bounding box center [461, 251] width 21 height 29
click at [469, 246] on button at bounding box center [461, 251] width 21 height 29
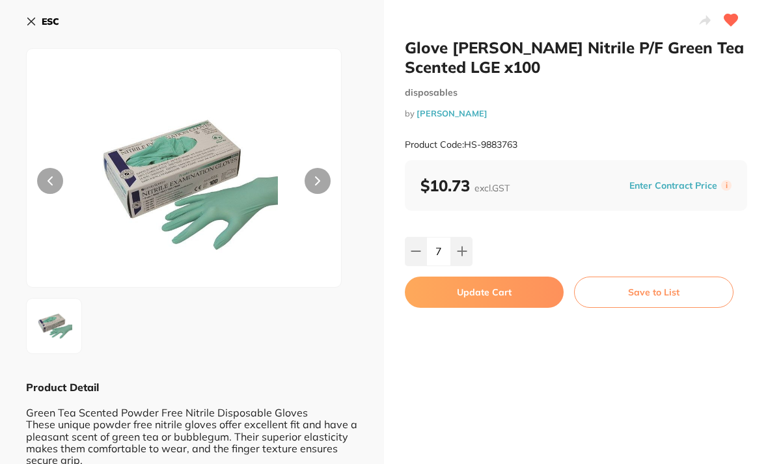
click at [469, 245] on button at bounding box center [461, 251] width 21 height 29
click at [467, 247] on button at bounding box center [461, 251] width 21 height 29
type input "10"
click at [488, 285] on button "Update Cart" at bounding box center [484, 292] width 159 height 31
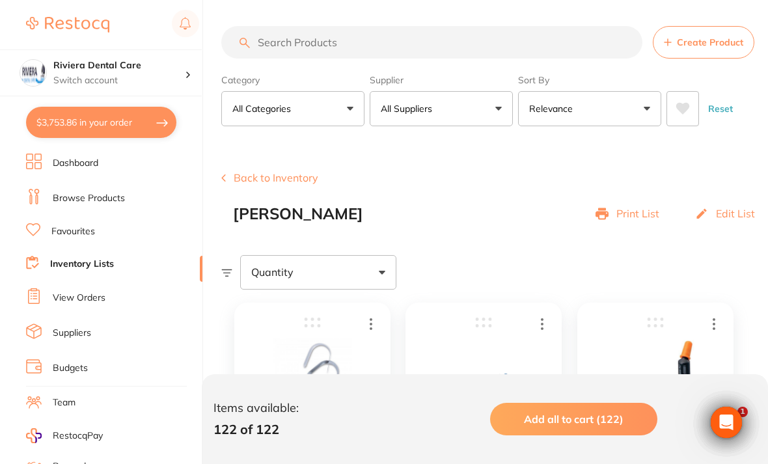
scroll to position [9359, 0]
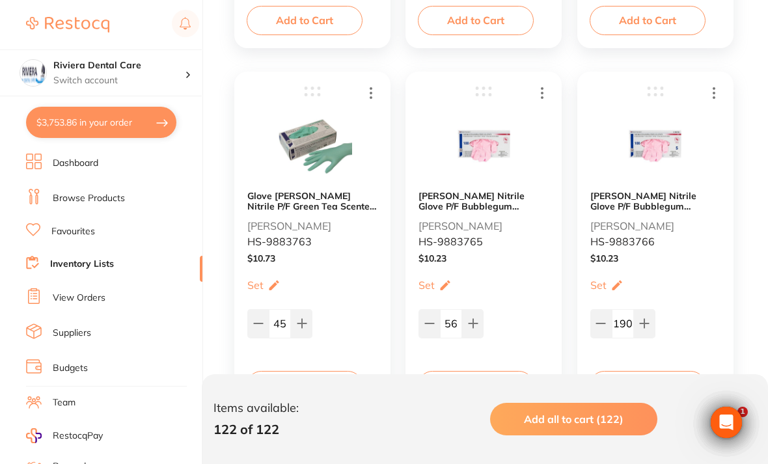
click at [645, 198] on b "[PERSON_NAME] Nitrile Glove P/F Bubblegum Scented S box 100" at bounding box center [655, 201] width 130 height 21
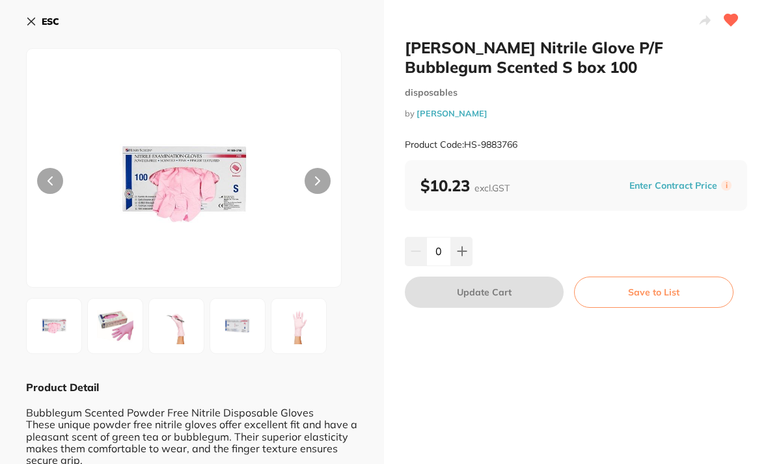
click at [471, 242] on button at bounding box center [461, 251] width 21 height 29
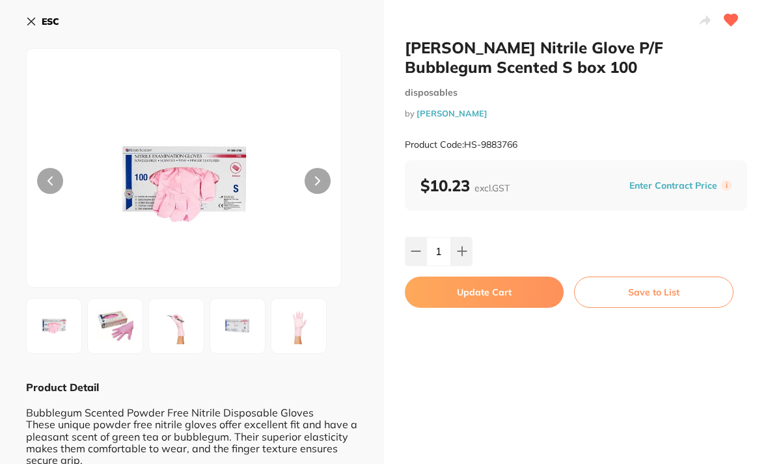
click at [468, 241] on button at bounding box center [461, 251] width 21 height 29
click at [466, 245] on button at bounding box center [461, 251] width 21 height 29
type input "5"
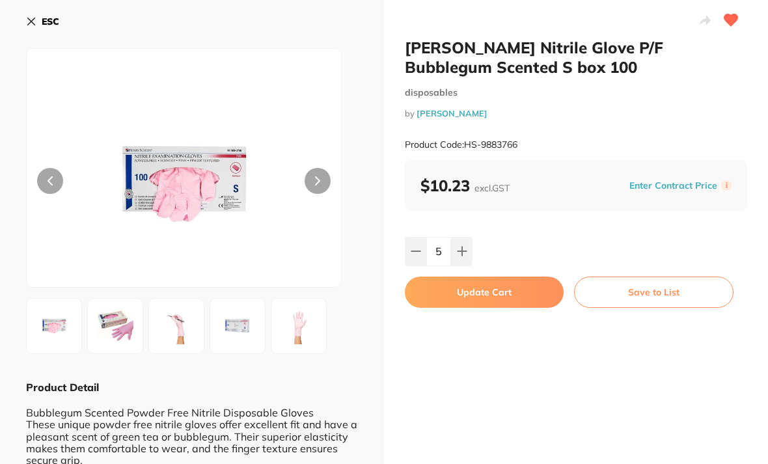
click at [405, 237] on div "5" at bounding box center [576, 251] width 342 height 29
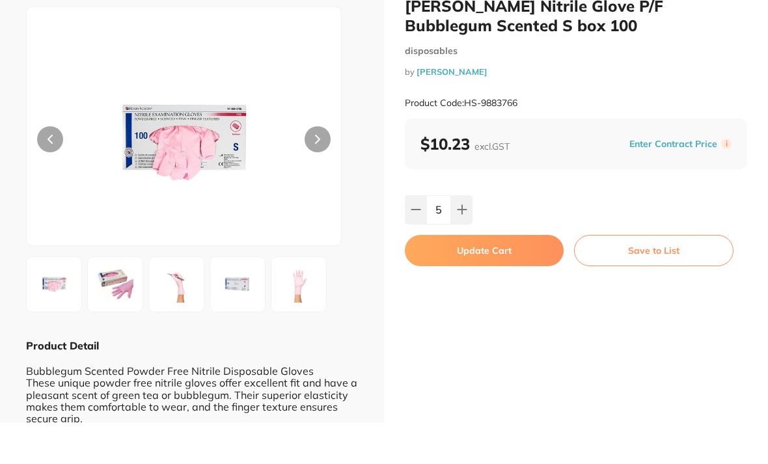
click at [468, 277] on button "Update Cart" at bounding box center [484, 292] width 159 height 31
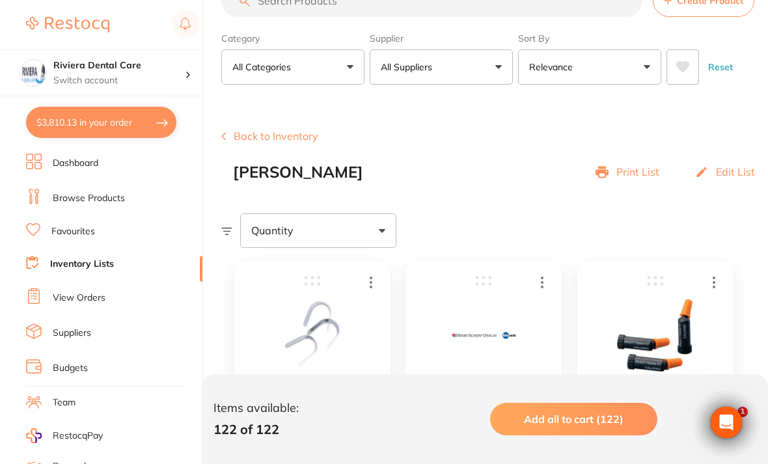
click at [461, 247] on div "Quantity" at bounding box center [494, 230] width 547 height 34
click at [465, 245] on div "Quantity" at bounding box center [494, 230] width 547 height 34
click at [102, 115] on button "$3,810.13 in your order" at bounding box center [101, 122] width 150 height 31
checkbox input "true"
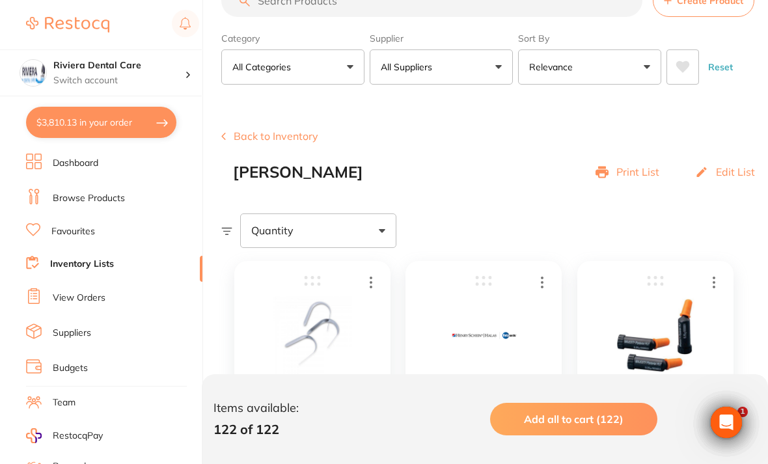
checkbox input "true"
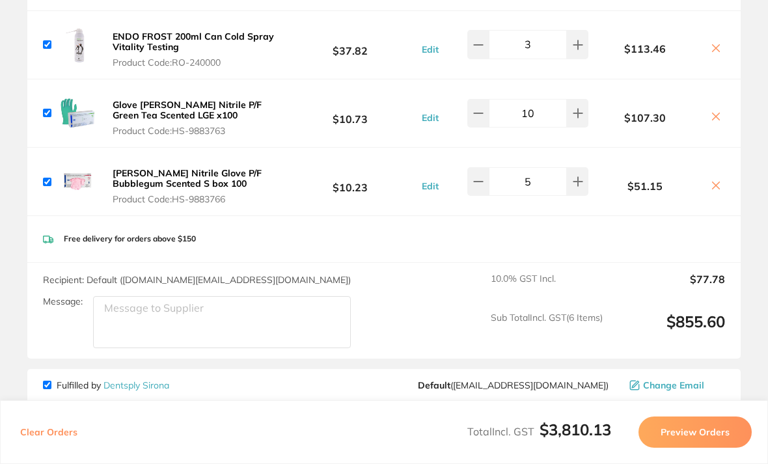
scroll to position [353, 0]
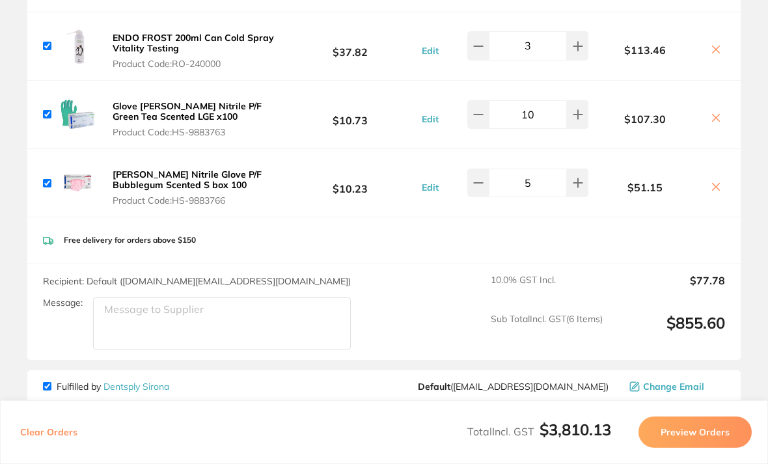
click at [582, 178] on icon at bounding box center [578, 183] width 10 height 10
click at [578, 179] on icon at bounding box center [577, 183] width 8 height 8
click at [577, 178] on icon at bounding box center [578, 183] width 10 height 10
click at [534, 172] on input "8" at bounding box center [528, 183] width 78 height 29
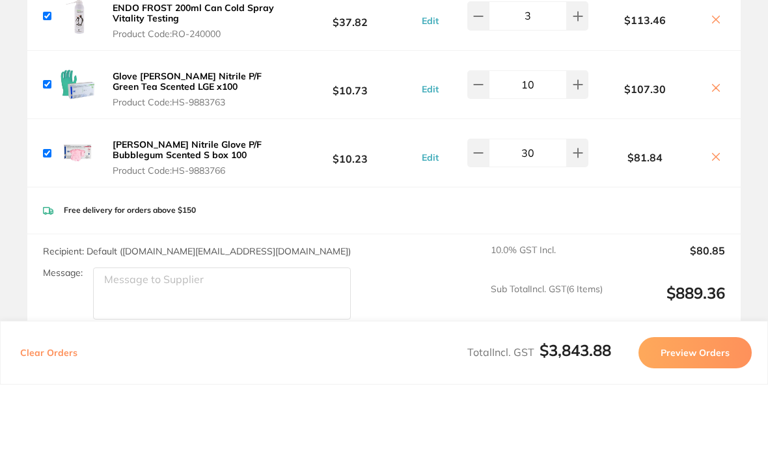
scroll to position [303, 0]
type input "30"
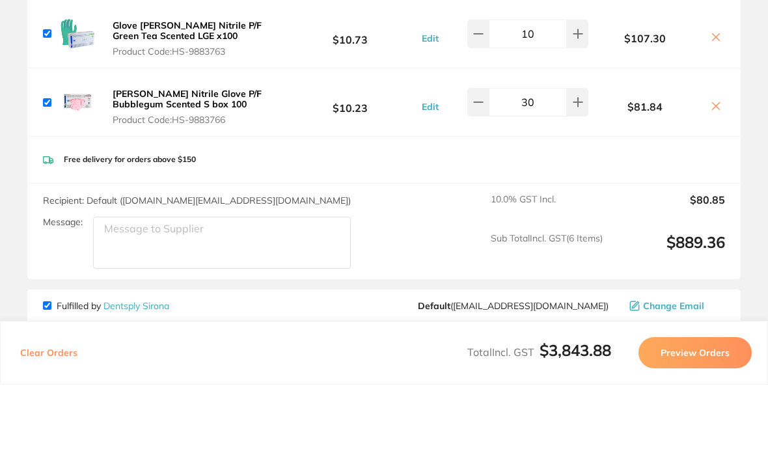
scroll to position [361, 0]
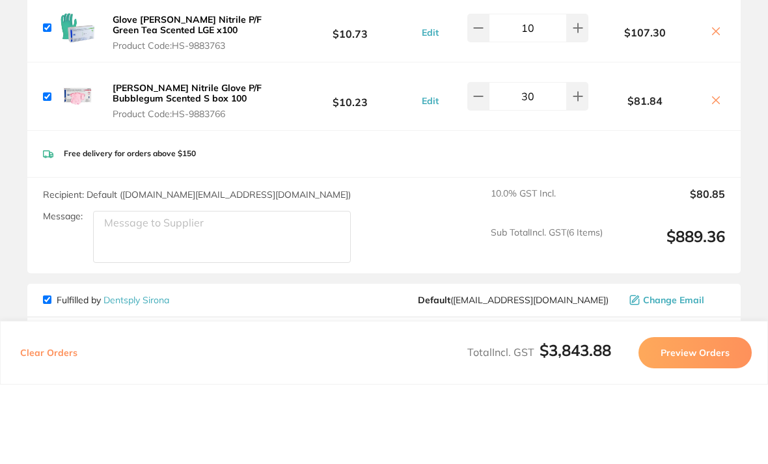
click at [653, 210] on div "Free delivery for orders above $150" at bounding box center [383, 233] width 713 height 46
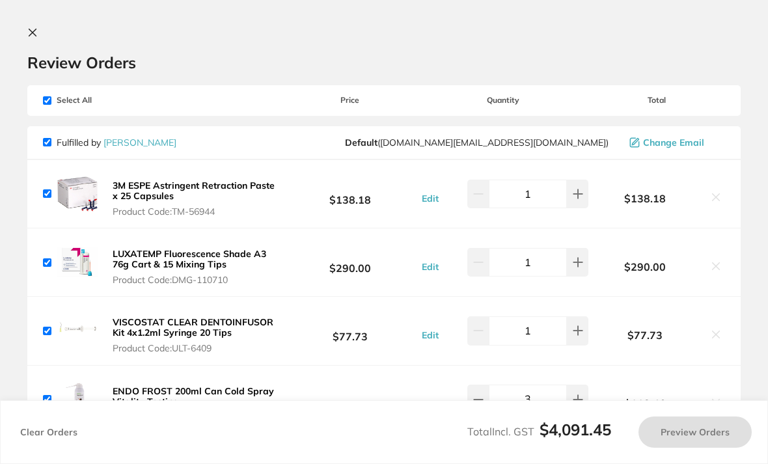
scroll to position [0, 0]
click at [36, 27] on icon at bounding box center [32, 32] width 10 height 10
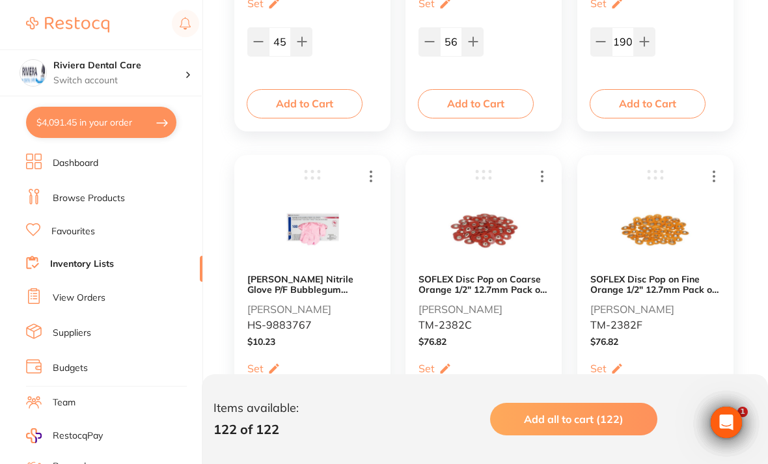
scroll to position [9668, 0]
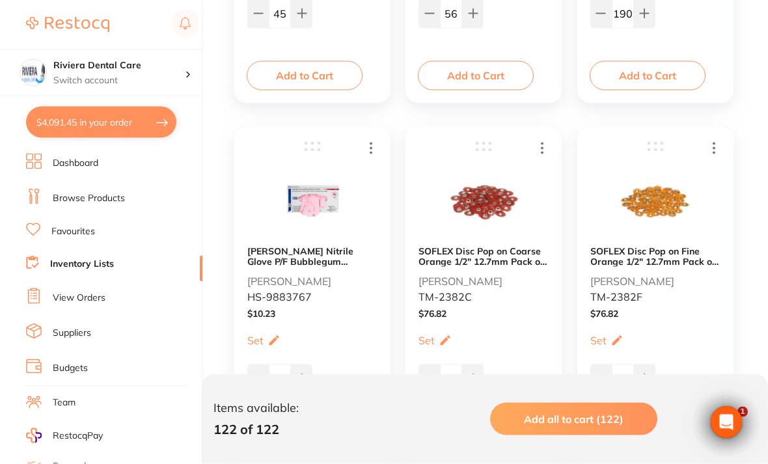
click at [310, 253] on b "[PERSON_NAME] Nitrile Glove P/F Bubblegum Scented M box 100" at bounding box center [312, 256] width 130 height 21
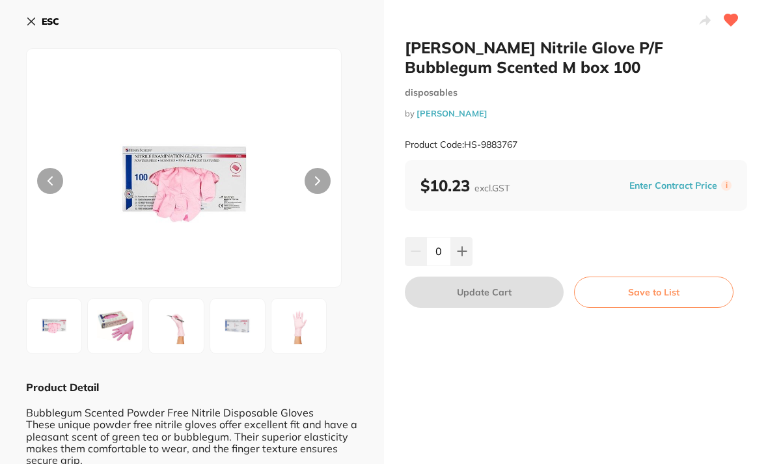
click at [443, 247] on input "0" at bounding box center [438, 251] width 25 height 29
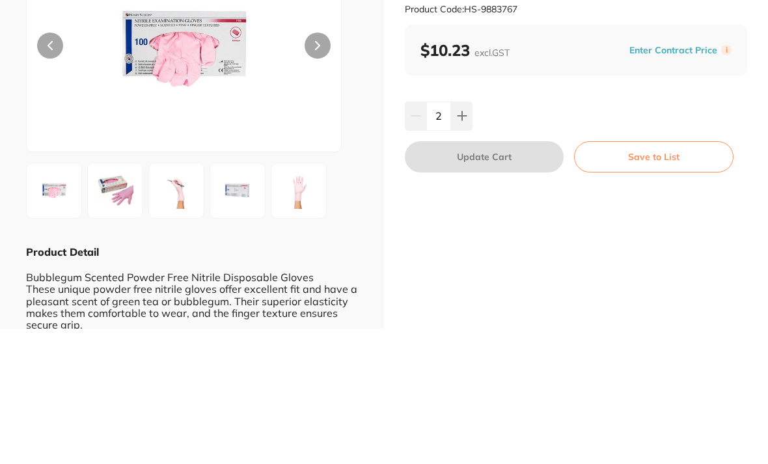
type input "20"
click at [497, 277] on button "Update Cart" at bounding box center [484, 292] width 159 height 31
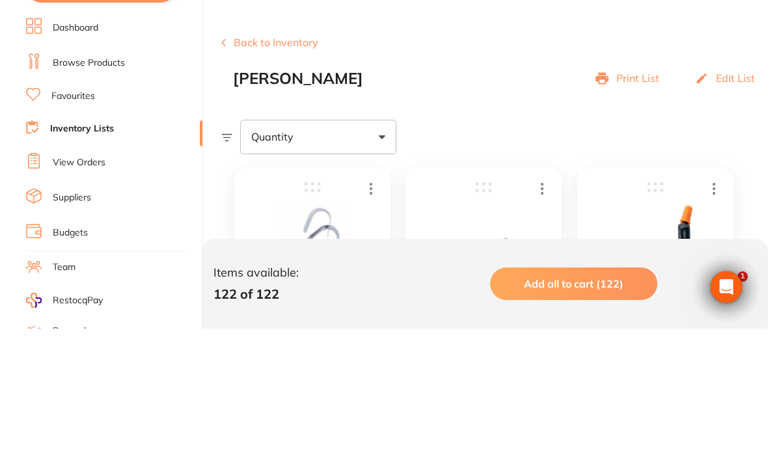
checkbox input "false"
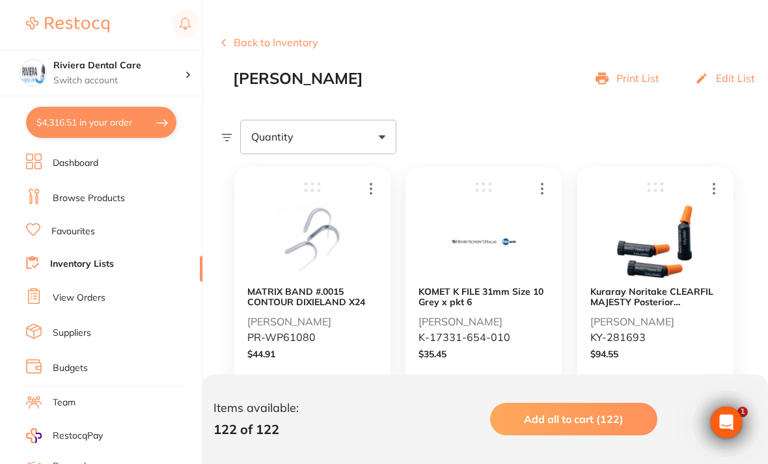
click at [90, 118] on button "$4,316.51 in your order" at bounding box center [101, 122] width 150 height 31
checkbox input "true"
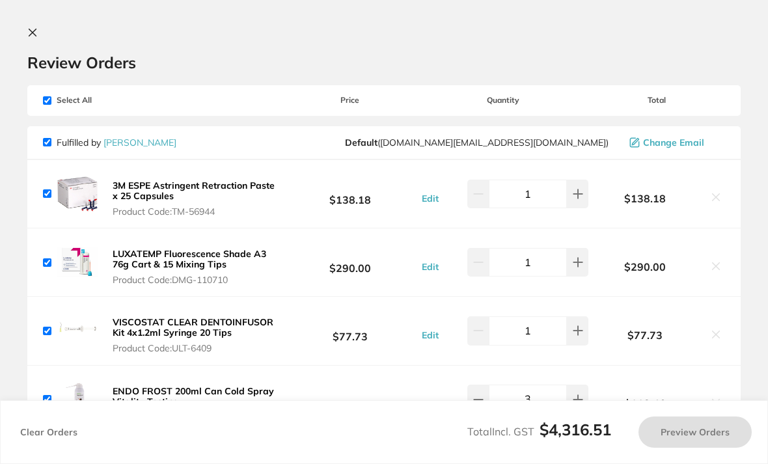
scroll to position [0, 0]
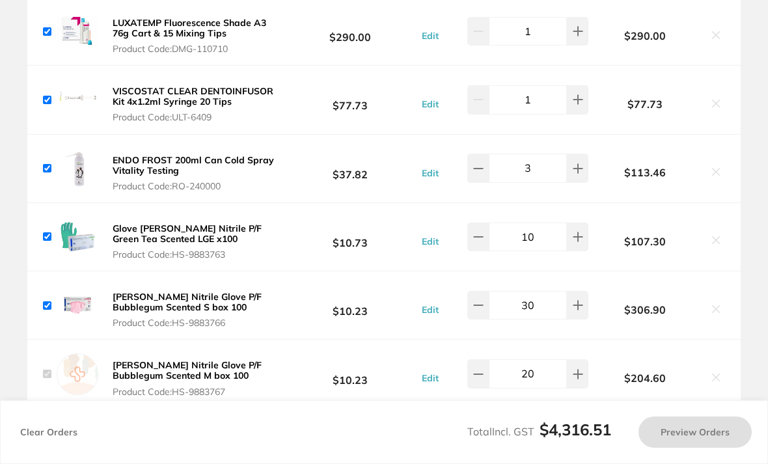
checkbox input "true"
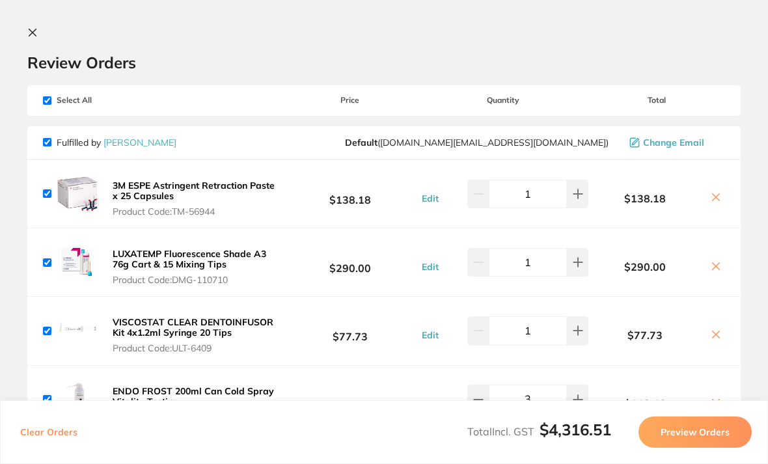
click at [31, 30] on icon at bounding box center [32, 32] width 10 height 10
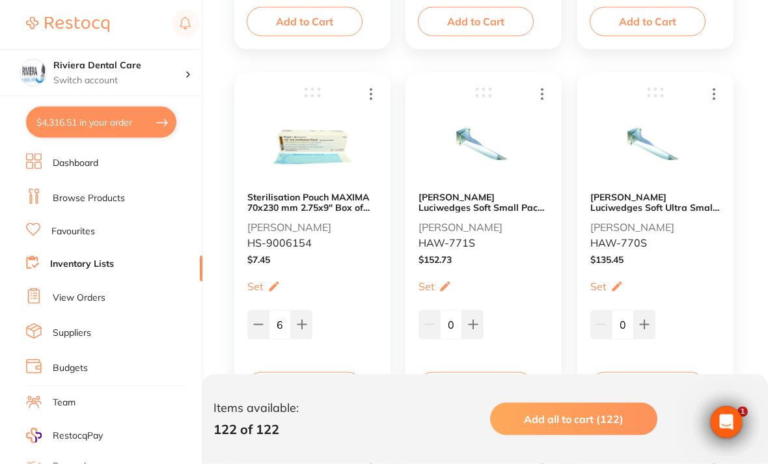
scroll to position [7533, 0]
click at [472, 382] on button "Add to Cart" at bounding box center [476, 385] width 116 height 29
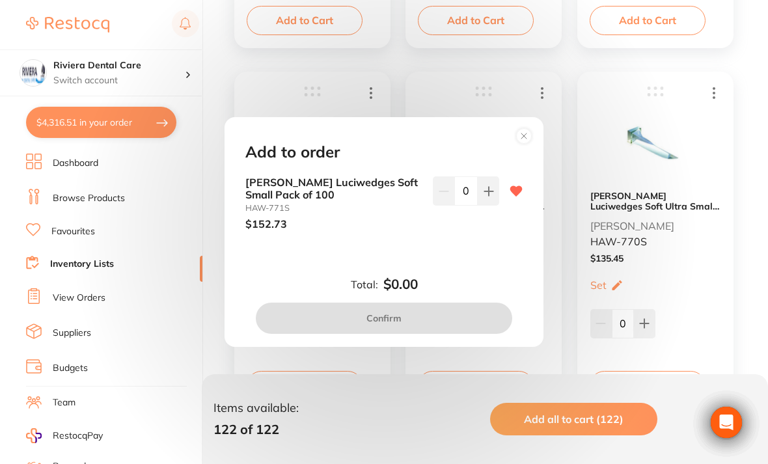
click at [489, 195] on icon at bounding box center [488, 191] width 8 height 8
type input "1"
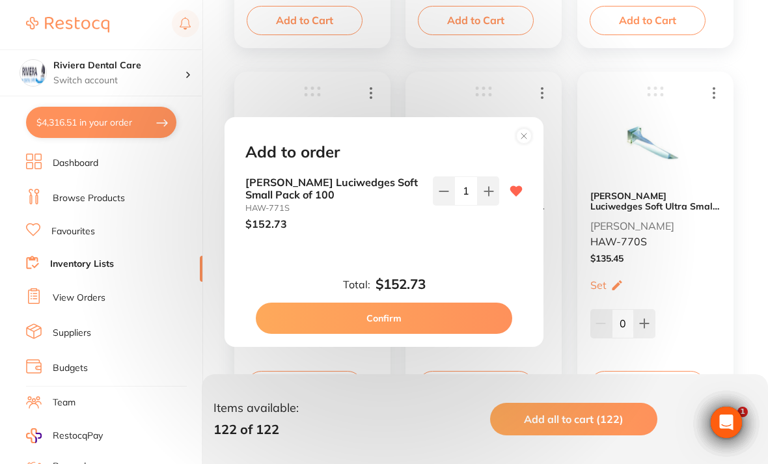
scroll to position [0, 0]
click at [377, 332] on button "Confirm" at bounding box center [384, 318] width 256 height 31
checkbox input "false"
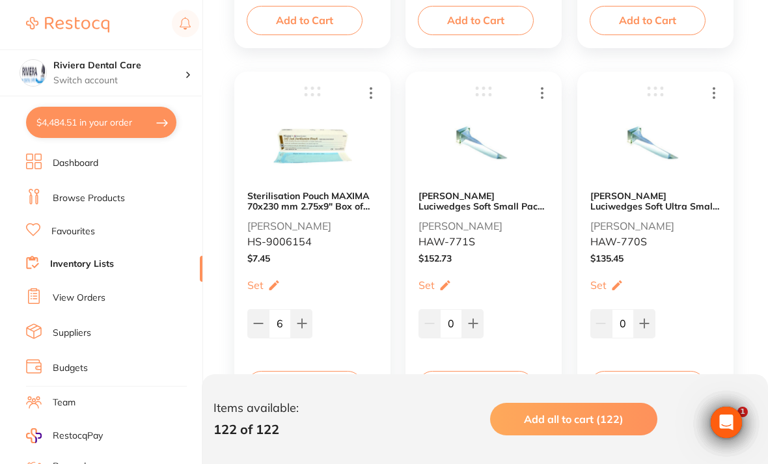
click at [647, 379] on button "Add to Cart" at bounding box center [648, 385] width 116 height 29
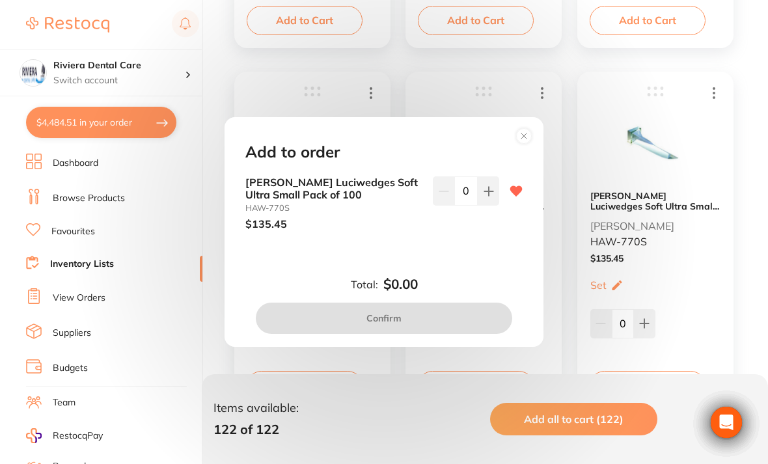
click at [493, 197] on icon at bounding box center [489, 191] width 10 height 10
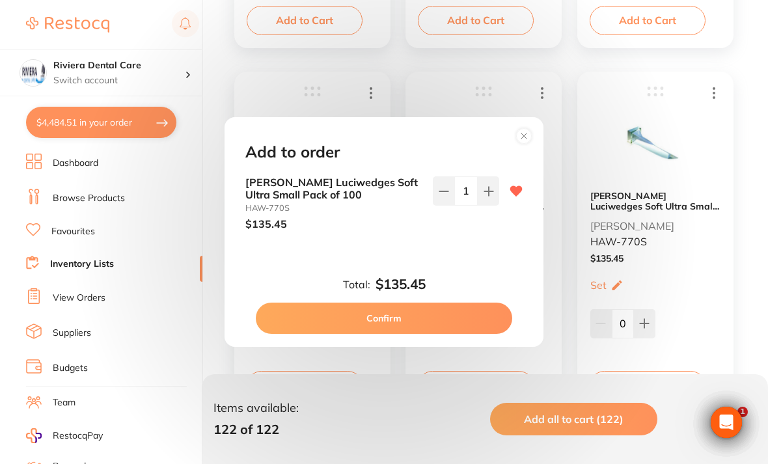
type input "0"
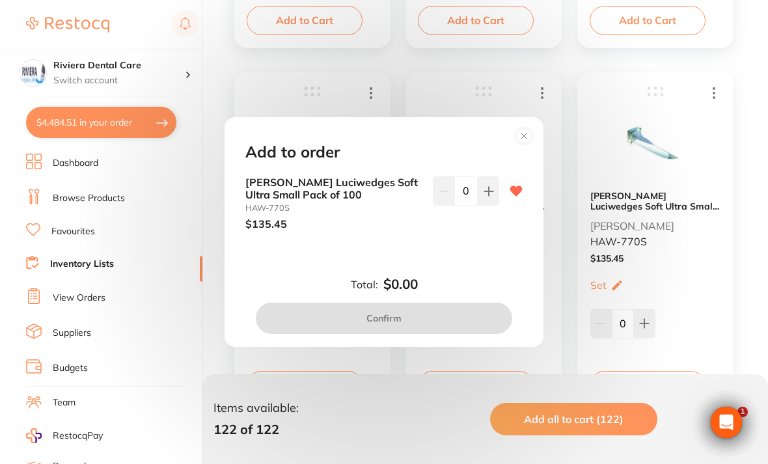
click at [570, 269] on div "Add to order HAWE Luciwedges Soft Ultra Small Pack of 100 HAW-770S $135.45 0 To…" at bounding box center [384, 232] width 768 height 464
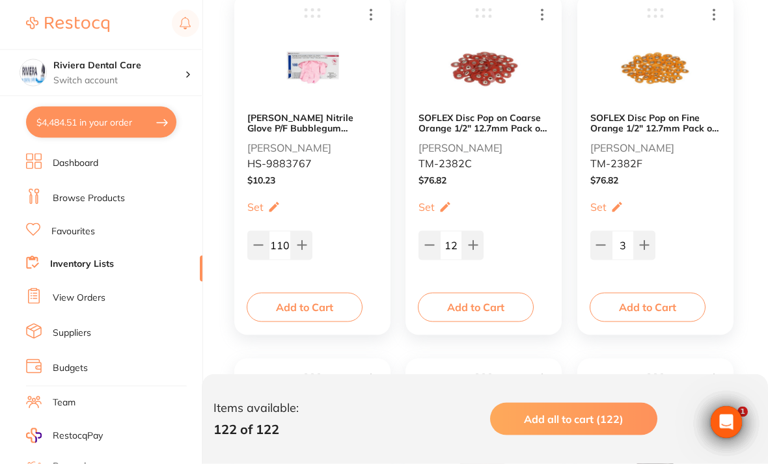
scroll to position [9803, 0]
click at [482, 295] on button "Add to Cart" at bounding box center [476, 306] width 116 height 29
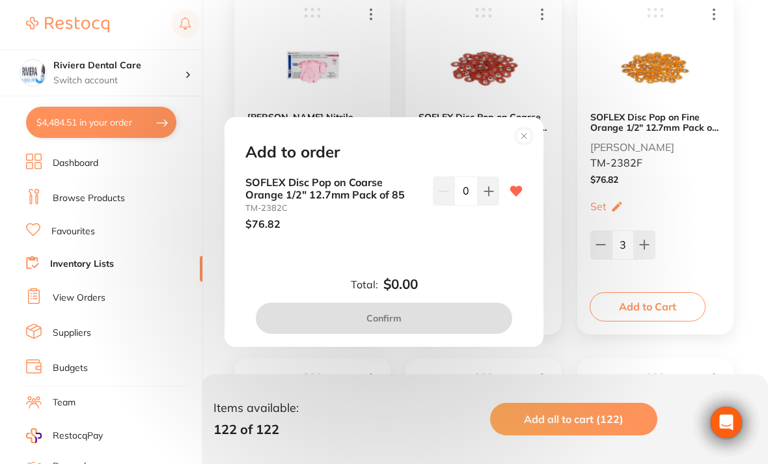
click at [494, 205] on button at bounding box center [488, 190] width 21 height 29
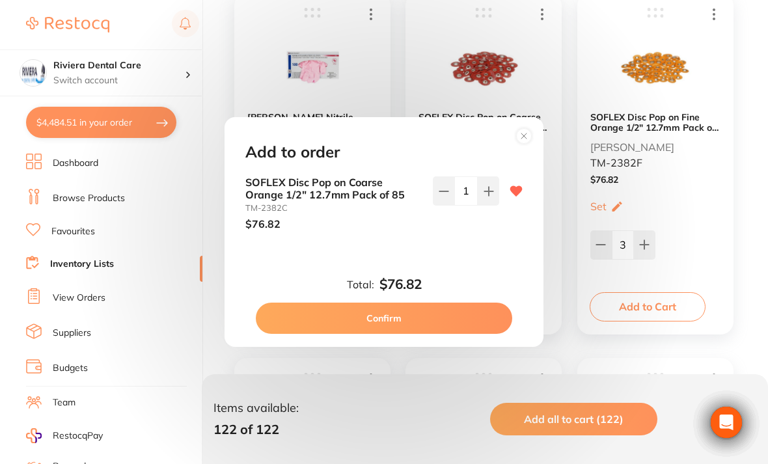
click at [494, 205] on button at bounding box center [488, 190] width 21 height 29
type input "2"
click at [378, 329] on button "Confirm" at bounding box center [384, 318] width 256 height 31
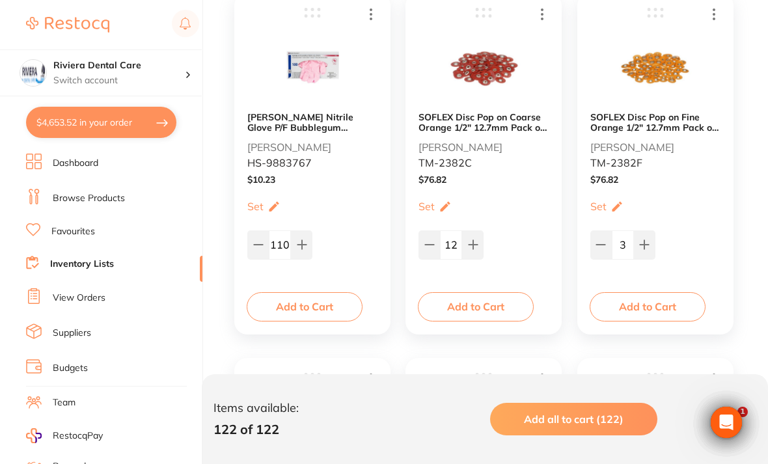
click at [655, 299] on button "Add to Cart" at bounding box center [648, 306] width 116 height 29
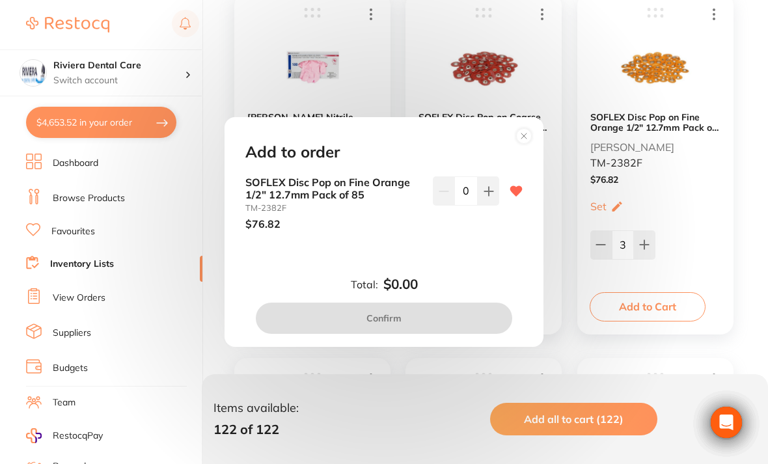
click at [496, 205] on button at bounding box center [488, 190] width 21 height 29
type input "1"
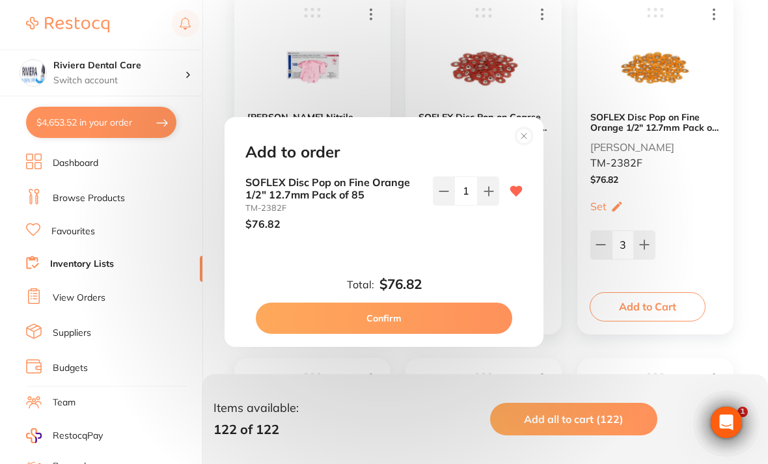
click at [387, 333] on button "Confirm" at bounding box center [384, 318] width 256 height 31
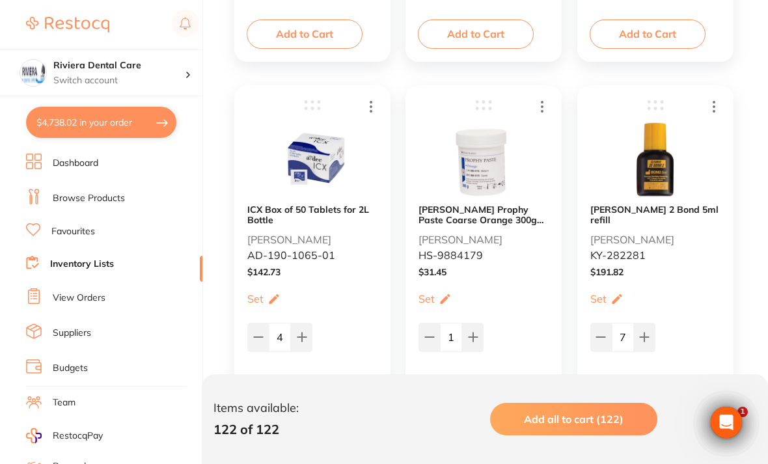
scroll to position [10078, 0]
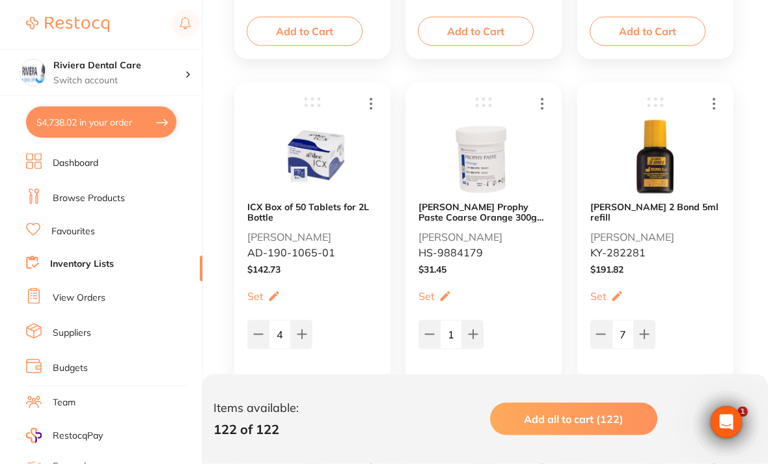
click at [648, 393] on button "Add to Cart" at bounding box center [648, 396] width 116 height 29
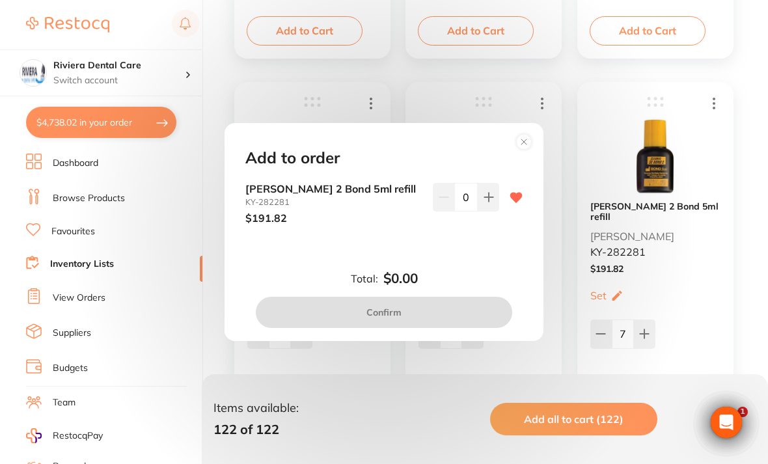
scroll to position [0, 0]
click at [492, 202] on icon at bounding box center [489, 197] width 10 height 10
type input "1"
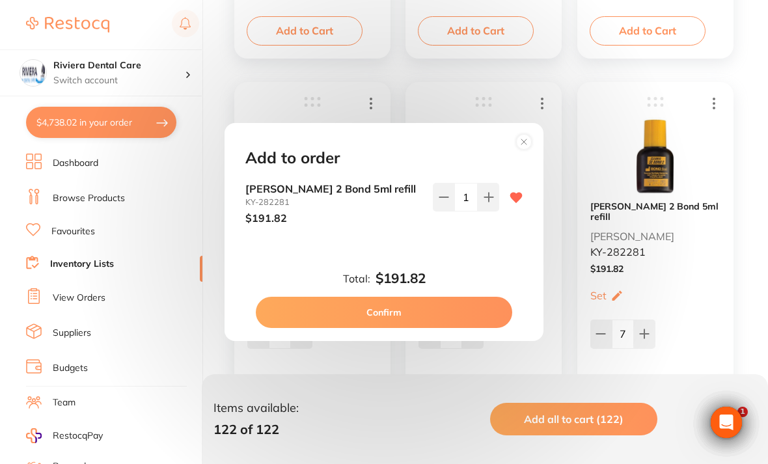
click at [386, 321] on button "Confirm" at bounding box center [384, 312] width 256 height 31
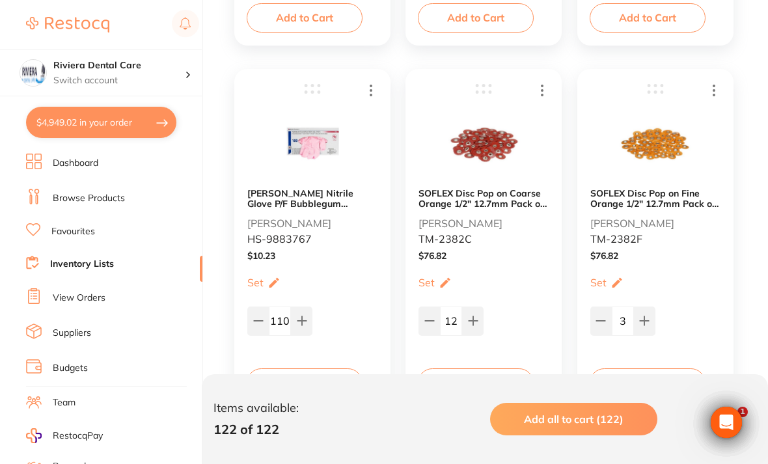
scroll to position [9727, 0]
click at [479, 195] on b "SOFLEX Disc Pop on Coarse Orange 1/2" 12.7mm Pack of 85" at bounding box center [483, 197] width 130 height 21
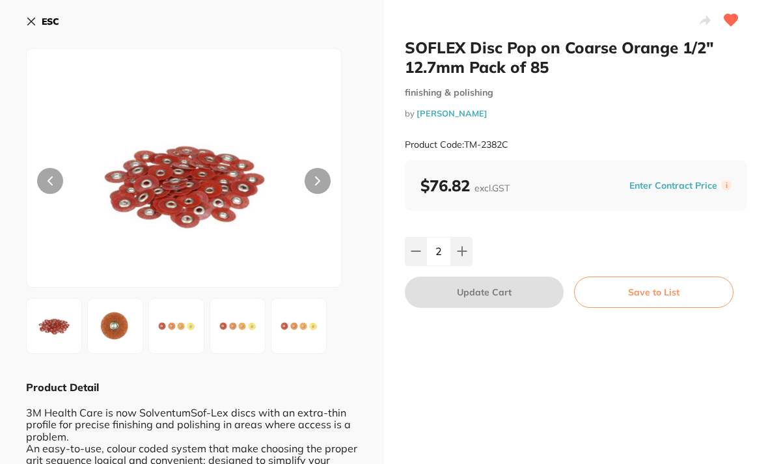
click at [318, 178] on icon at bounding box center [317, 180] width 5 height 9
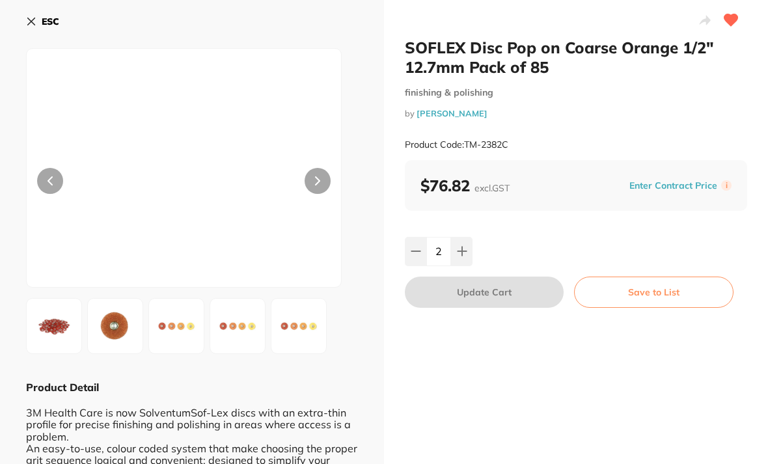
click at [318, 178] on icon at bounding box center [317, 180] width 5 height 9
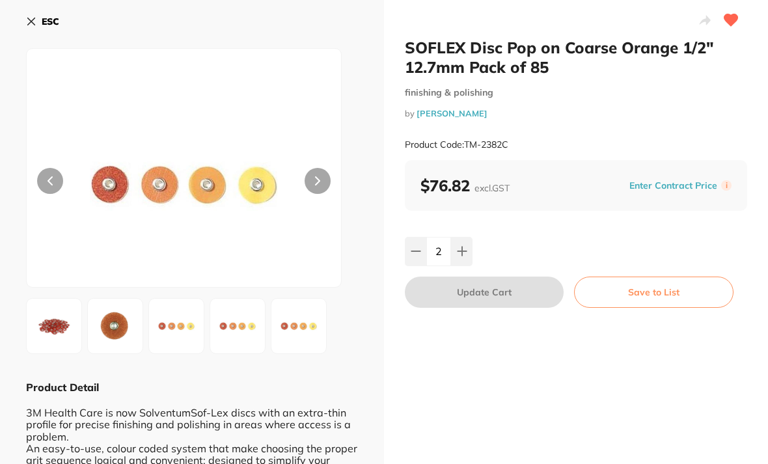
click at [324, 174] on button at bounding box center [318, 181] width 26 height 26
click at [36, 23] on icon at bounding box center [31, 21] width 10 height 10
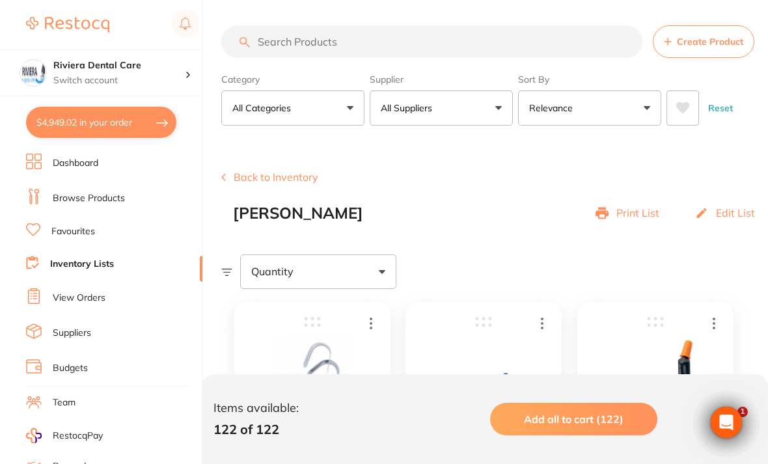
click at [279, 42] on input "search" at bounding box center [431, 41] width 421 height 33
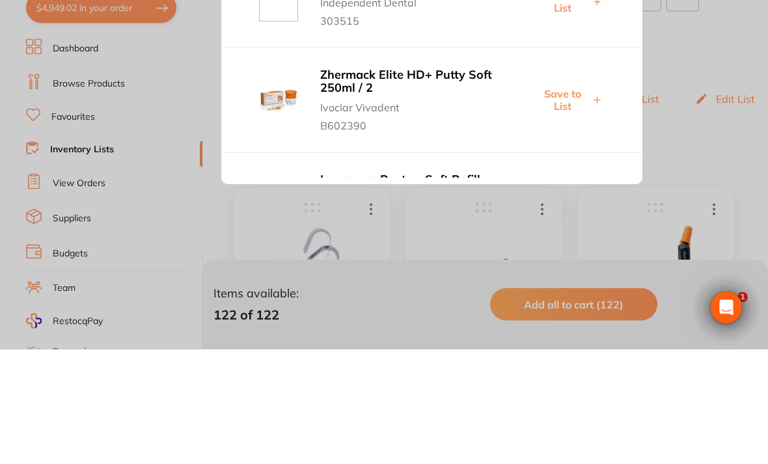
click at [698, 62] on div at bounding box center [384, 232] width 768 height 464
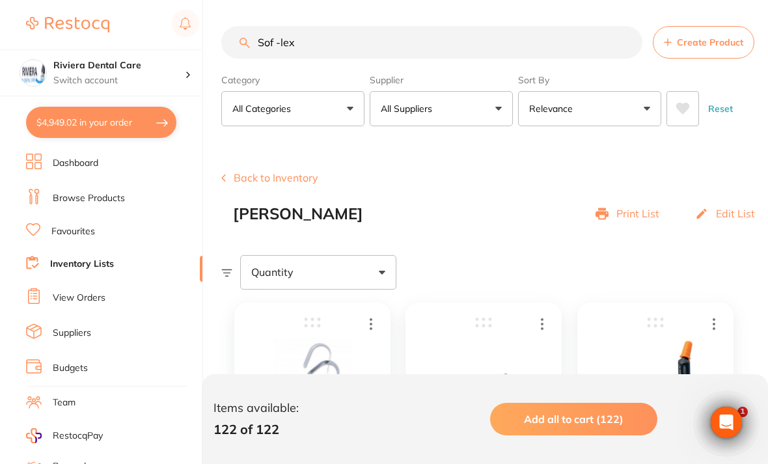
click at [337, 41] on input "Sof -lex" at bounding box center [431, 42] width 421 height 33
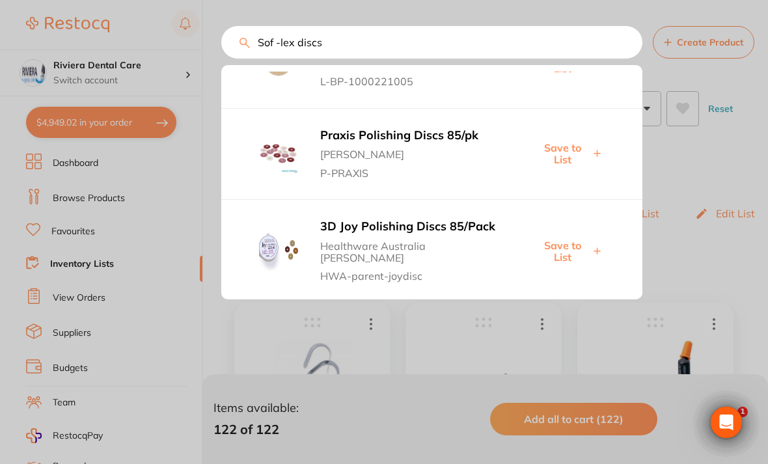
scroll to position [55, 0]
click at [281, 40] on input "Sof -lex discs" at bounding box center [431, 42] width 421 height 33
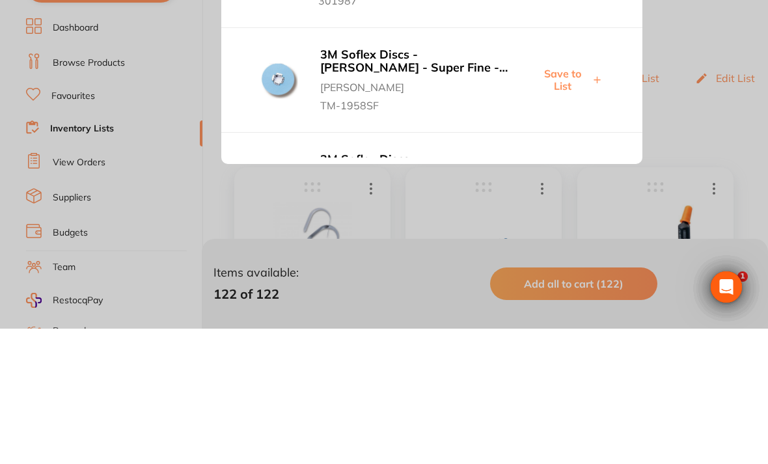
scroll to position [0, 0]
type input "Soflex discs"
click at [680, 52] on div at bounding box center [384, 232] width 768 height 464
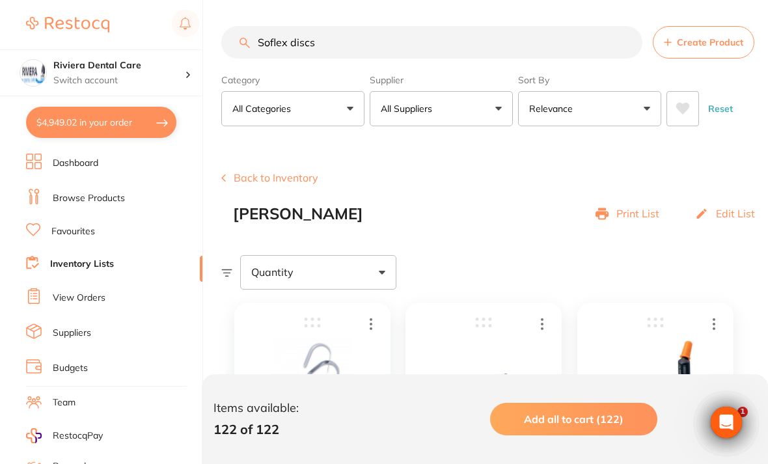
click at [352, 31] on input "Soflex discs" at bounding box center [431, 42] width 421 height 33
click at [348, 41] on input "Soflex discs" at bounding box center [431, 42] width 421 height 33
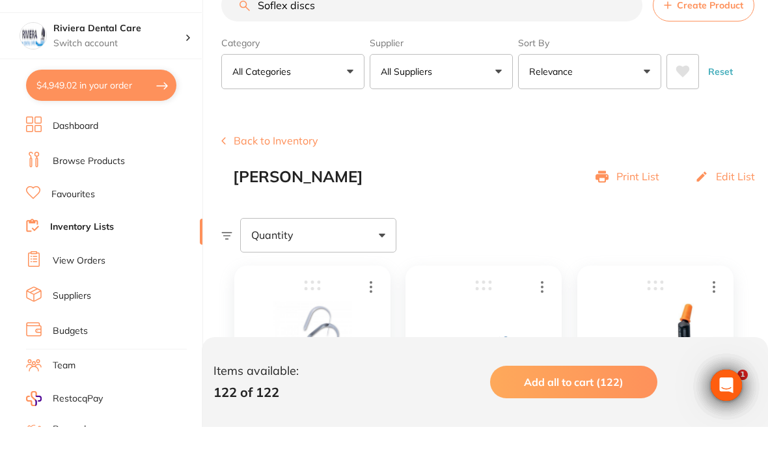
click at [90, 192] on link "Browse Products" at bounding box center [89, 198] width 72 height 13
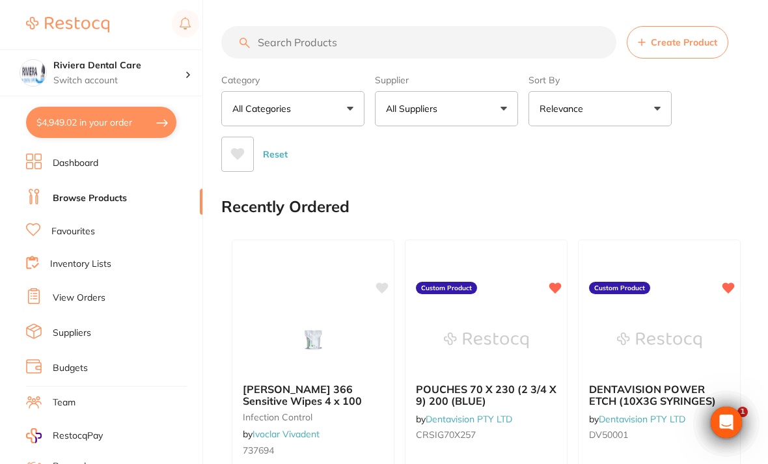
click at [271, 40] on input "search" at bounding box center [418, 42] width 395 height 33
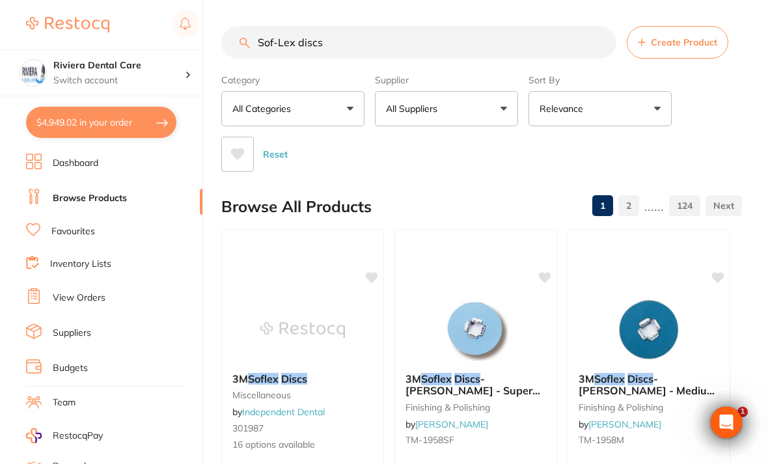
type input "Sof-Lex discs"
click at [724, 135] on div "Reset" at bounding box center [476, 149] width 510 height 46
click at [493, 120] on button "All Suppliers" at bounding box center [446, 108] width 143 height 35
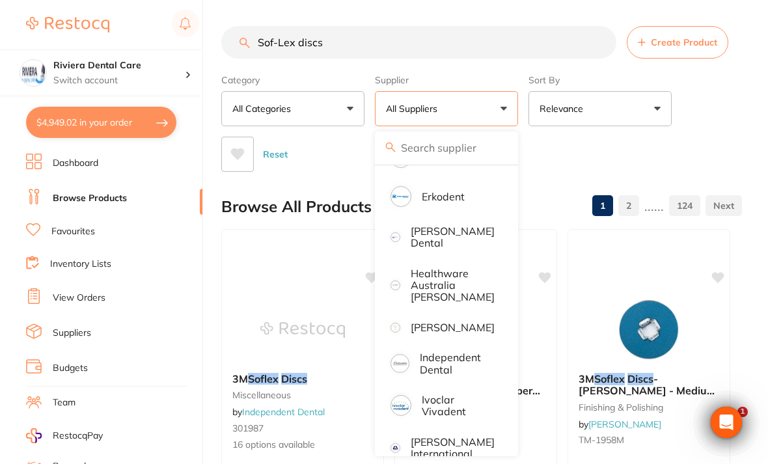
scroll to position [340, 0]
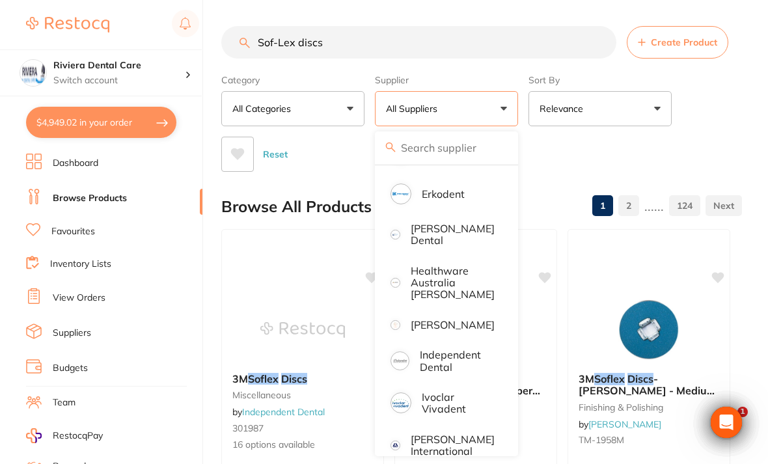
click at [437, 322] on p "[PERSON_NAME]" at bounding box center [453, 325] width 84 height 12
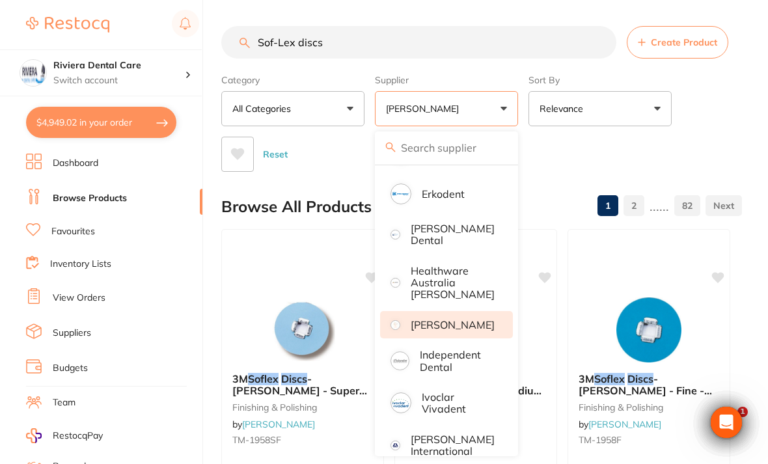
scroll to position [0, 0]
click at [714, 126] on div "Category All Categories All Categories burs CAD/CAM education finishing & polis…" at bounding box center [481, 120] width 521 height 103
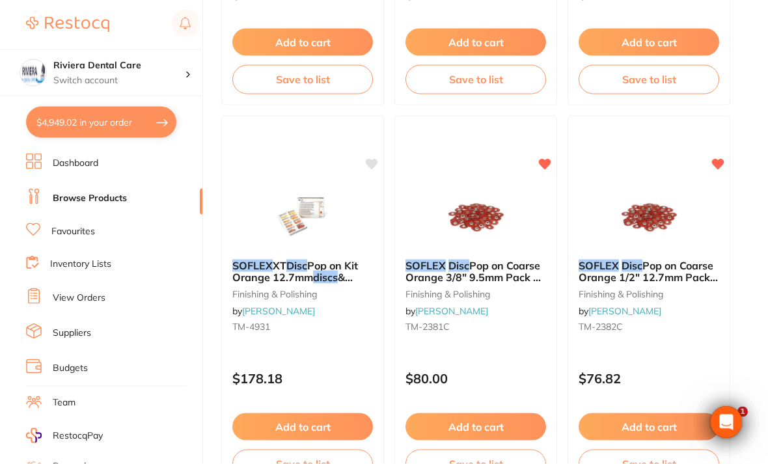
scroll to position [499, 0]
click at [478, 232] on img at bounding box center [475, 216] width 85 height 65
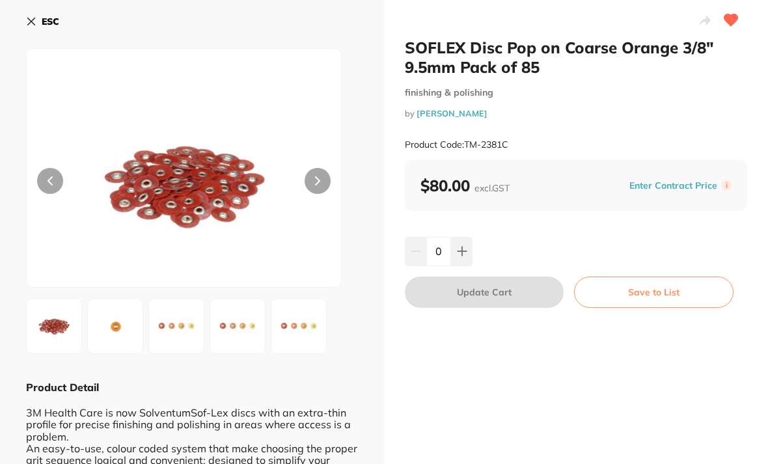
click at [655, 289] on button "Save to List" at bounding box center [653, 292] width 159 height 31
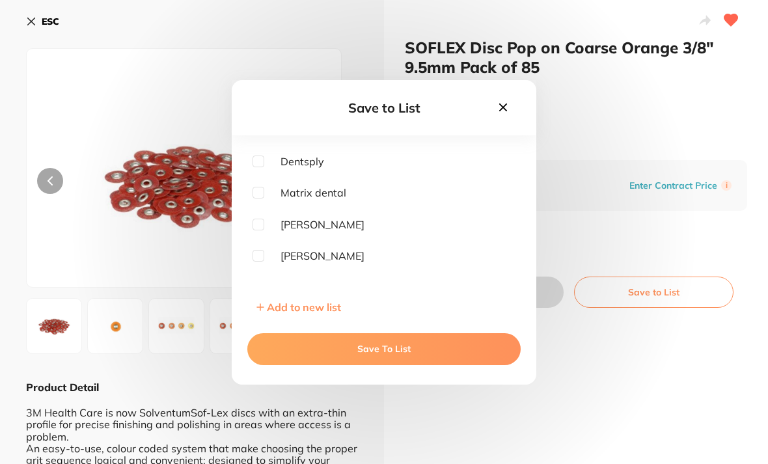
scroll to position [160, 0]
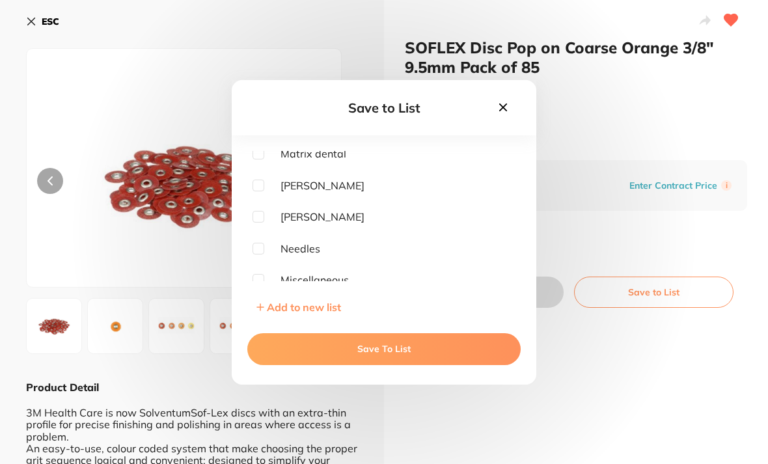
click at [265, 223] on span "[PERSON_NAME]" at bounding box center [314, 217] width 100 height 12
click at [261, 223] on input "checkbox" at bounding box center [259, 217] width 12 height 12
checkbox input "true"
click at [371, 364] on button "Save To List" at bounding box center [383, 348] width 273 height 31
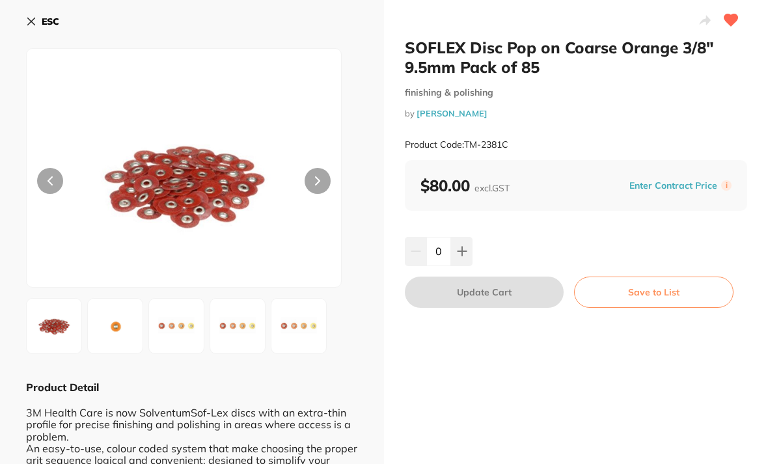
click at [460, 237] on button at bounding box center [461, 251] width 21 height 29
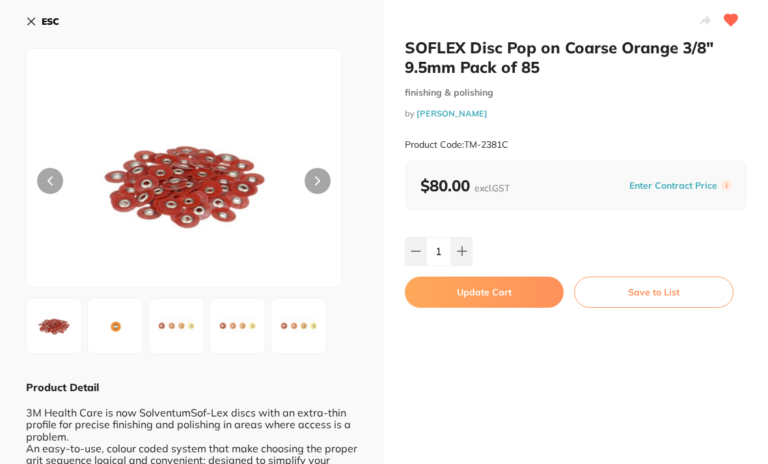
click at [469, 243] on button at bounding box center [461, 251] width 21 height 29
type input "2"
click at [487, 284] on button "Update Cart" at bounding box center [484, 292] width 159 height 31
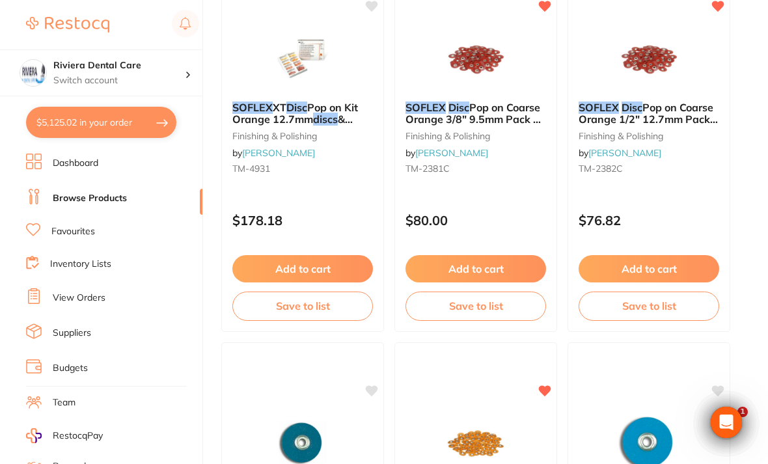
scroll to position [655, 0]
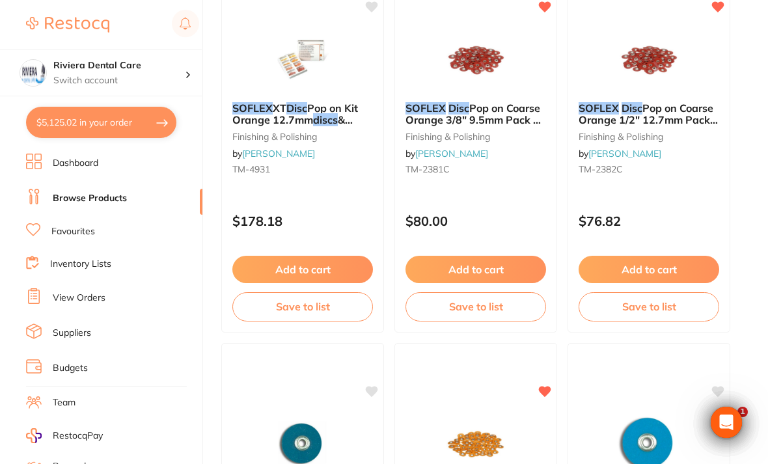
click at [650, 302] on button "Save to list" at bounding box center [649, 306] width 141 height 29
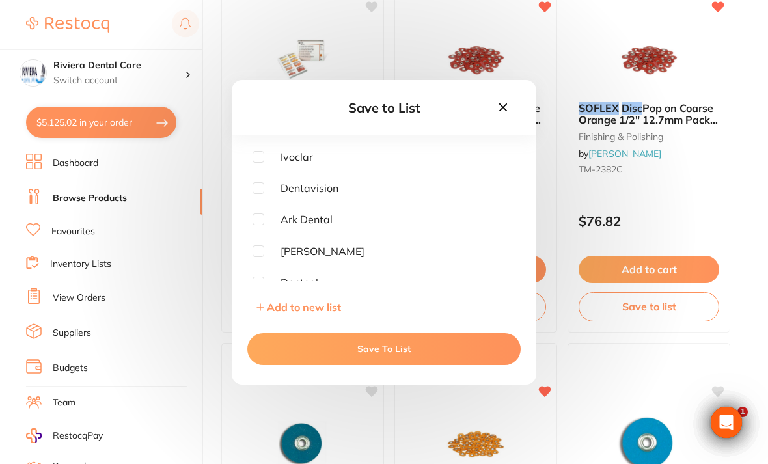
scroll to position [-1, 0]
click at [502, 111] on icon at bounding box center [503, 107] width 8 height 8
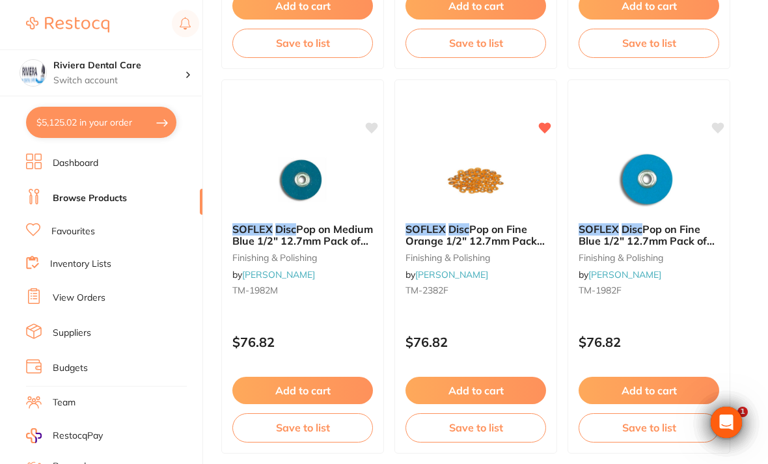
scroll to position [922, 0]
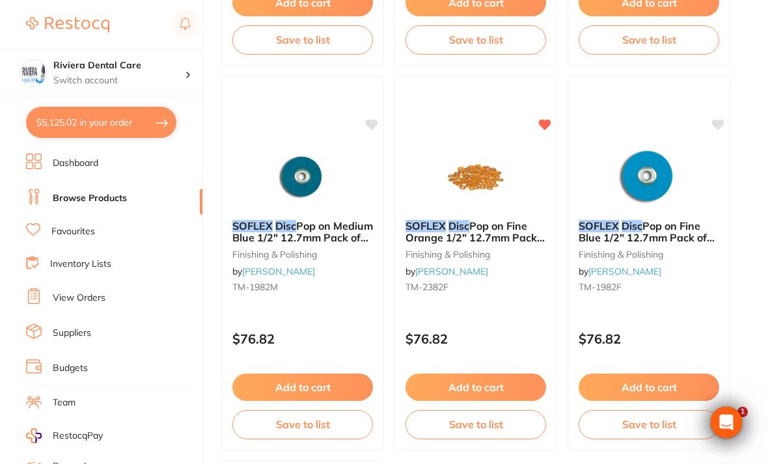
click at [476, 422] on button "Save to list" at bounding box center [475, 424] width 141 height 29
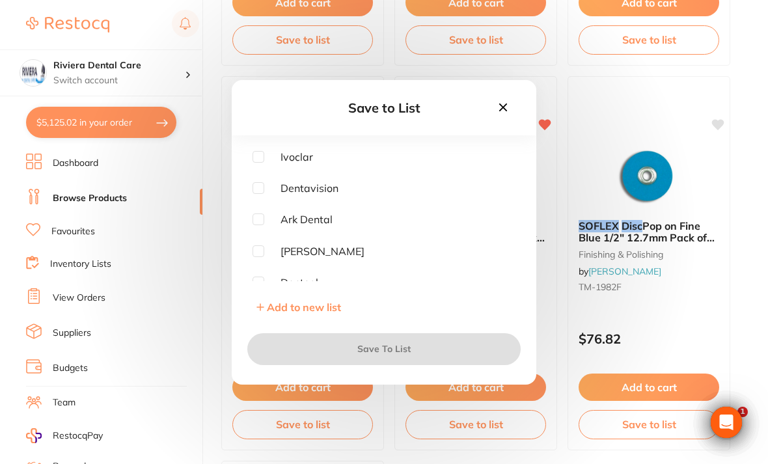
checkbox input "true"
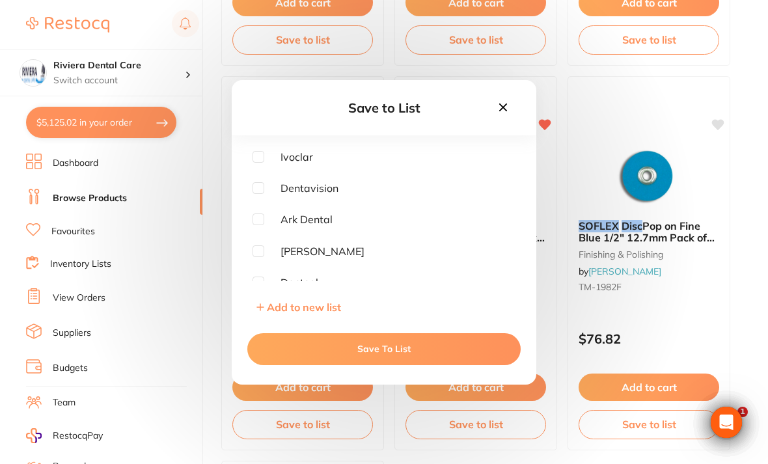
scroll to position [-5, 0]
click at [510, 117] on button at bounding box center [503, 109] width 22 height 18
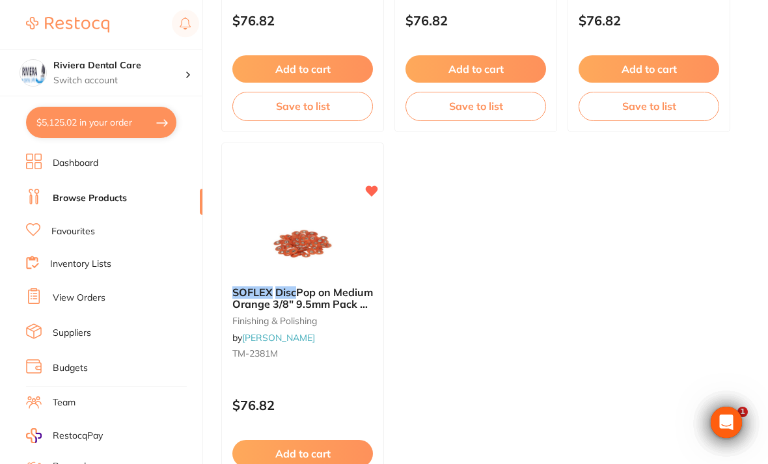
scroll to position [1321, 0]
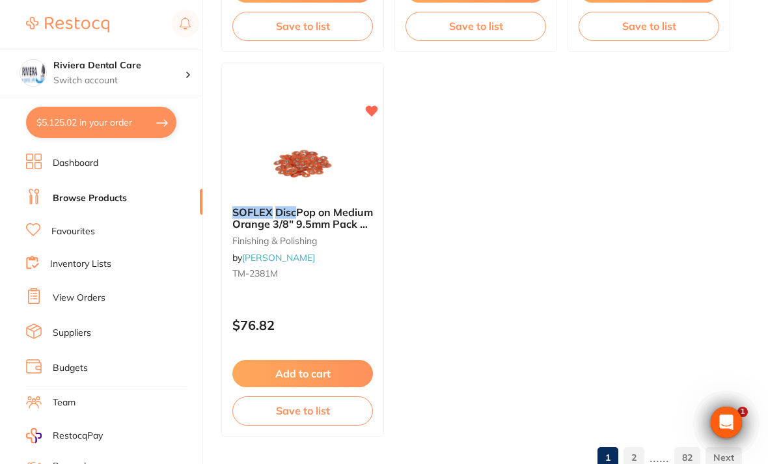
click at [303, 409] on button "Save to list" at bounding box center [302, 410] width 141 height 29
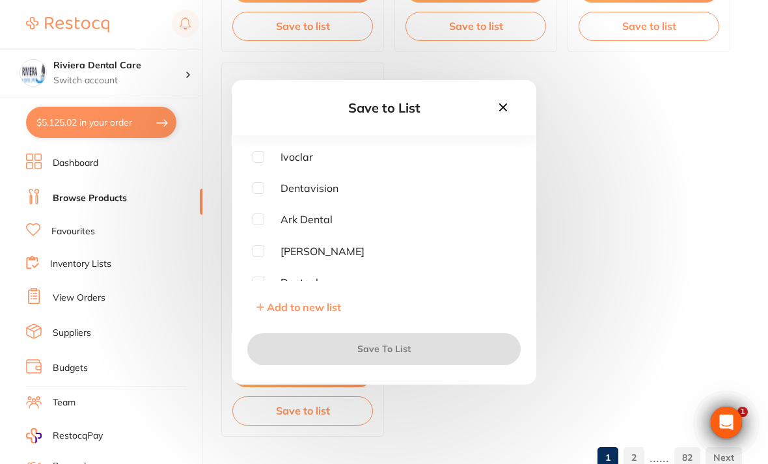
checkbox input "true"
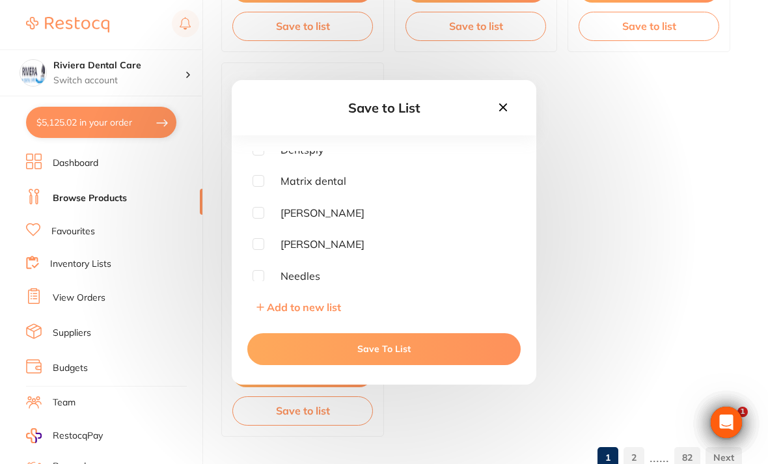
scroll to position [135, 0]
click at [262, 248] on input "checkbox" at bounding box center [259, 242] width 12 height 12
checkbox input "true"
click at [374, 359] on button "Save To List" at bounding box center [383, 348] width 273 height 31
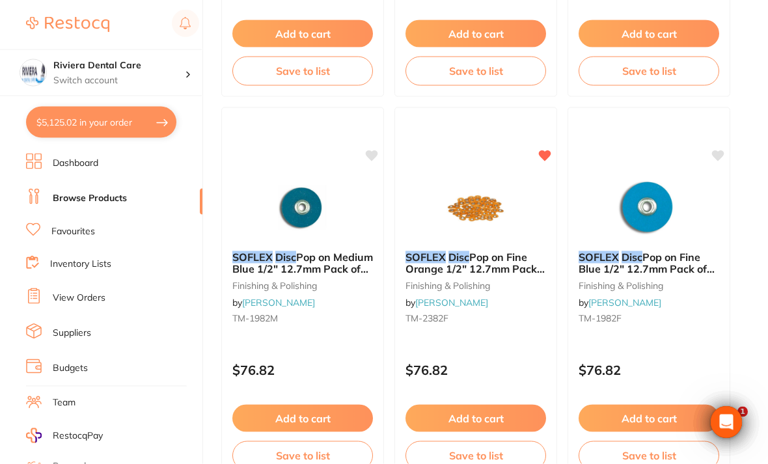
scroll to position [892, 0]
click at [104, 107] on button "$5,125.02 in your order" at bounding box center [101, 122] width 150 height 31
checkbox input "true"
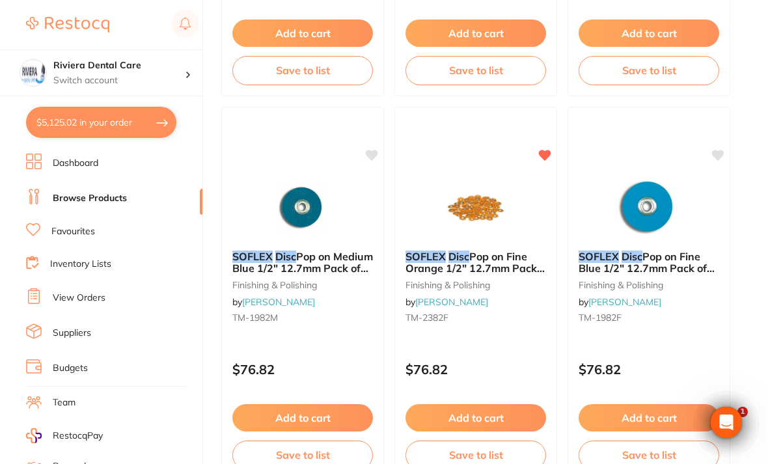
checkbox input "true"
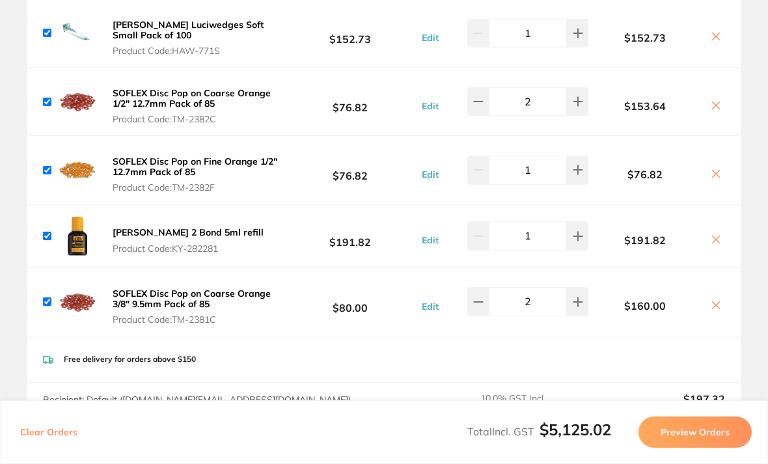
scroll to position [642, 0]
